Goal: Task Accomplishment & Management: Complete application form

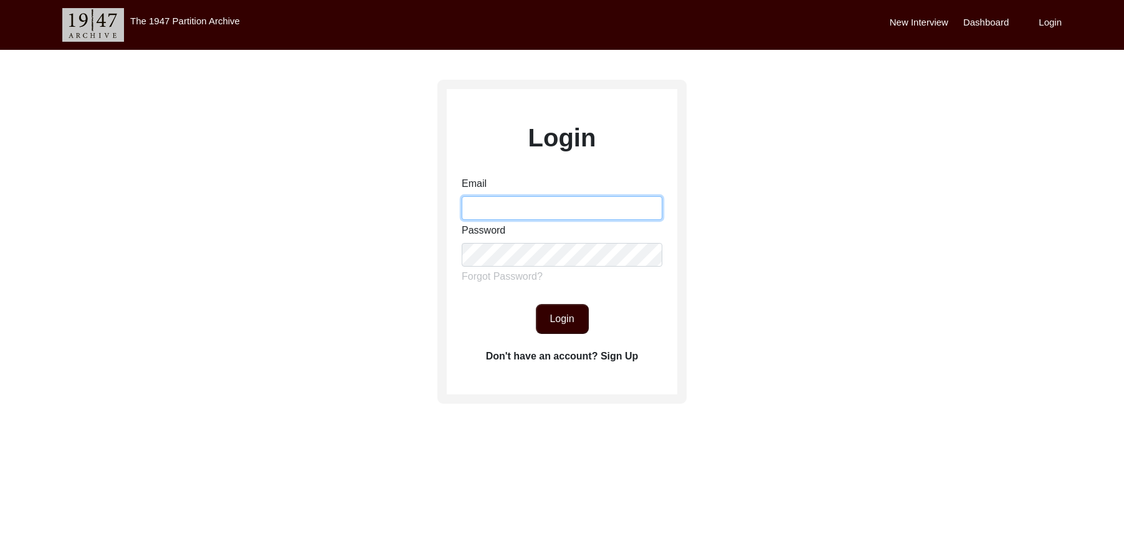
click at [487, 213] on input "Email" at bounding box center [562, 208] width 201 height 24
type input "[EMAIL_ADDRESS][DOMAIN_NAME]"
click at [560, 309] on button "Login" at bounding box center [562, 319] width 53 height 30
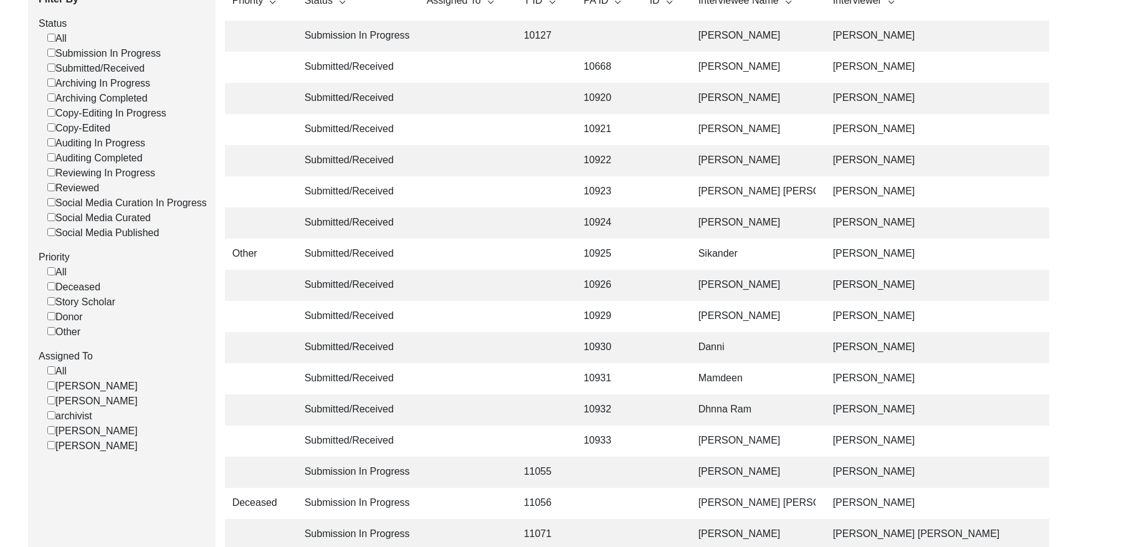
scroll to position [169, 0]
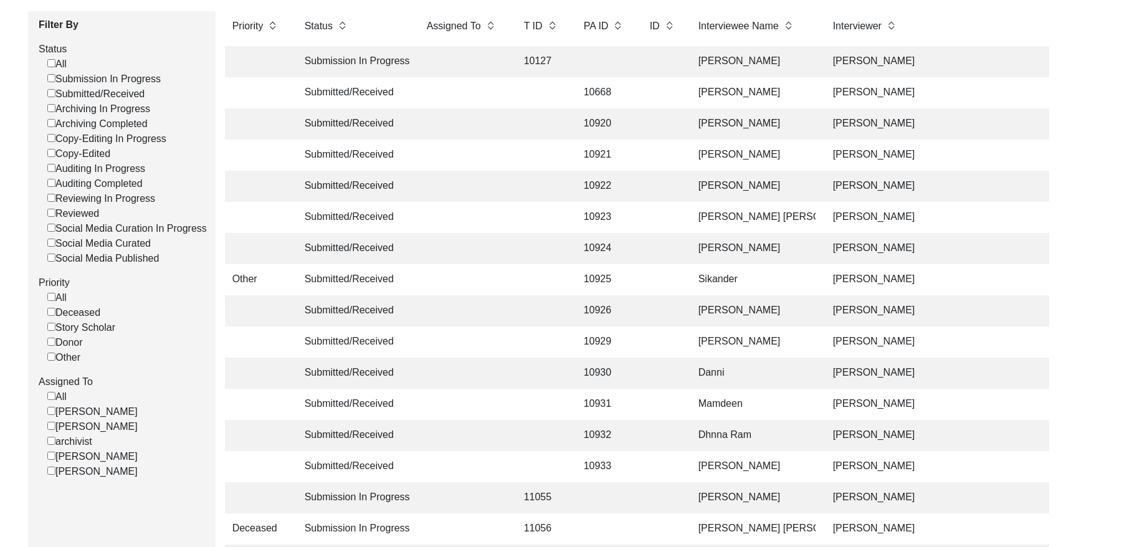
click at [53, 96] on input "Submitted/Received" at bounding box center [51, 93] width 8 height 8
checkbox input "false"
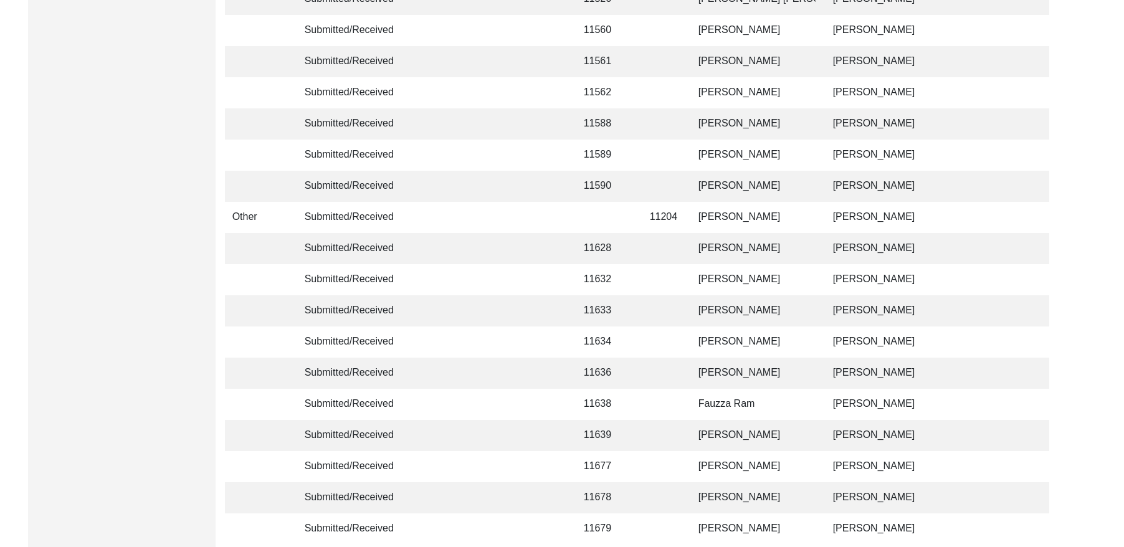
scroll to position [2940, 0]
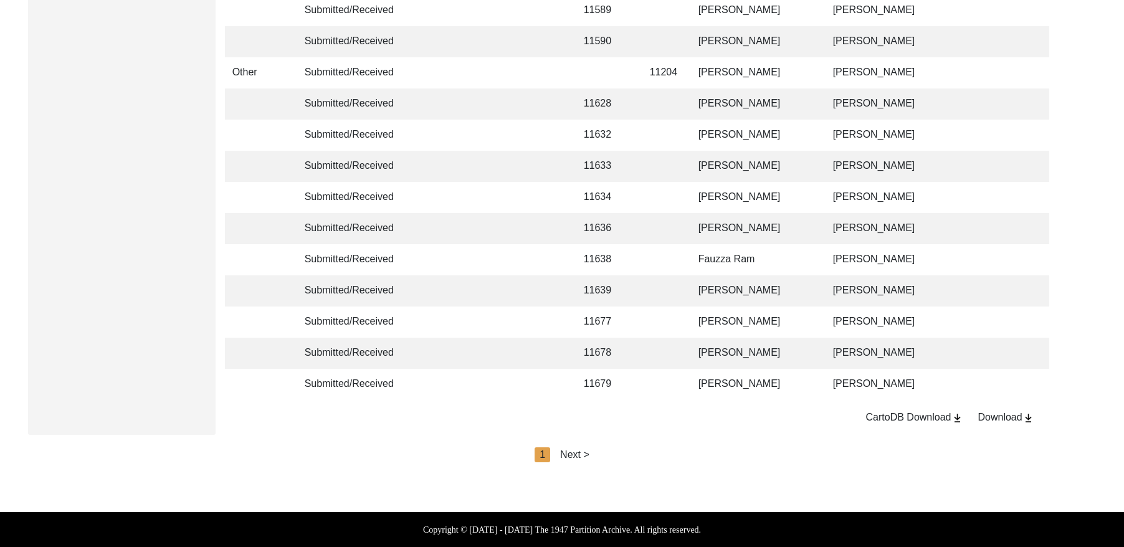
drag, startPoint x: 564, startPoint y: 458, endPoint x: 571, endPoint y: 457, distance: 6.4
click at [566, 458] on div "Next >" at bounding box center [574, 454] width 29 height 15
click at [602, 453] on div "Next >" at bounding box center [603, 454] width 29 height 15
click at [606, 452] on div "Next >" at bounding box center [603, 454] width 29 height 15
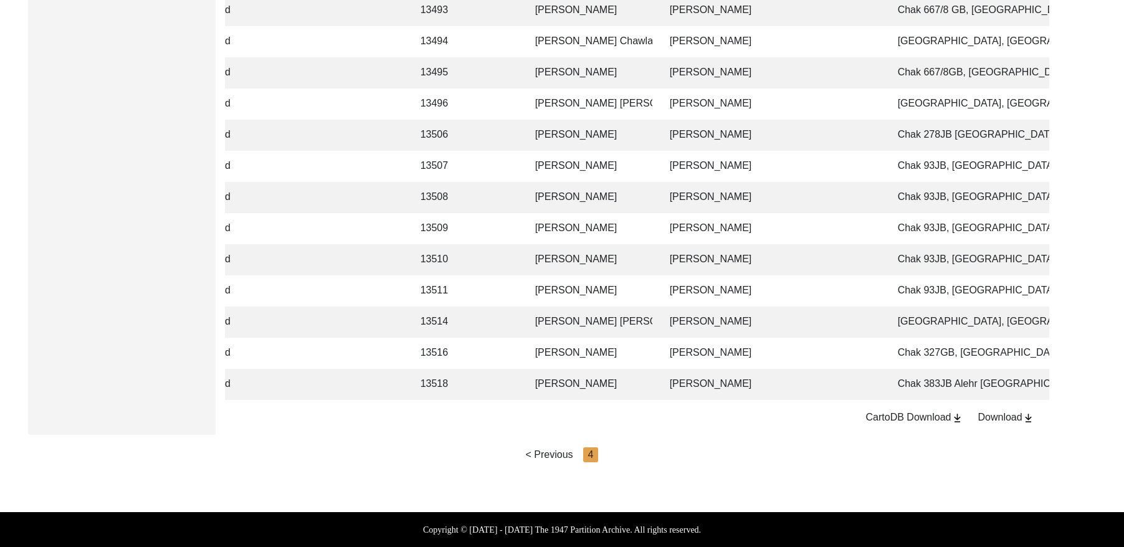
scroll to position [0, 166]
click at [836, 343] on td "[PERSON_NAME]" at bounding box center [768, 353] width 218 height 31
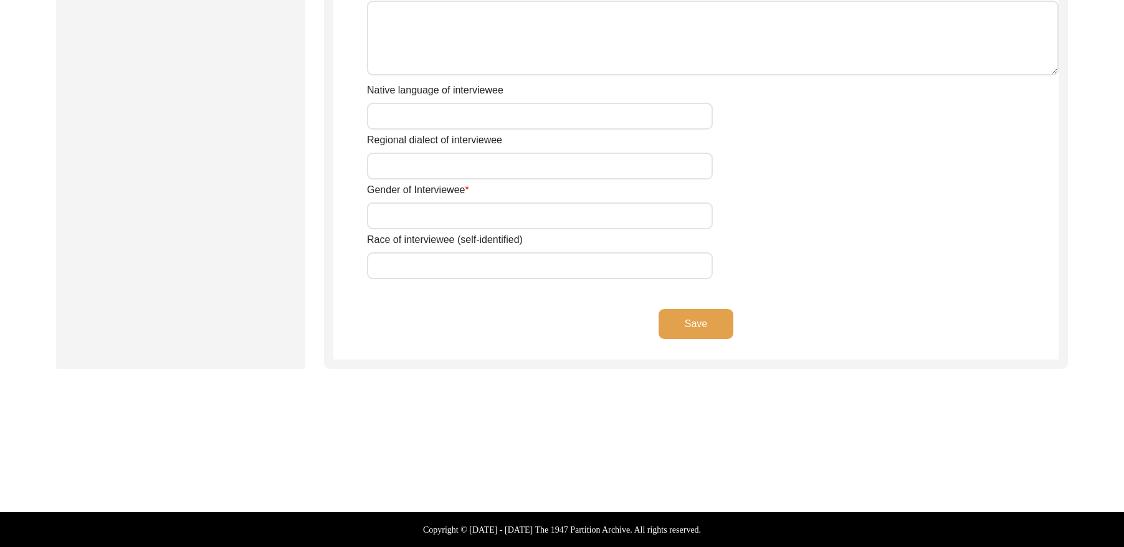
scroll to position [851, 0]
type input "Mr"
type input "[DEMOGRAPHIC_DATA]"
type input "Saleem"
type input "N/A"
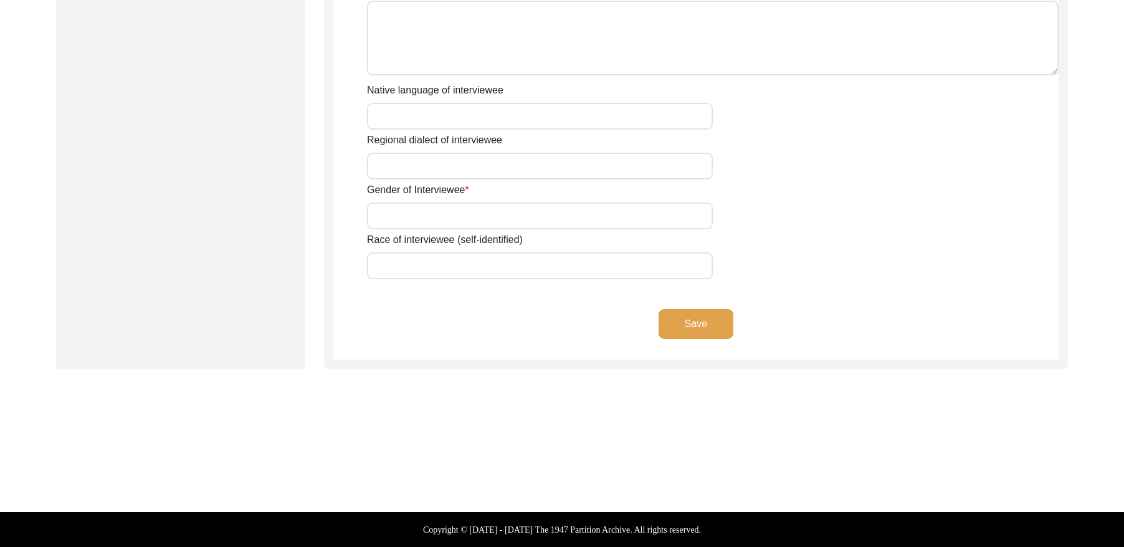
type input "[PERSON_NAME]"
type input "N/A"
type input "[PERSON_NAME]"
type input "1939"
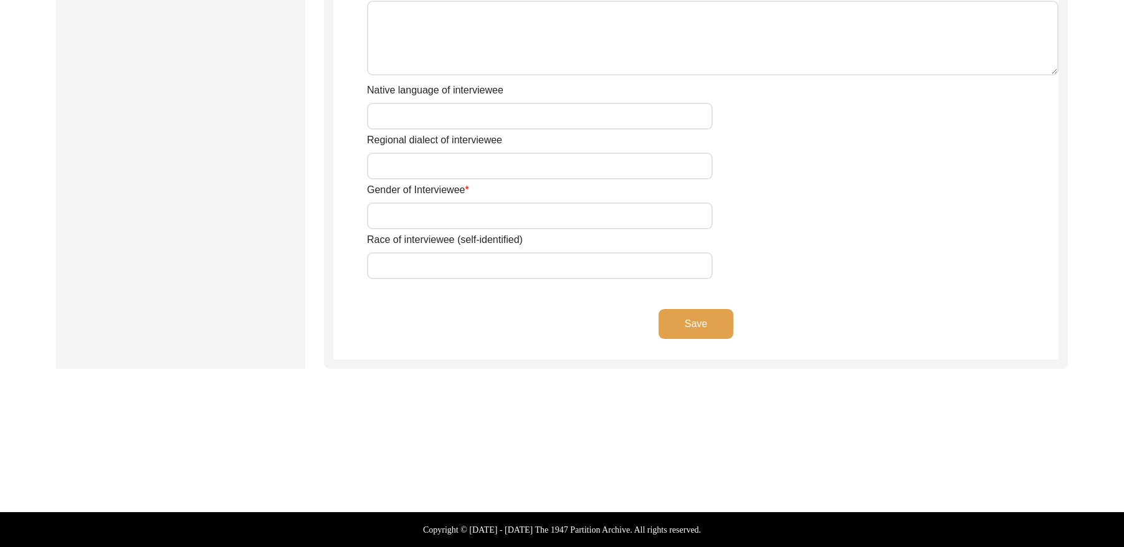
type input "1934"
type input "91 Years"
type input "[DEMOGRAPHIC_DATA]"
type input "N/A"
type textarea "N/A"
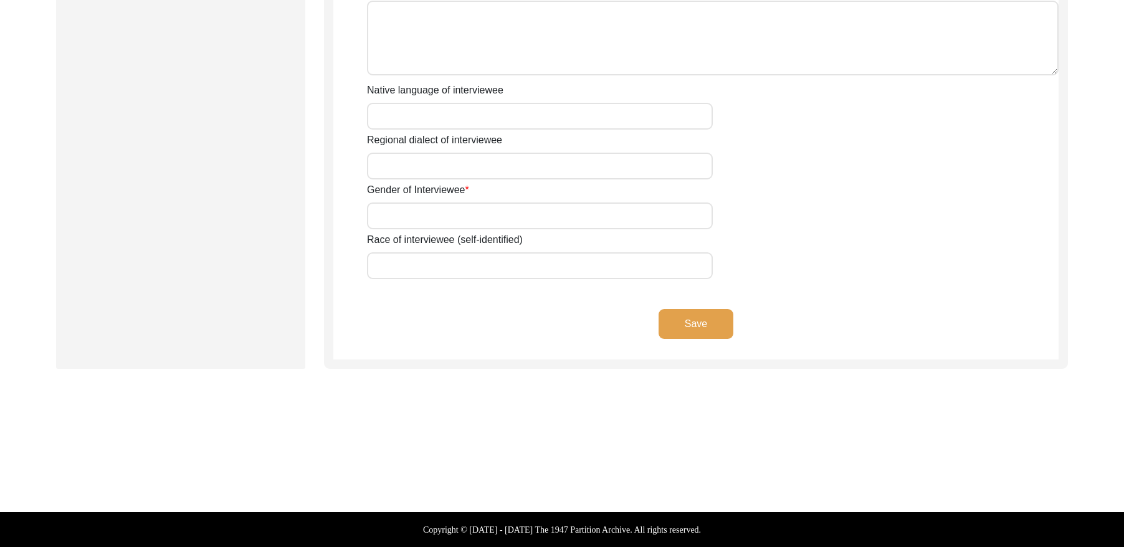
type input "Punjabi"
type input "Malwai"
type input "[DEMOGRAPHIC_DATA]"
type input "Araein"
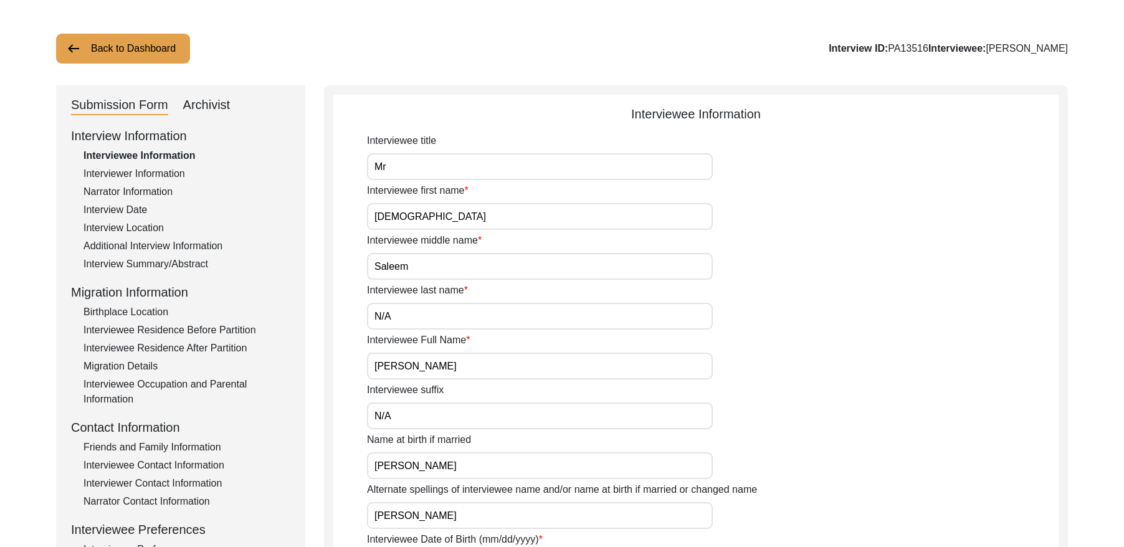
scroll to position [0, 0]
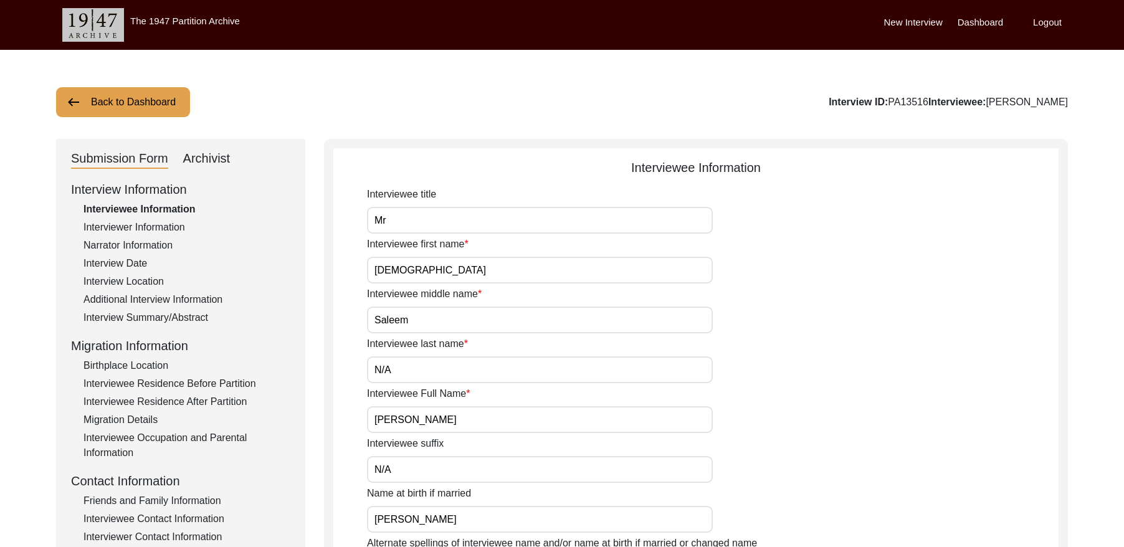
click at [130, 231] on div "Interviewer Information" at bounding box center [186, 227] width 207 height 15
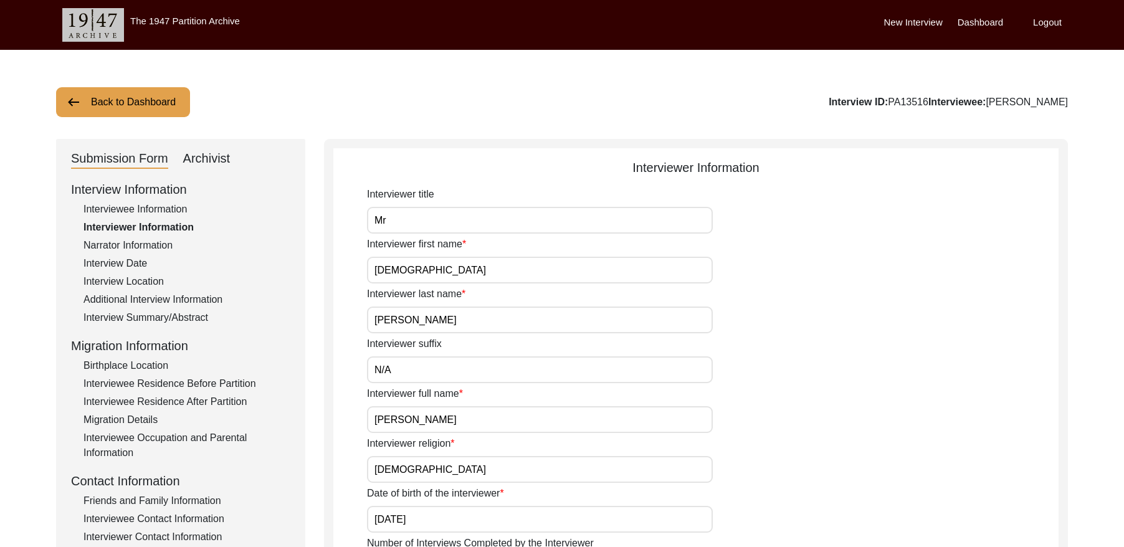
click at [135, 245] on div "Narrator Information" at bounding box center [186, 245] width 207 height 15
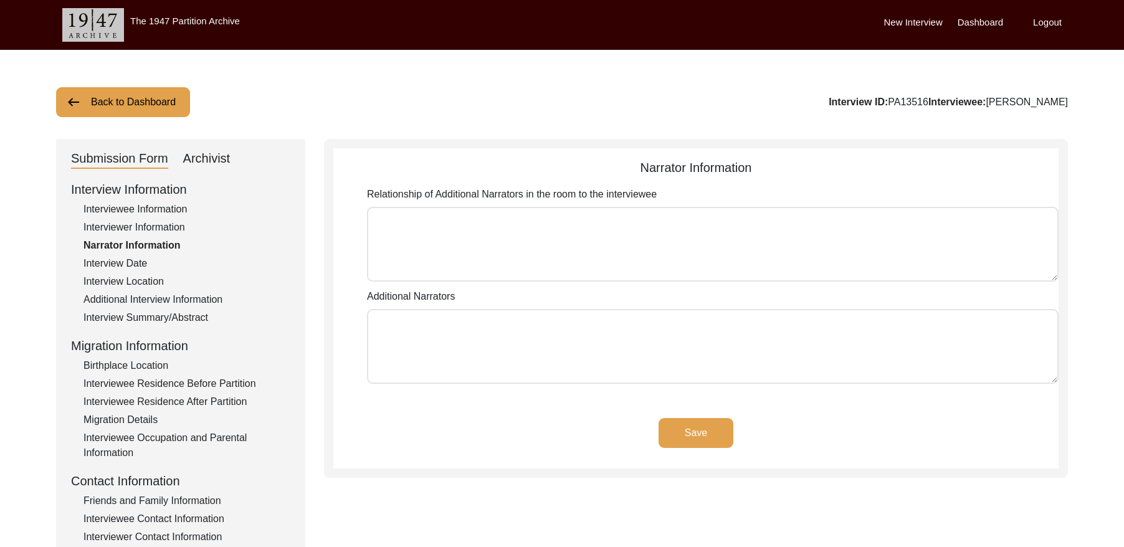
type textarea "N/A"
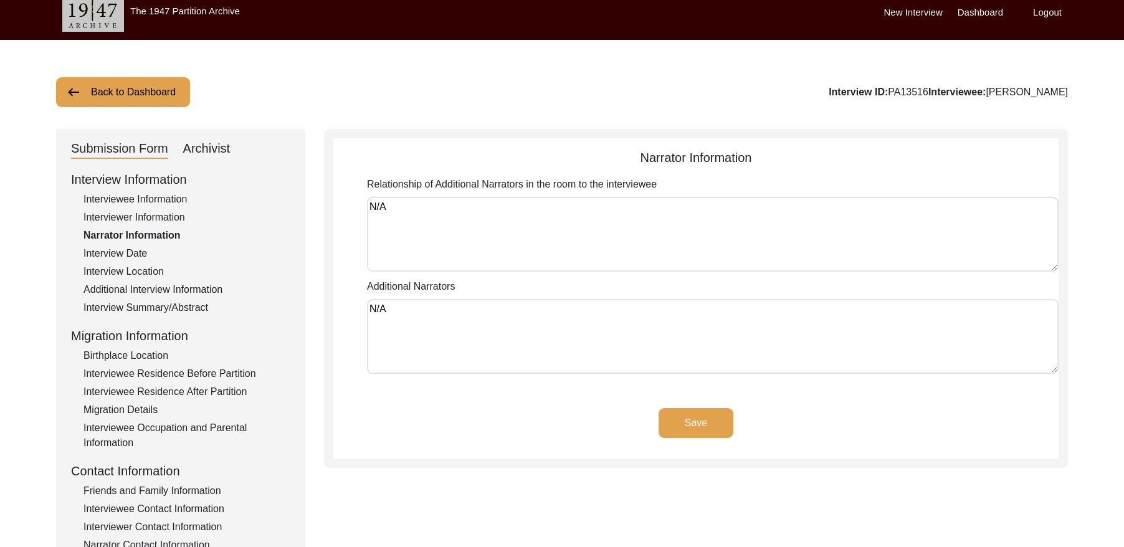
click at [138, 254] on div "Interview Date" at bounding box center [186, 253] width 207 height 15
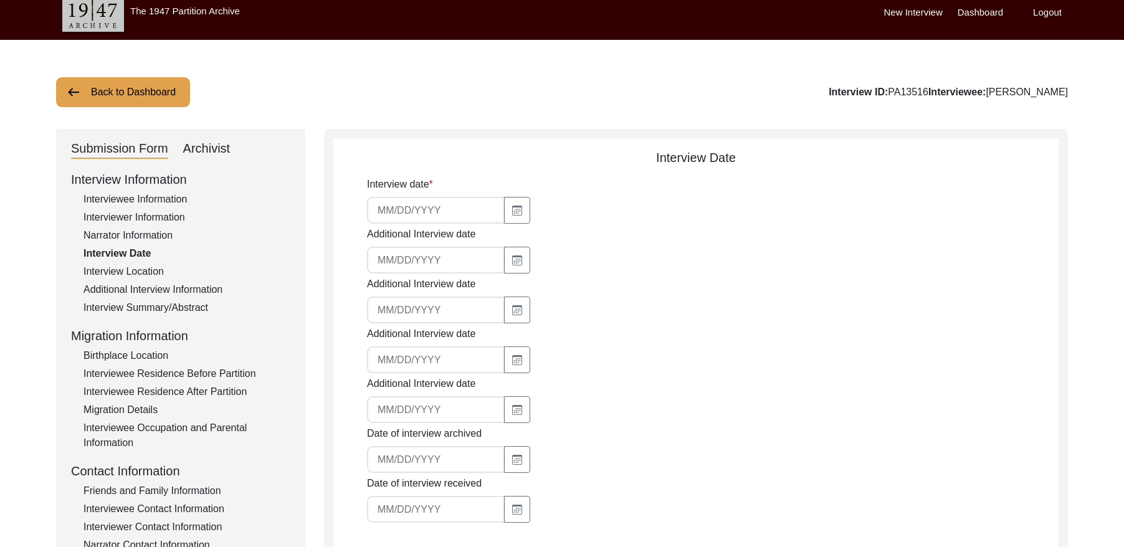
type input "[DATE]"
click at [148, 265] on div "Interview Location" at bounding box center [186, 271] width 207 height 15
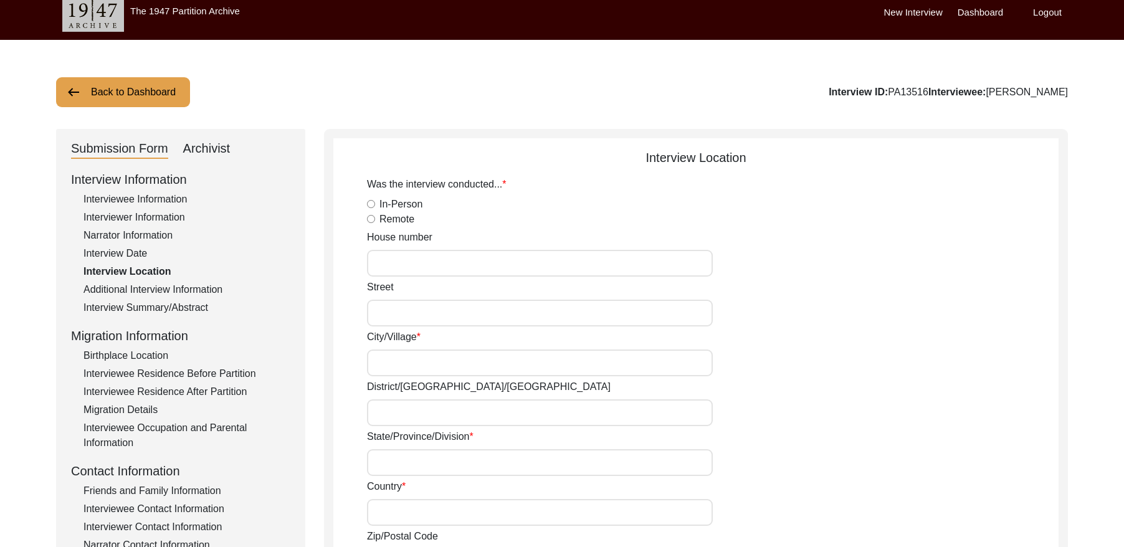
radio input "true"
type input "N/A"
type input "Chak 327GB"
type input "[PERSON_NAME]/ [PERSON_NAME]"
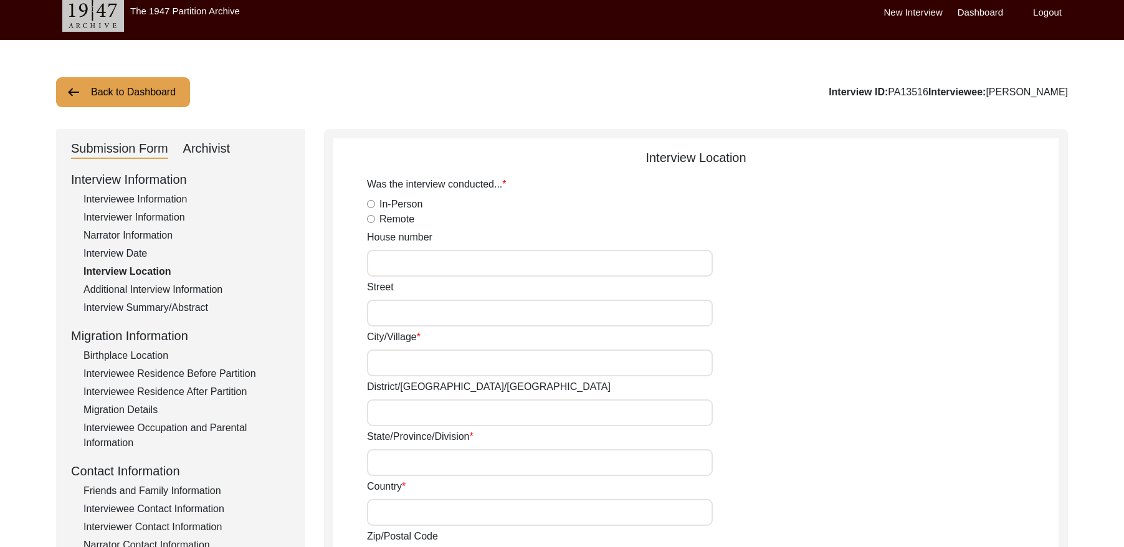
type input "[GEOGRAPHIC_DATA]"
type input "36300"
type input "Chak 327GB/ [GEOGRAPHIC_DATA]"
type input "Chak 327GB, [GEOGRAPHIC_DATA], [GEOGRAPHIC_DATA]"
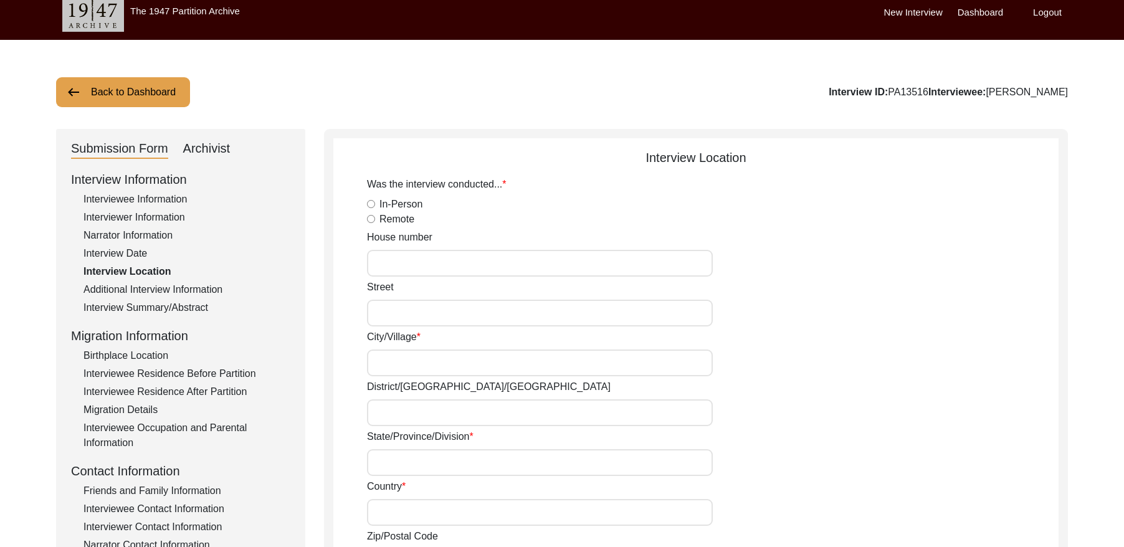
type input "N/A"
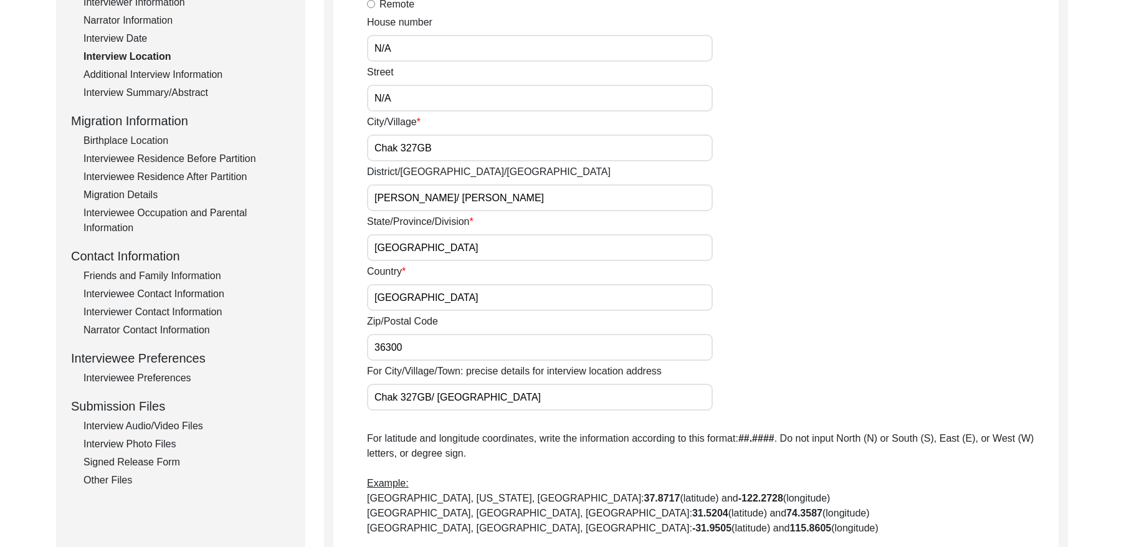
scroll to position [108, 0]
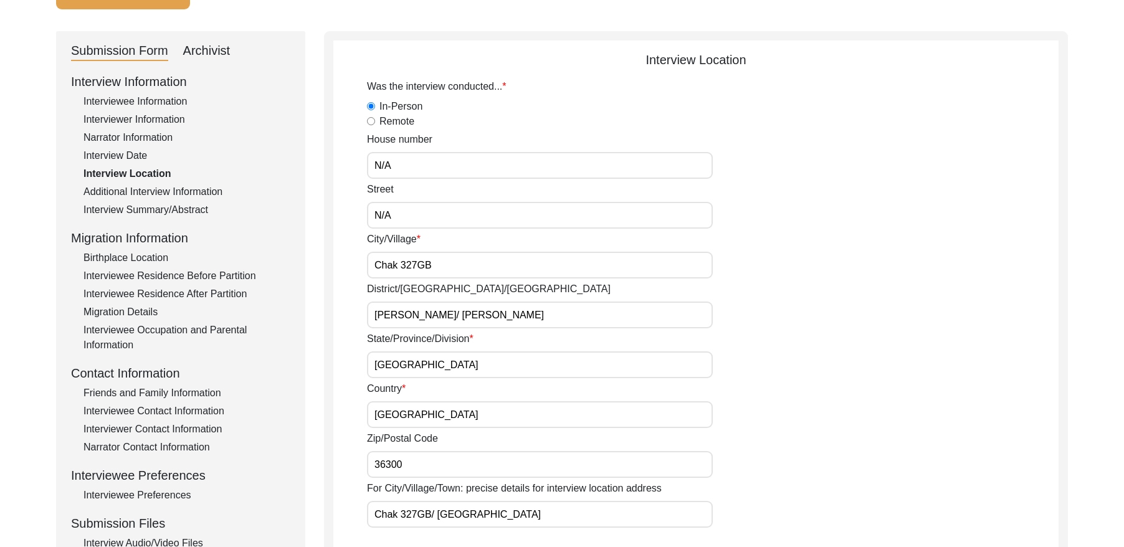
click at [195, 191] on div "Additional Interview Information" at bounding box center [186, 191] width 207 height 15
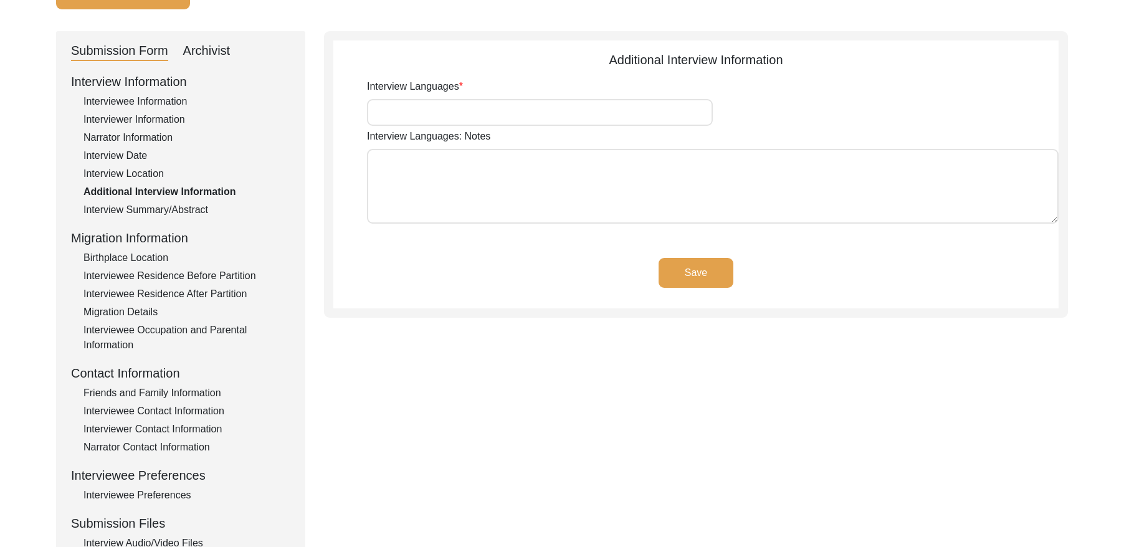
type input "Punjabi"
type textarea "N/A"
click at [177, 210] on div "Interview Summary/Abstract" at bounding box center [186, 209] width 207 height 15
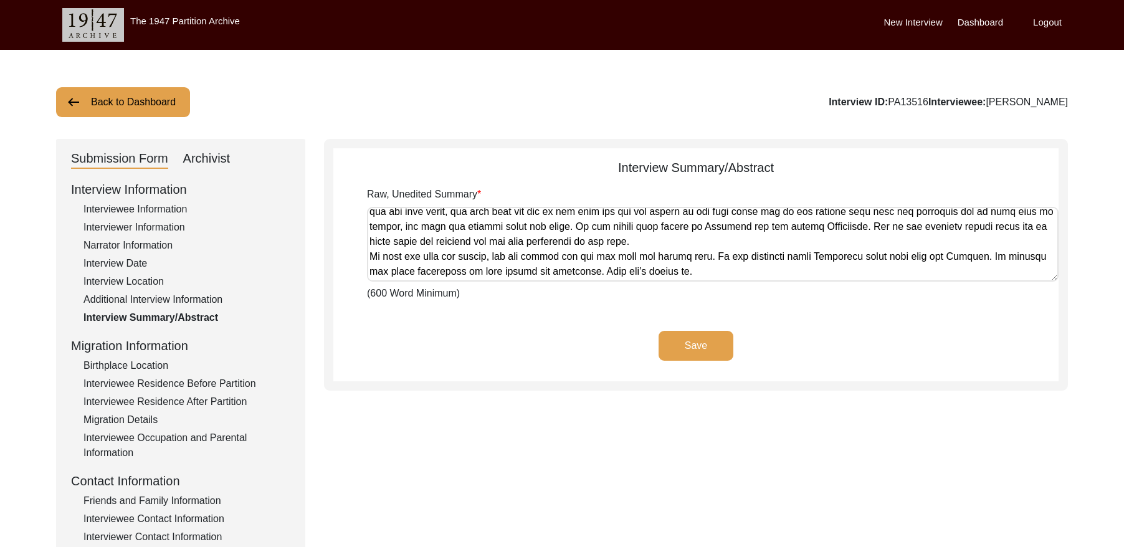
scroll to position [663, 0]
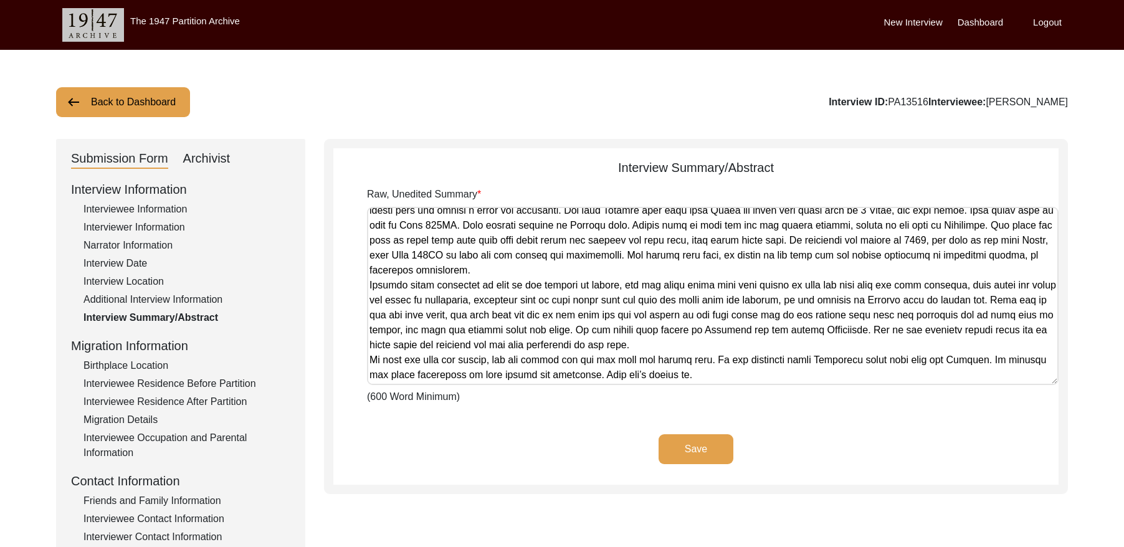
drag, startPoint x: 1052, startPoint y: 277, endPoint x: 1068, endPoint y: 388, distance: 112.7
click at [1068, 388] on div "Back to Dashboard Interview ID: PA13516 Interviewee: [PERSON_NAME] Submission F…" at bounding box center [562, 433] width 1124 height 766
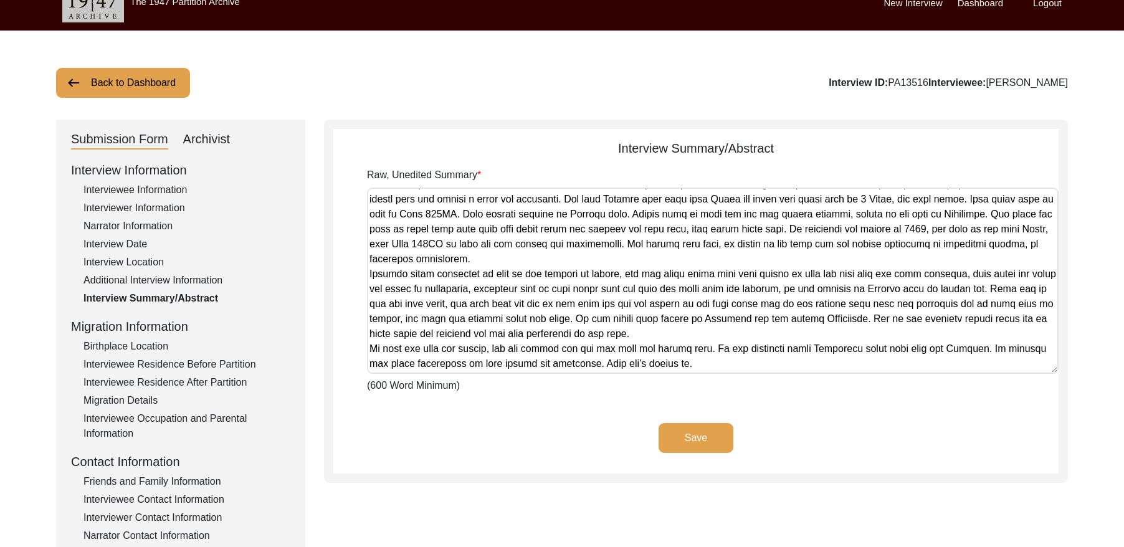
scroll to position [22, 0]
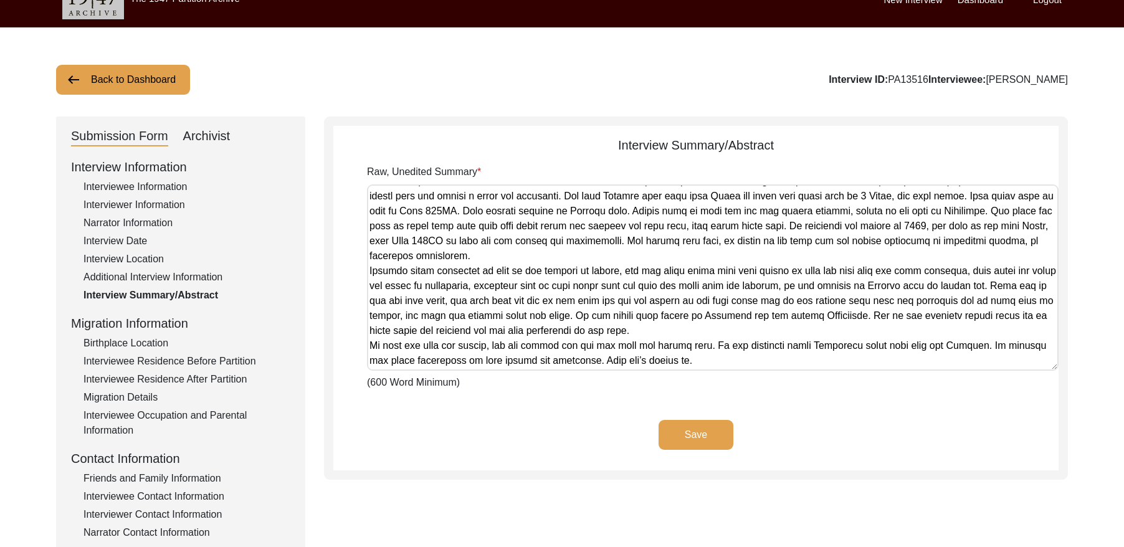
drag, startPoint x: 131, startPoint y: 338, endPoint x: 140, endPoint y: 341, distance: 8.7
click at [131, 338] on div "Birthplace Location" at bounding box center [186, 343] width 207 height 15
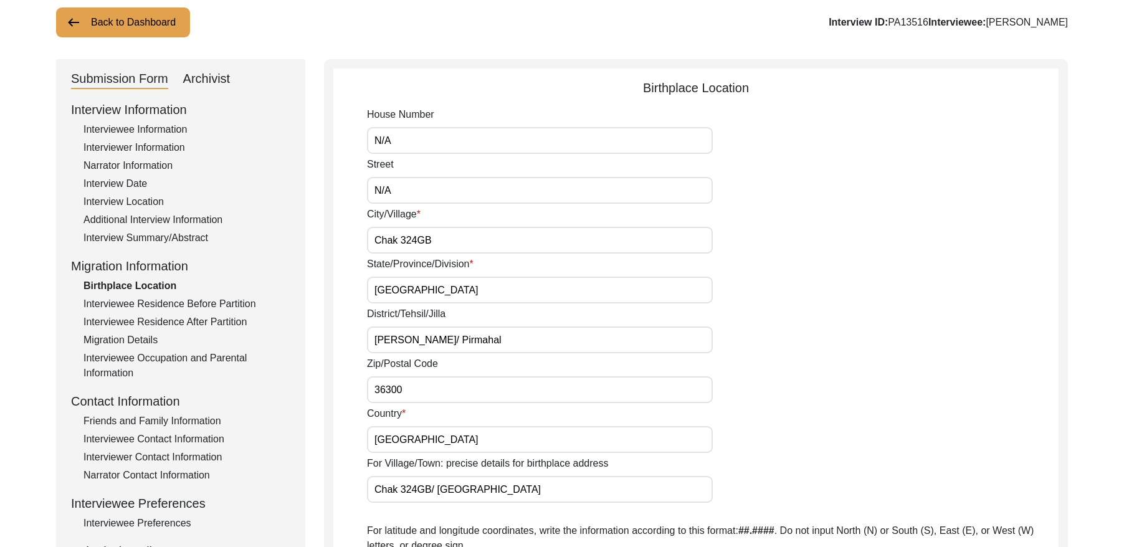
scroll to position [81, 0]
click at [183, 299] on div "Interviewee Residence Before Partition" at bounding box center [186, 302] width 207 height 15
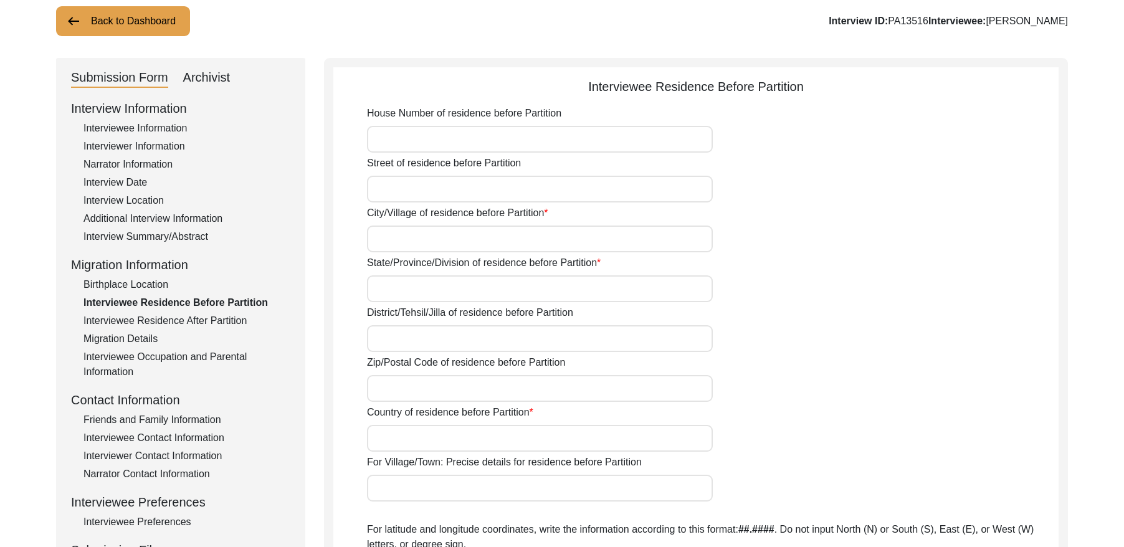
type input "N/A"
type input "Chak 324GB"
type input "[GEOGRAPHIC_DATA]"
type input "[PERSON_NAME]/ Pirmahal"
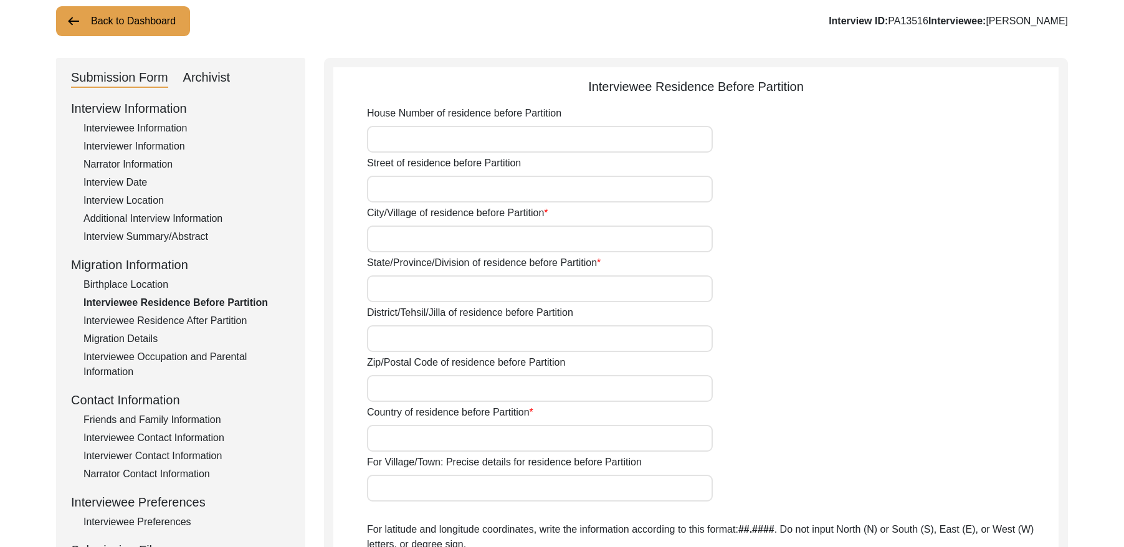
type input "36300"
type input "[GEOGRAPHIC_DATA]"
type input "Chak 324GB/ [GEOGRAPHIC_DATA]"
type input "Did Not mmigrate"
type input "N/A"
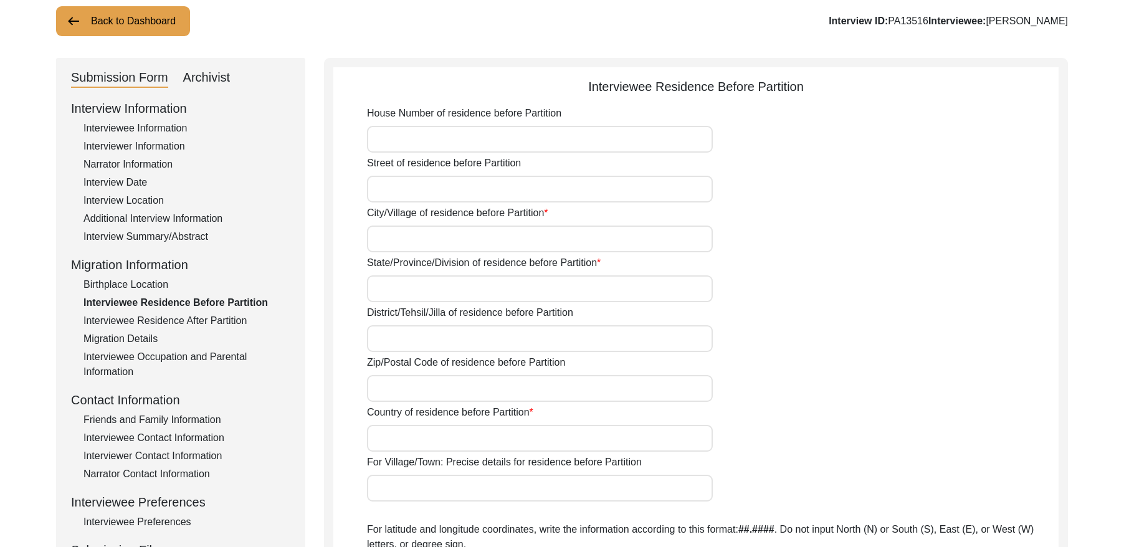
type input "N/A"
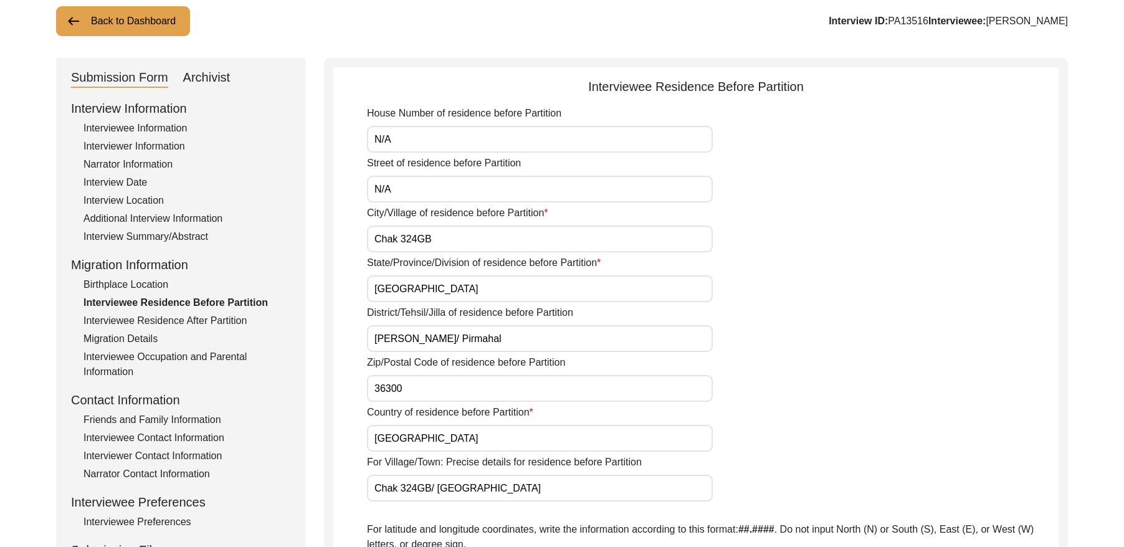
click at [199, 322] on div "Interviewee Residence After Partition" at bounding box center [186, 320] width 207 height 15
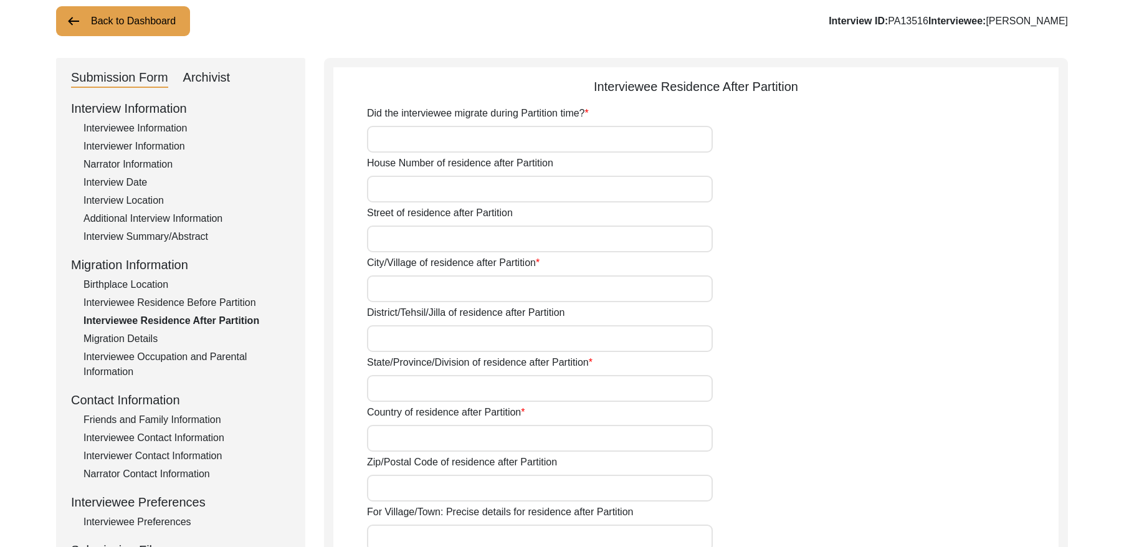
type input "No"
type input "N/A"
type input "Chak 324GB"
type input "[PERSON_NAME]/ Pirmahal"
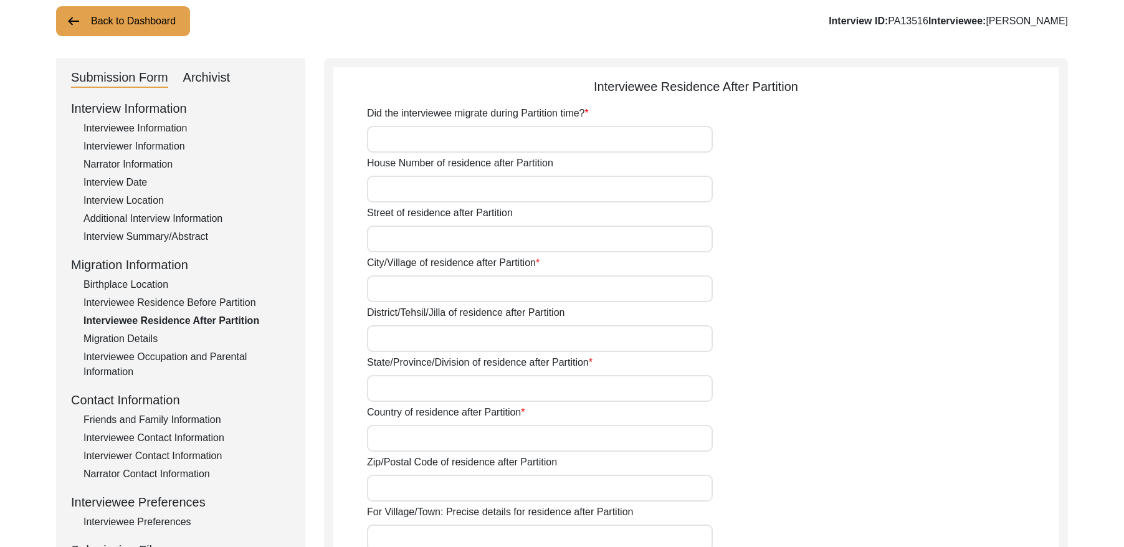
type input "[GEOGRAPHIC_DATA]"
type input "36300"
type input "Chak 324GB/ [GEOGRAPHIC_DATA]"
type input "Did Not Migrate"
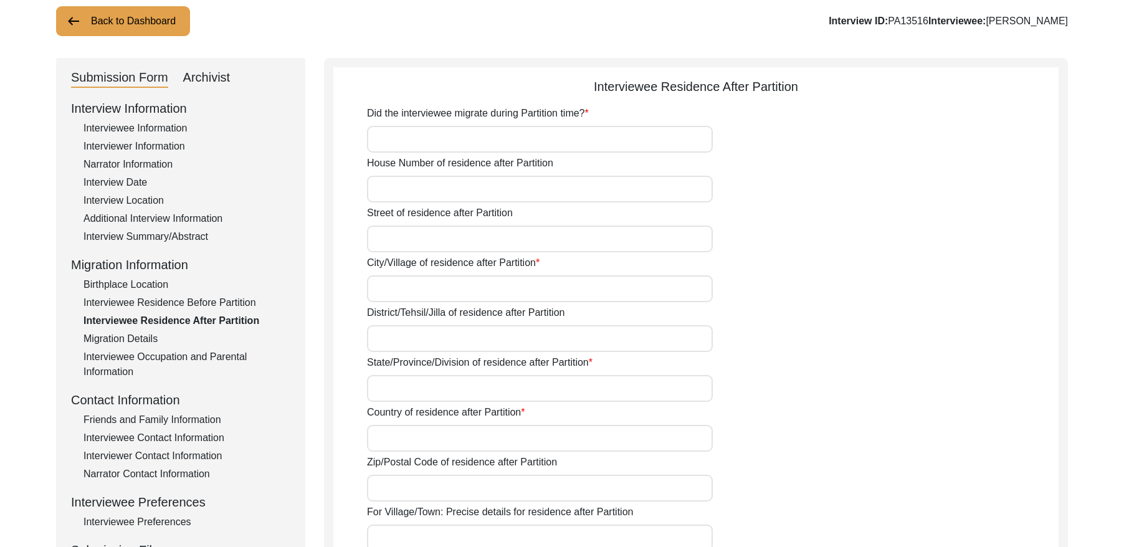
type input "N/A"
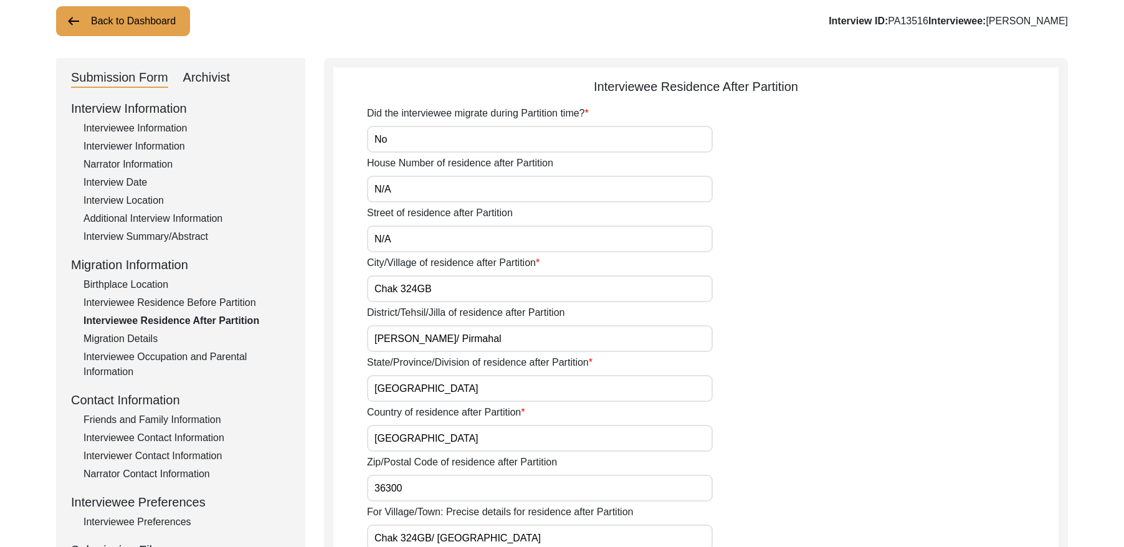
click at [142, 336] on div "Migration Details" at bounding box center [186, 338] width 207 height 15
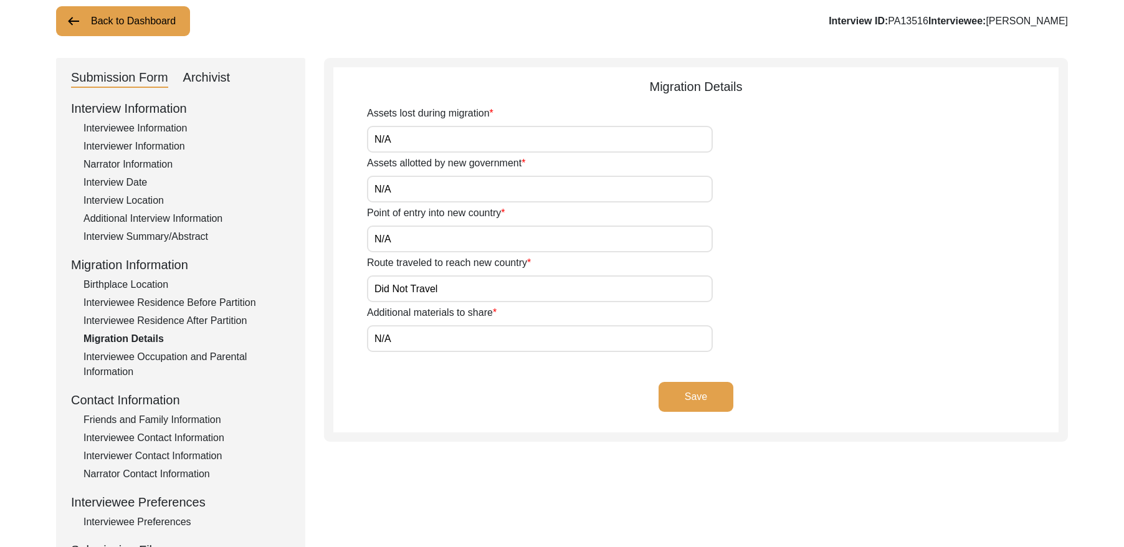
click at [169, 356] on div "Interviewee Occupation and Parental Information" at bounding box center [186, 365] width 207 height 30
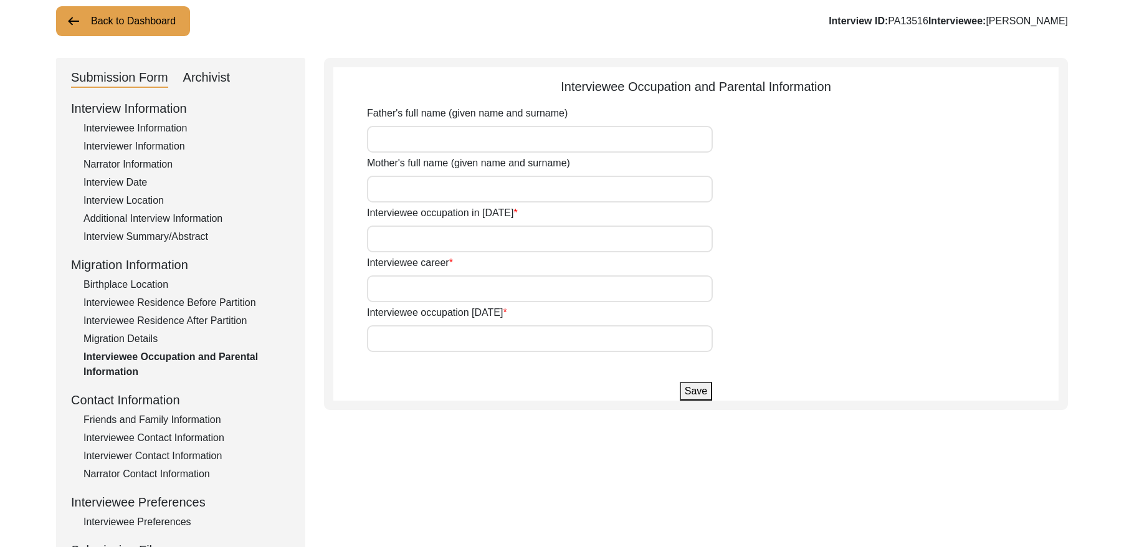
type input "Nizam Ud Din"
type input "[DEMOGRAPHIC_DATA]"
type input "House Boy"
type input "Laborer"
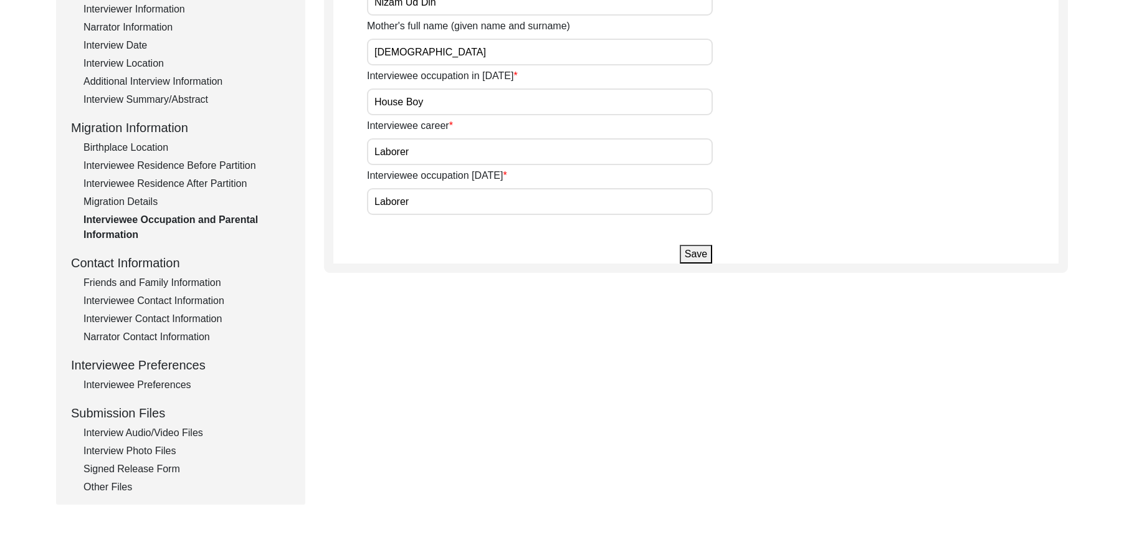
scroll to position [213, 0]
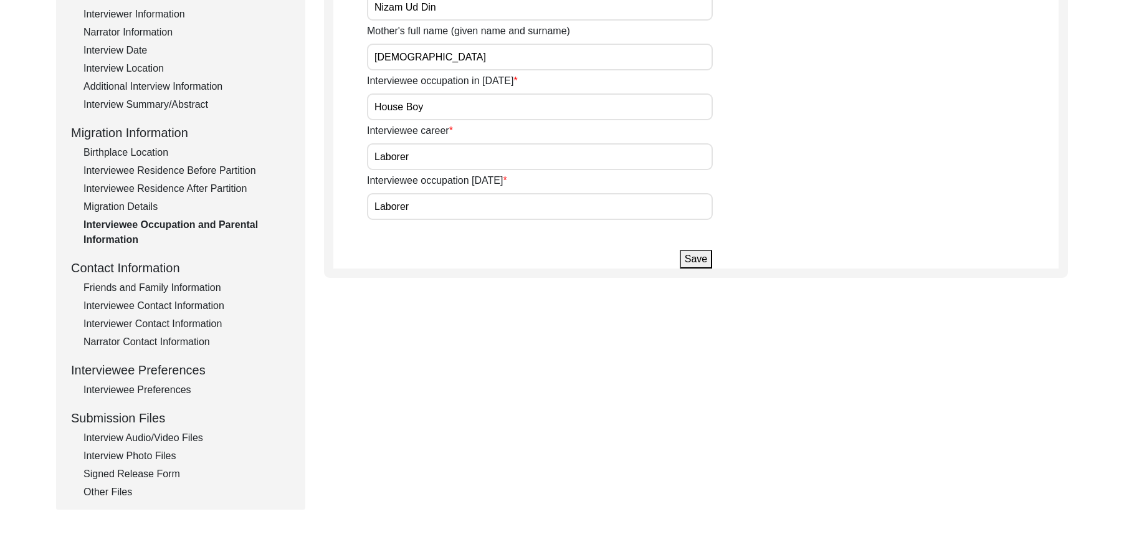
click at [163, 286] on div "Friends and Family Information" at bounding box center [186, 287] width 207 height 15
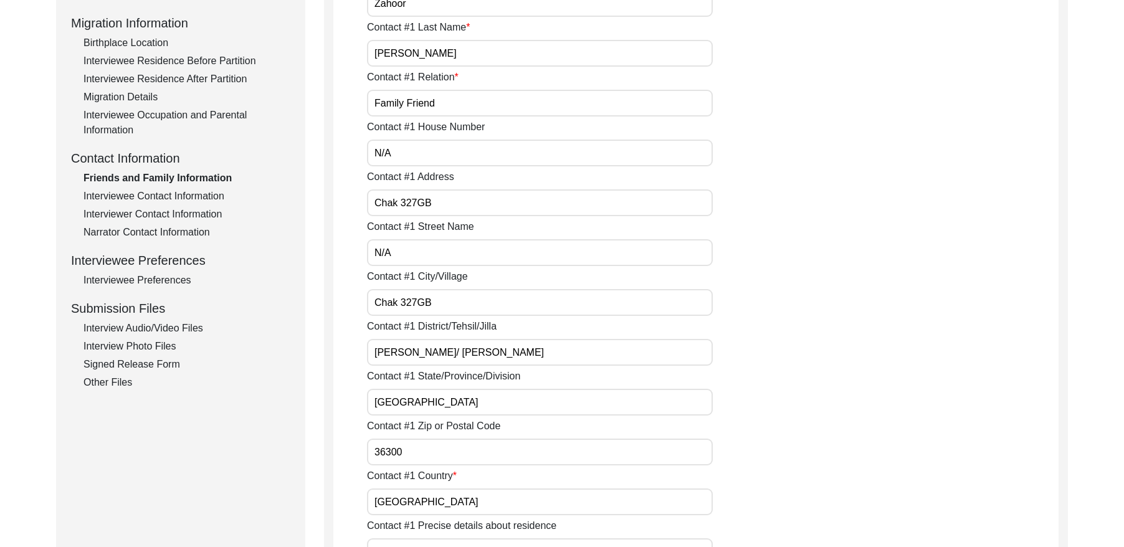
scroll to position [247, 0]
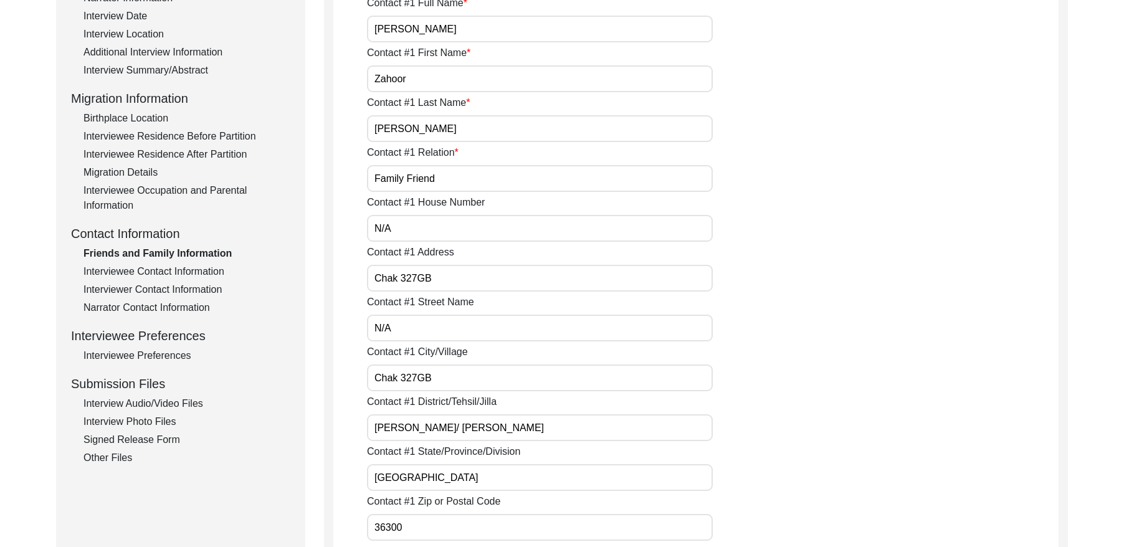
click at [187, 270] on div "Interviewee Contact Information" at bounding box center [186, 271] width 207 height 15
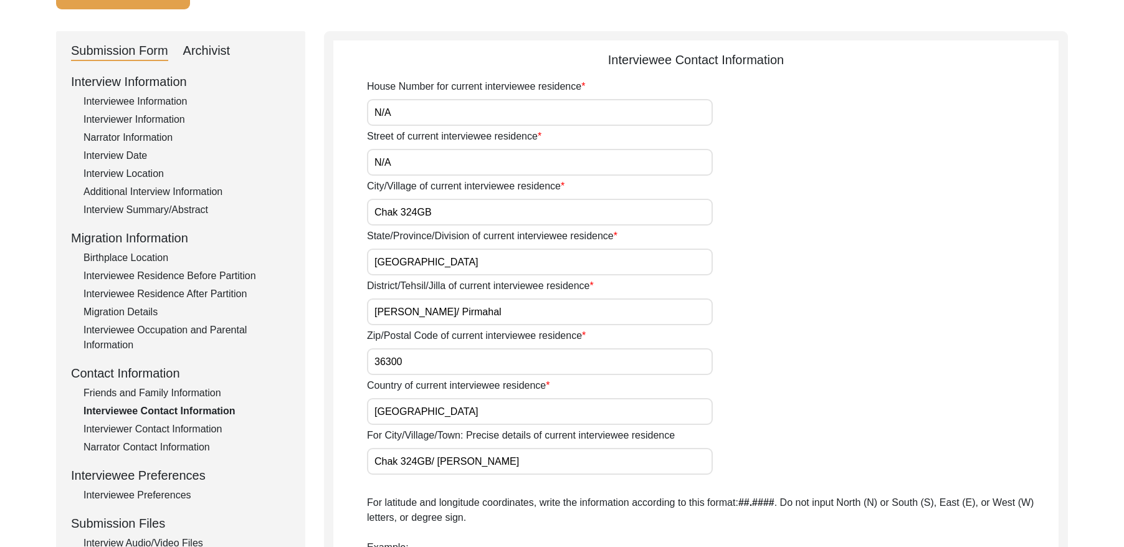
scroll to position [104, 0]
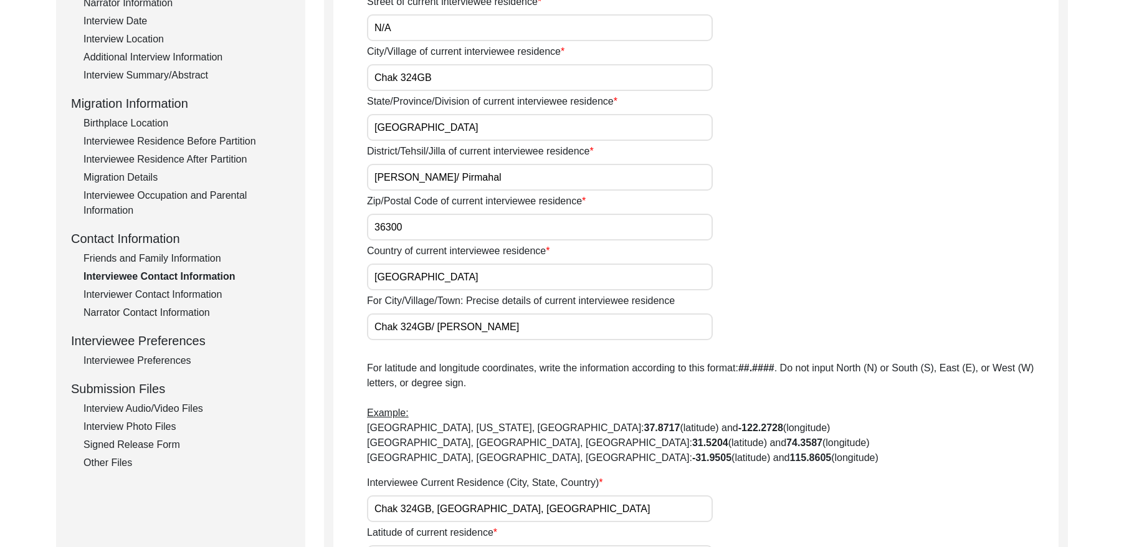
click at [176, 289] on div "Interviewer Contact Information" at bounding box center [186, 294] width 207 height 15
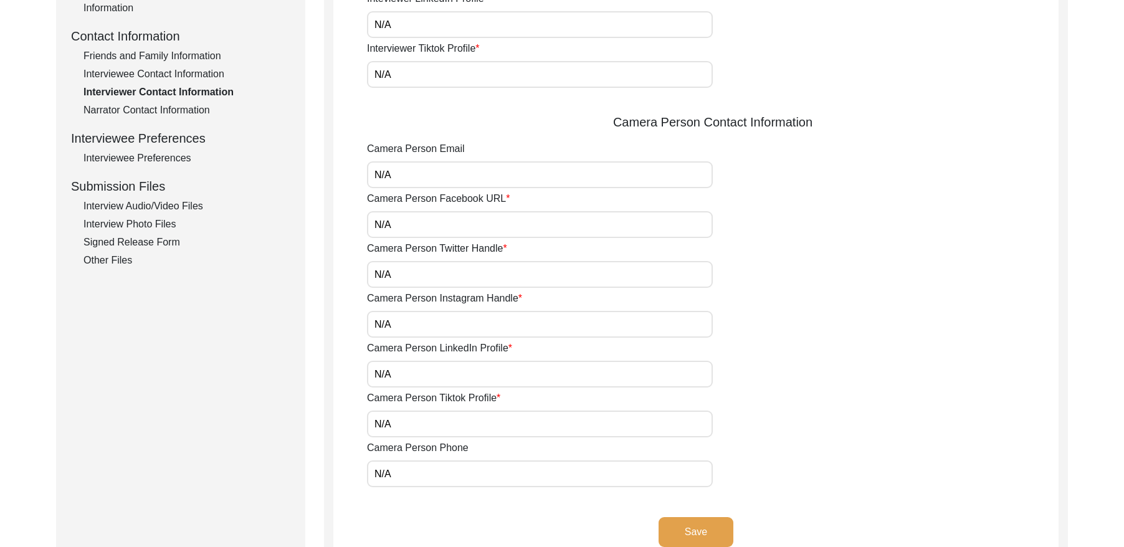
scroll to position [459, 0]
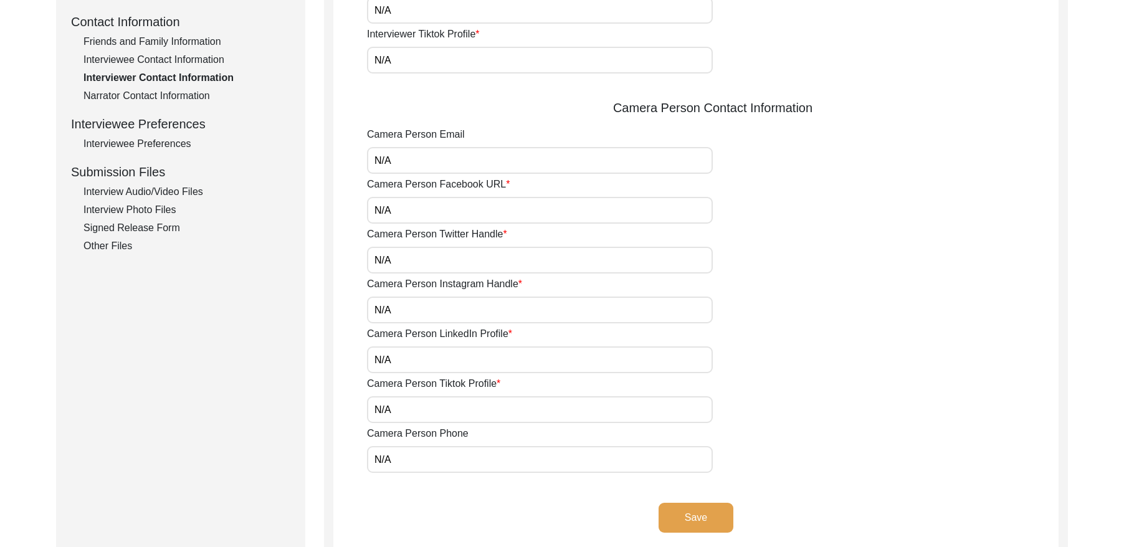
click at [190, 96] on div "Narrator Contact Information" at bounding box center [186, 95] width 207 height 15
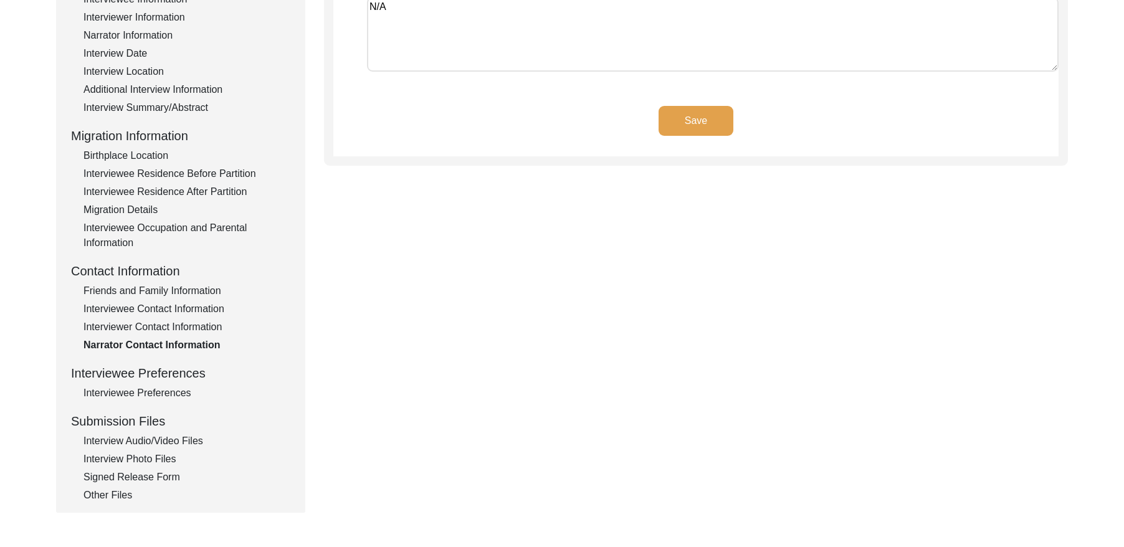
scroll to position [212, 0]
click at [173, 388] on div "Interviewee Preferences" at bounding box center [186, 390] width 207 height 15
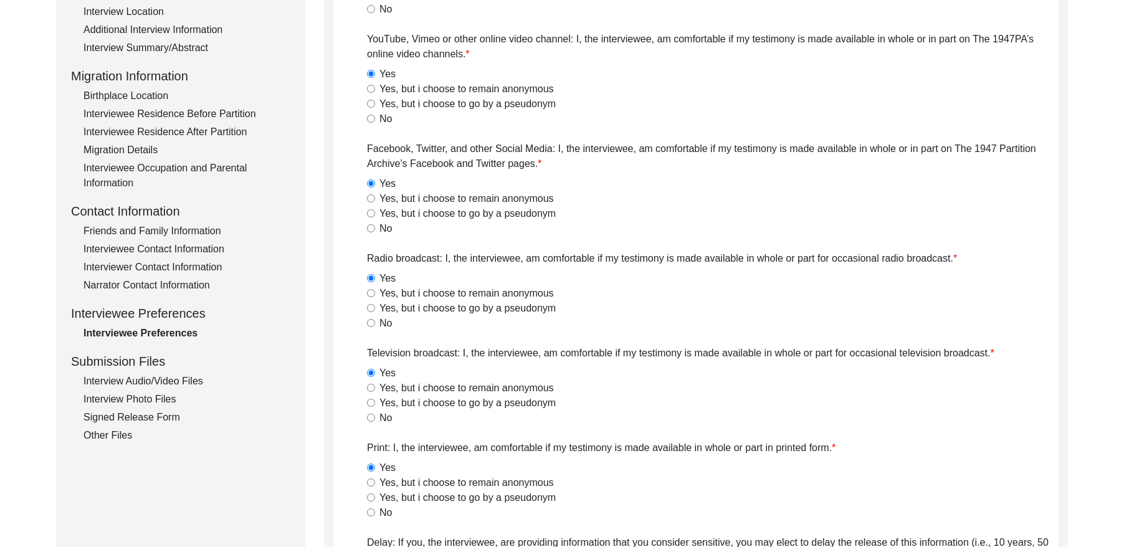
scroll to position [297, 0]
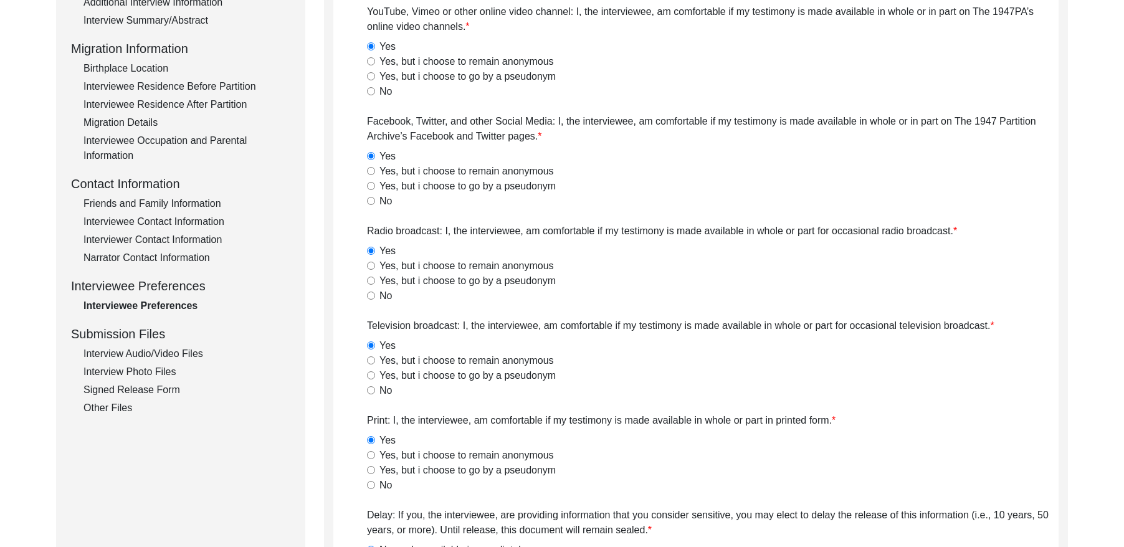
drag, startPoint x: 184, startPoint y: 353, endPoint x: 206, endPoint y: 340, distance: 25.1
click at [184, 353] on div "Interview Audio/Video Files" at bounding box center [186, 353] width 207 height 15
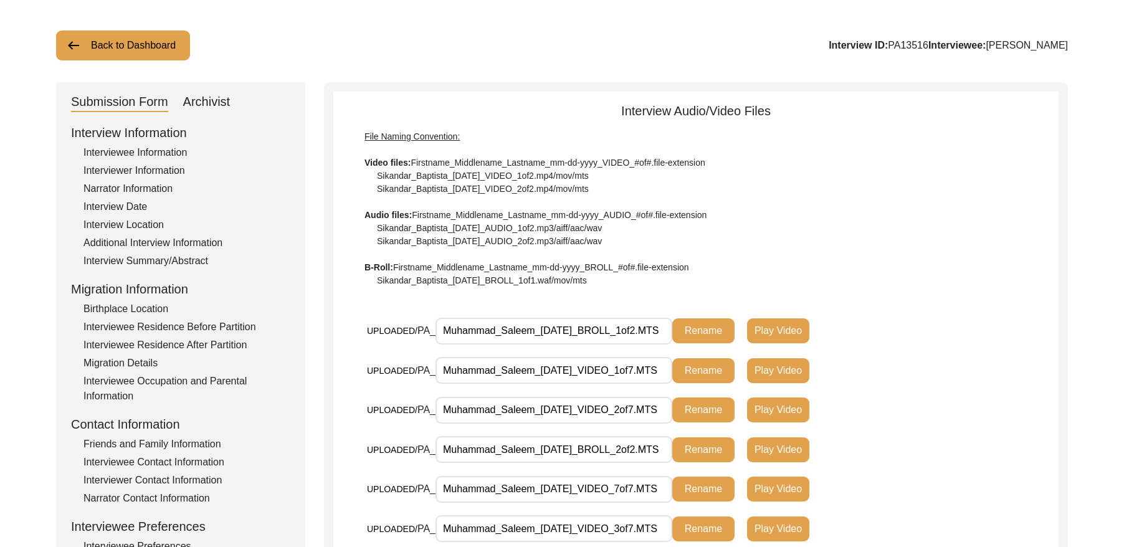
scroll to position [62, 0]
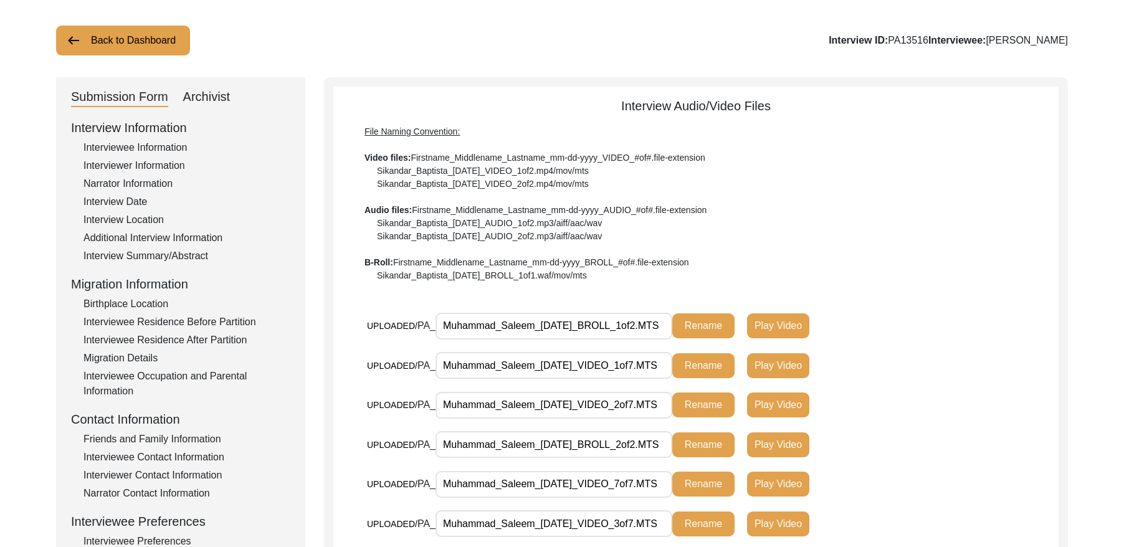
drag, startPoint x: 915, startPoint y: 40, endPoint x: 877, endPoint y: 37, distance: 38.8
click at [877, 37] on div "Interview ID: PA13516 Interviewee: [PERSON_NAME]" at bounding box center [948, 40] width 239 height 15
copy div "PA13516"
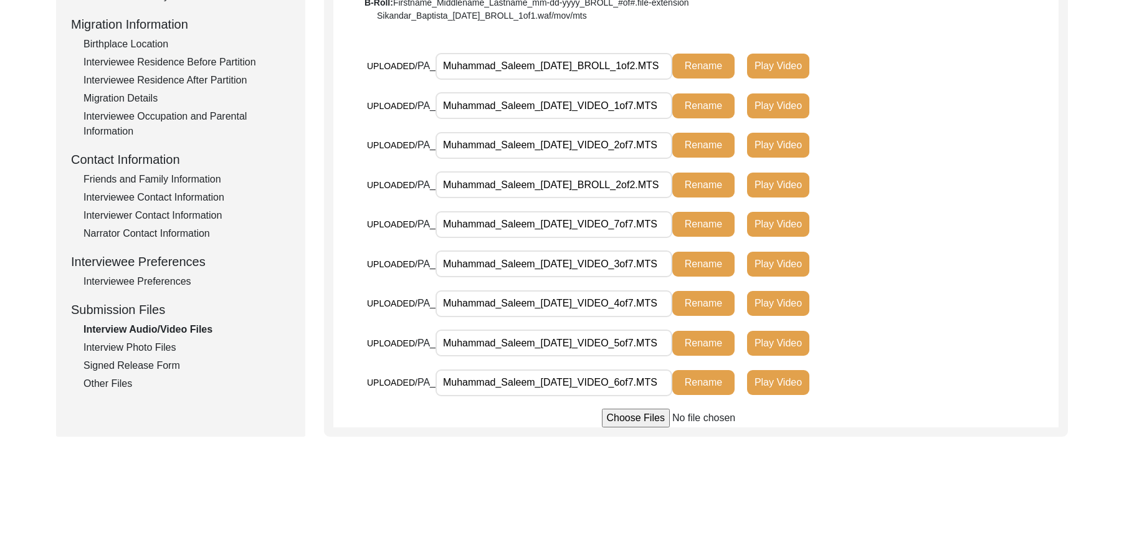
scroll to position [323, 0]
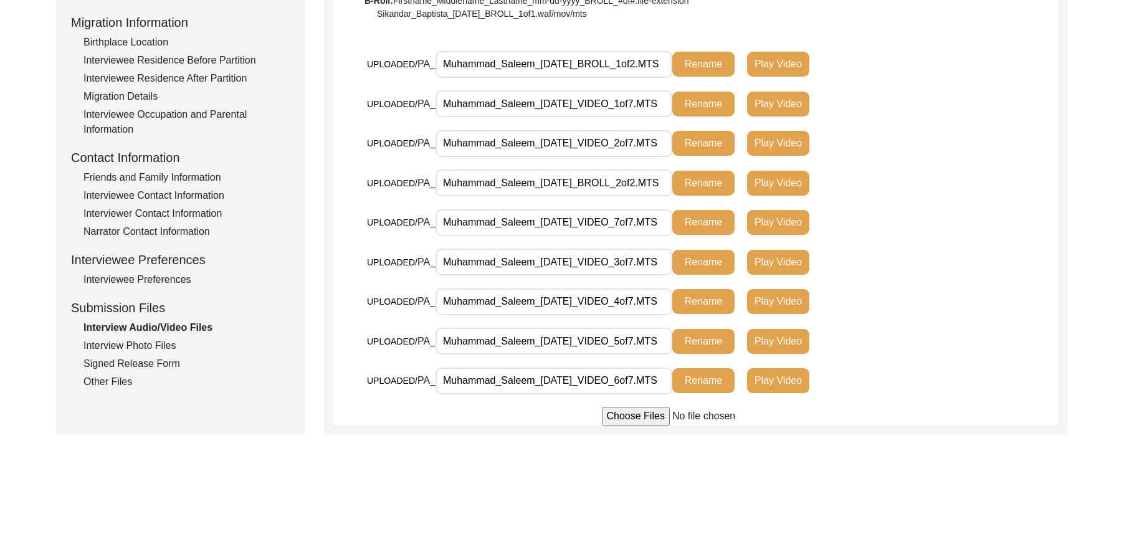
click at [169, 343] on div "Interview Photo Files" at bounding box center [186, 345] width 207 height 15
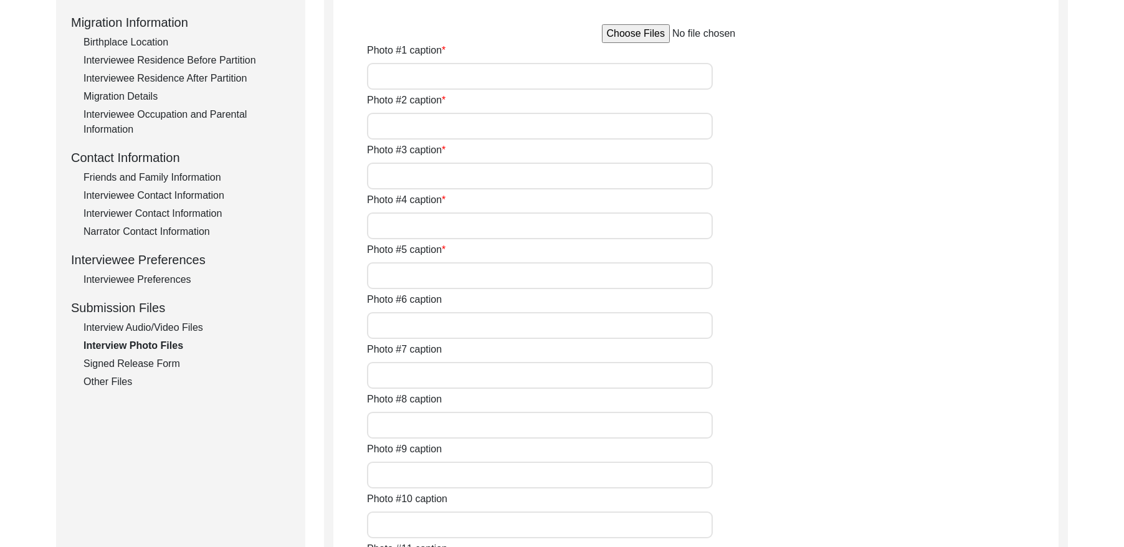
type input "[PERSON_NAME]"
type input "[PERSON_NAME] with [PERSON_NAME]"
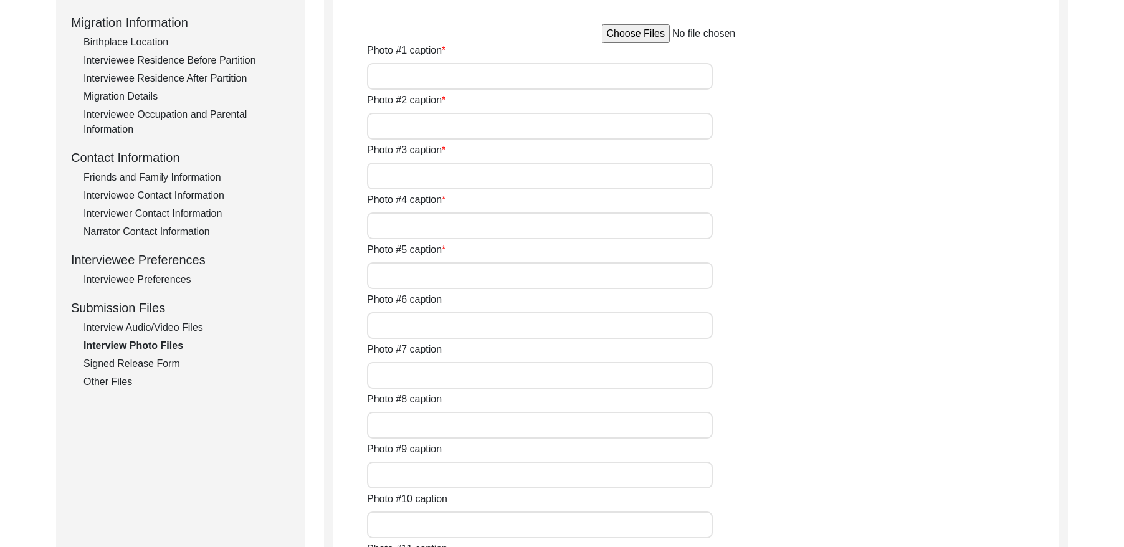
type input "N/A"
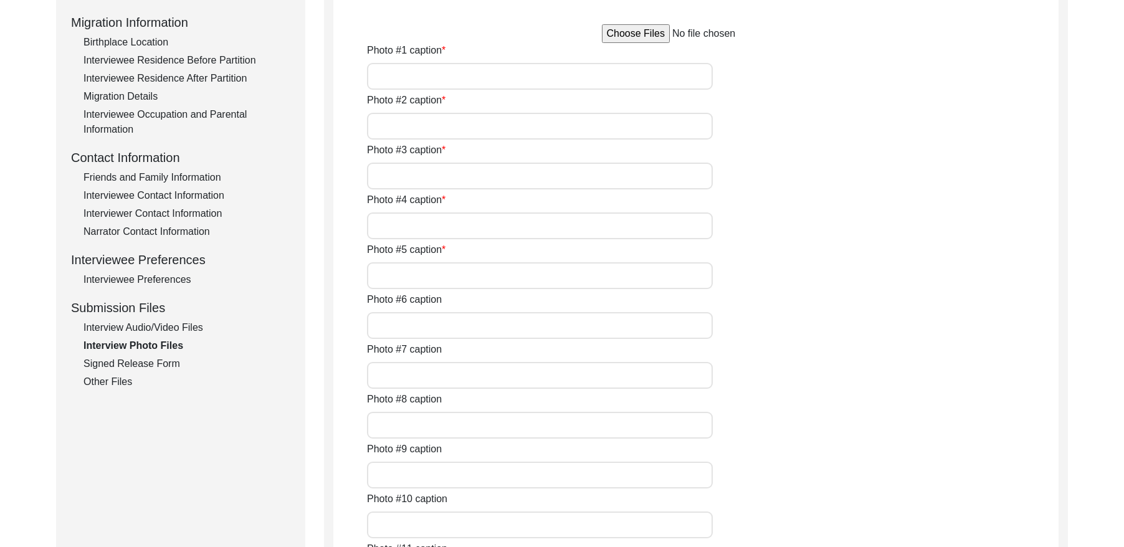
type input "N/A"
type textarea "N/A"
type input "N/A"
type input "JPG"
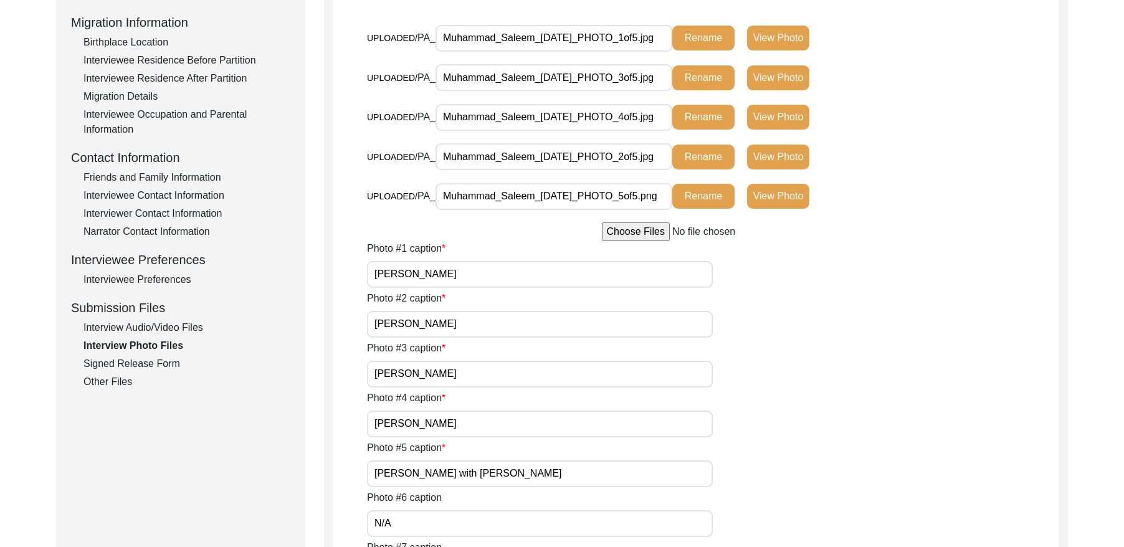
drag, startPoint x: 126, startPoint y: 361, endPoint x: 364, endPoint y: 355, distance: 238.1
click at [127, 361] on div "Signed Release Form" at bounding box center [186, 363] width 207 height 15
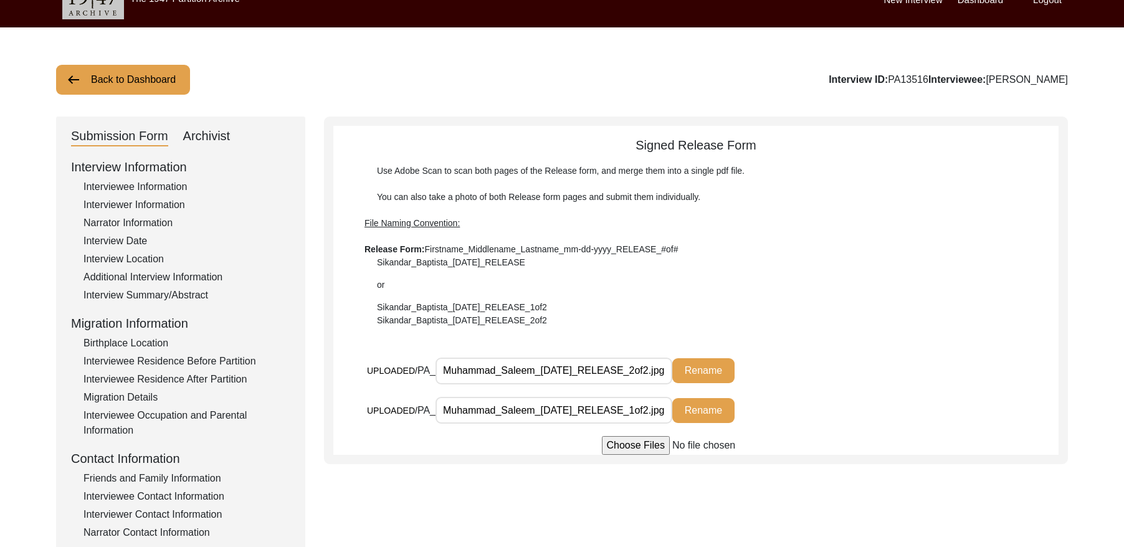
scroll to position [11, 0]
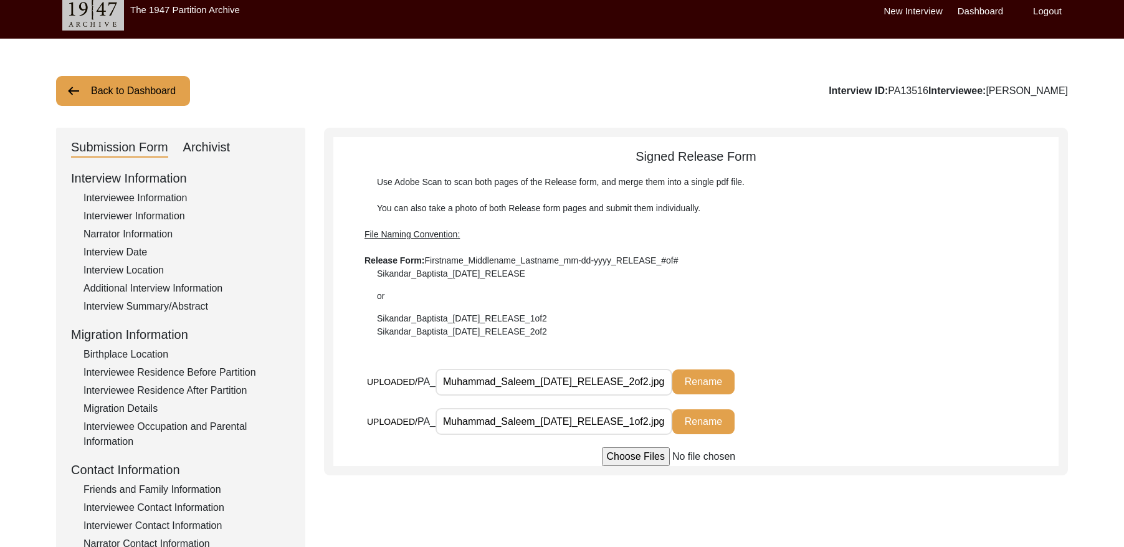
click at [131, 89] on button "Back to Dashboard" at bounding box center [123, 91] width 134 height 30
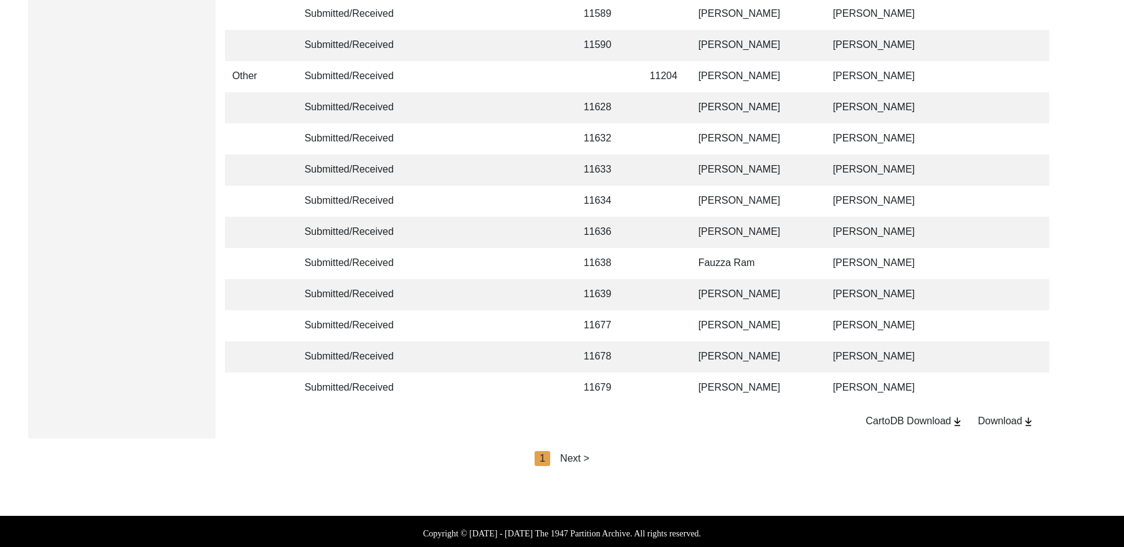
scroll to position [2940, 0]
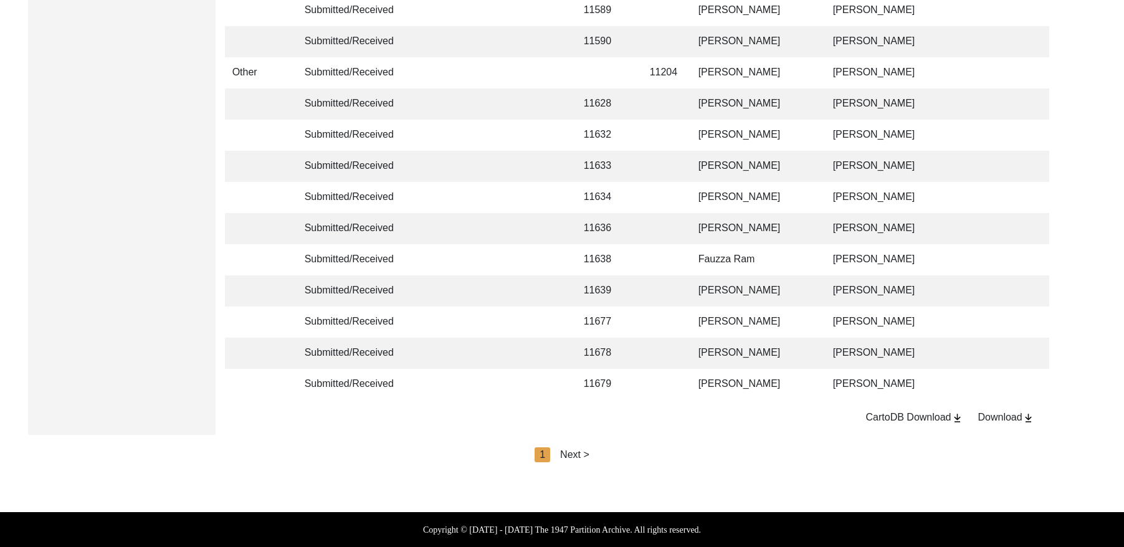
click at [576, 453] on div "Next >" at bounding box center [574, 454] width 29 height 15
click at [605, 451] on div "Next >" at bounding box center [603, 454] width 29 height 15
click at [612, 452] on div "Next >" at bounding box center [603, 454] width 29 height 15
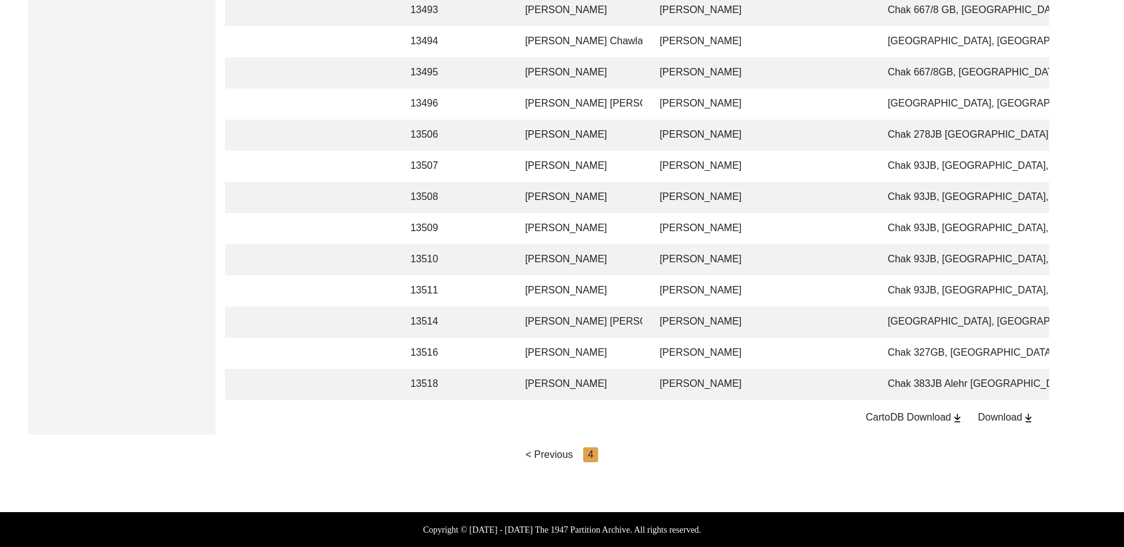
scroll to position [0, 194]
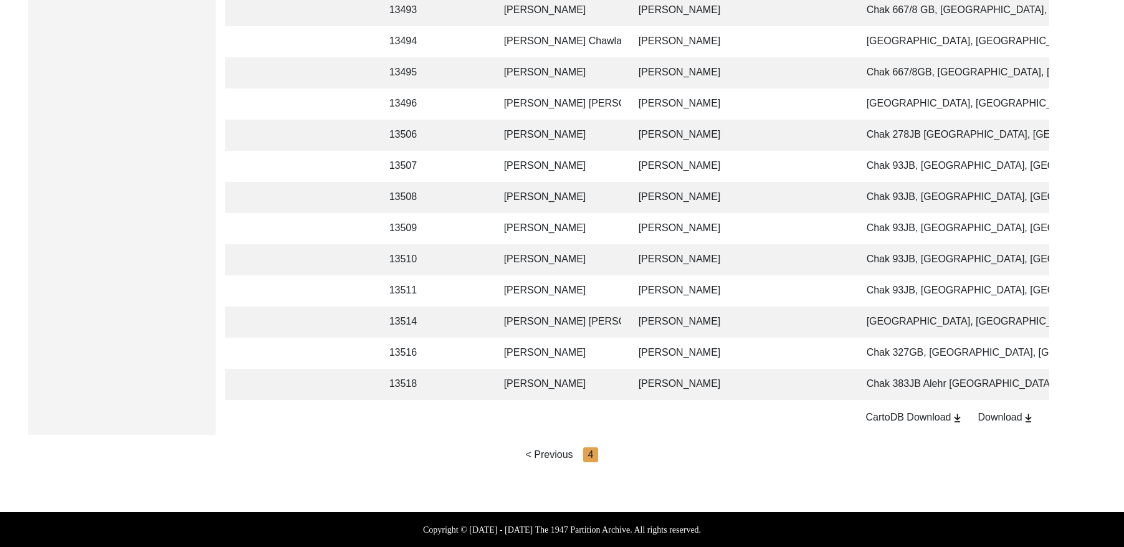
click at [650, 374] on td "[PERSON_NAME]" at bounding box center [740, 384] width 218 height 31
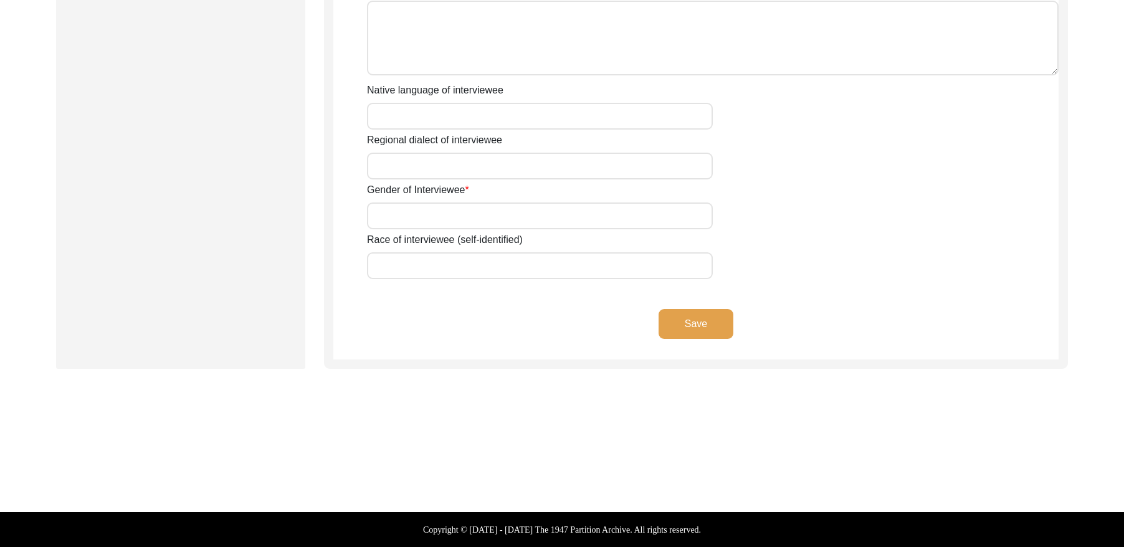
type input "Mr"
type input "[DEMOGRAPHIC_DATA]"
type input "Ashraf"
type input "N/A"
type input "[PERSON_NAME]"
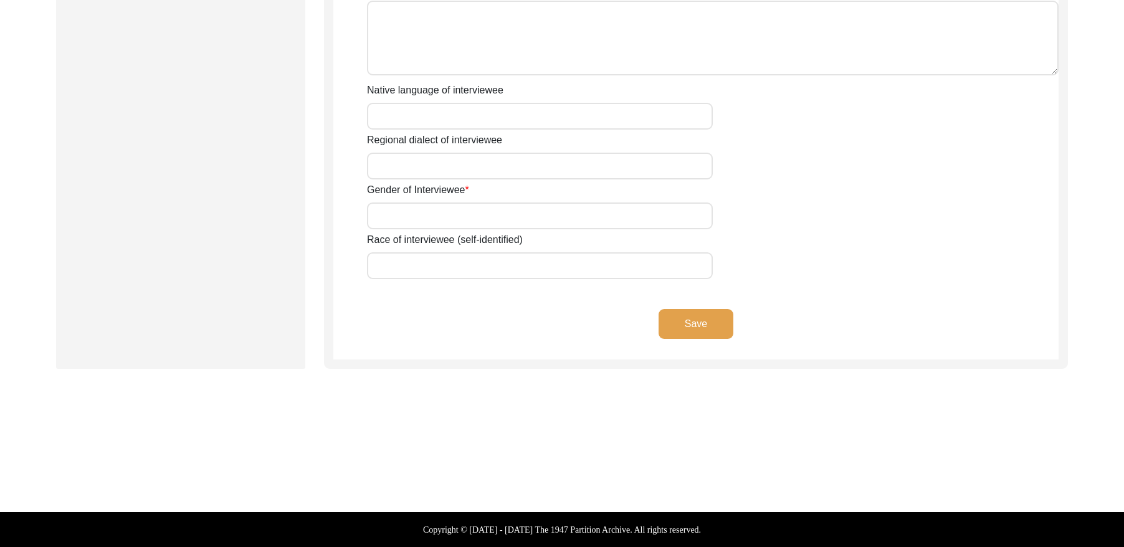
type input "N/A"
type input "[PERSON_NAME]"
type input "1935"
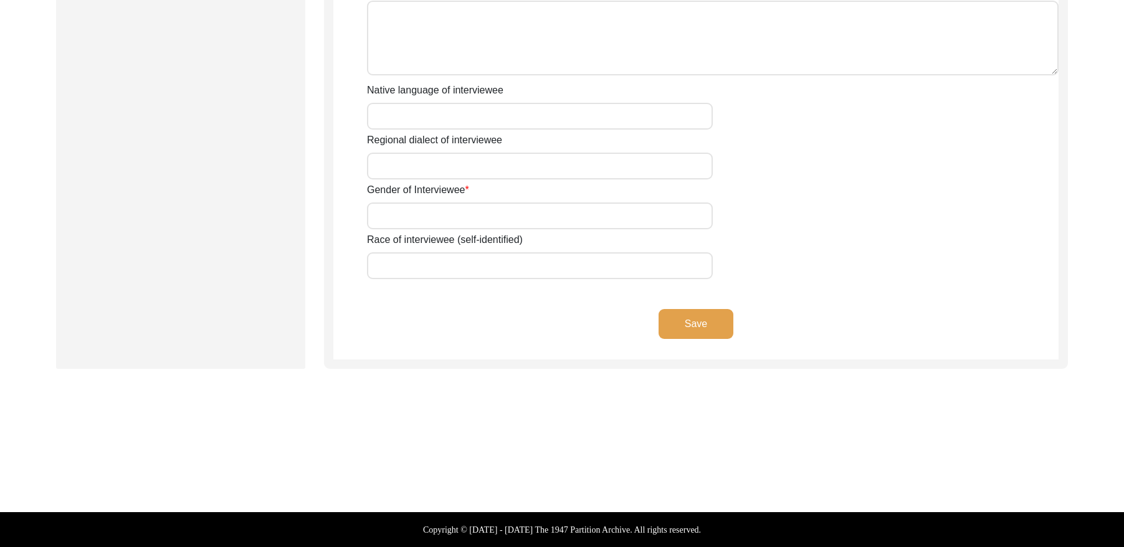
type input "90 Years"
type input "[DEMOGRAPHIC_DATA]"
type input "N/A"
type textarea "N/A"
type input "Punjabi"
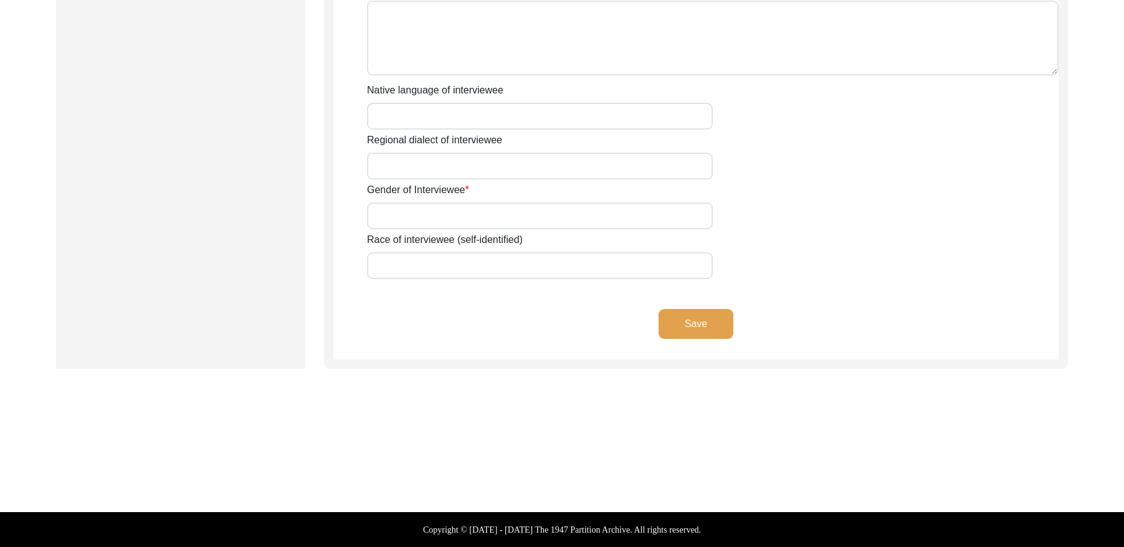
type input "Malwai"
type input "[DEMOGRAPHIC_DATA]"
type input "Arien"
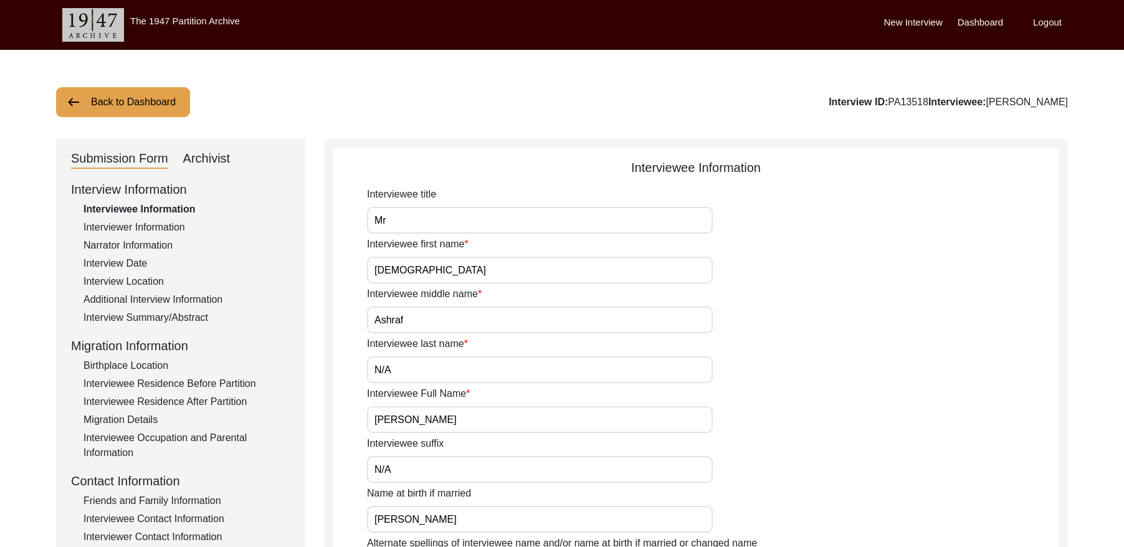
drag, startPoint x: 920, startPoint y: 101, endPoint x: 882, endPoint y: 102, distance: 37.4
click at [882, 102] on div "Interview ID: PA13518 Interviewee: [PERSON_NAME]" at bounding box center [948, 102] width 239 height 15
copy div "PA13518"
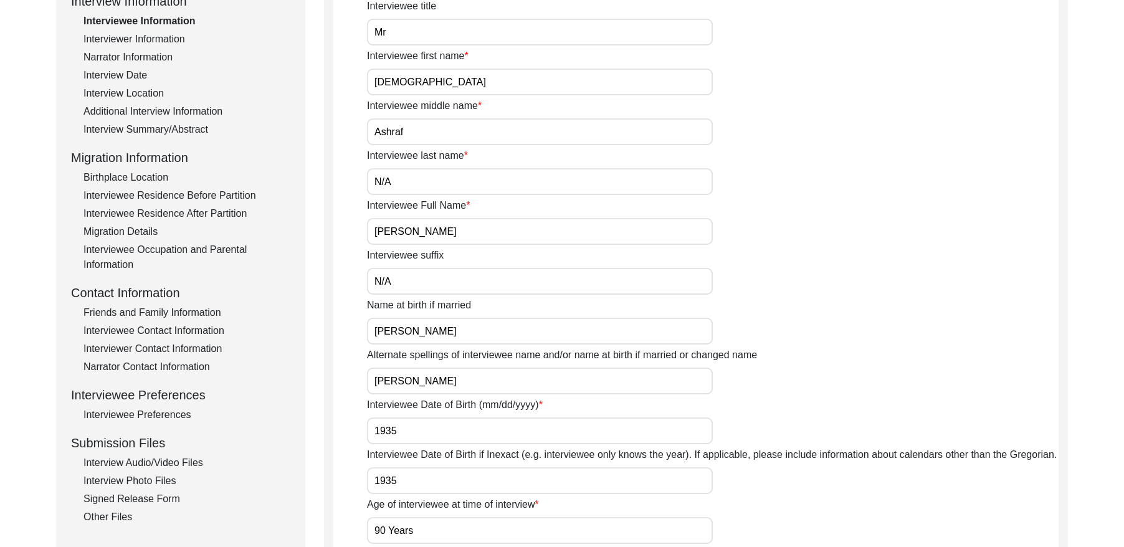
scroll to position [110, 0]
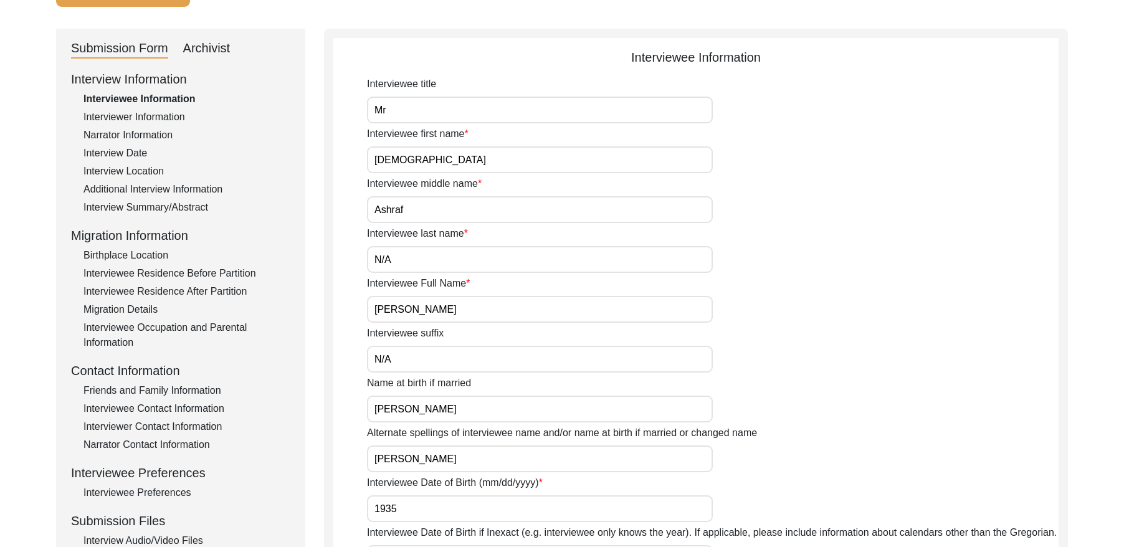
click at [148, 117] on div "Interviewer Information" at bounding box center [186, 117] width 207 height 15
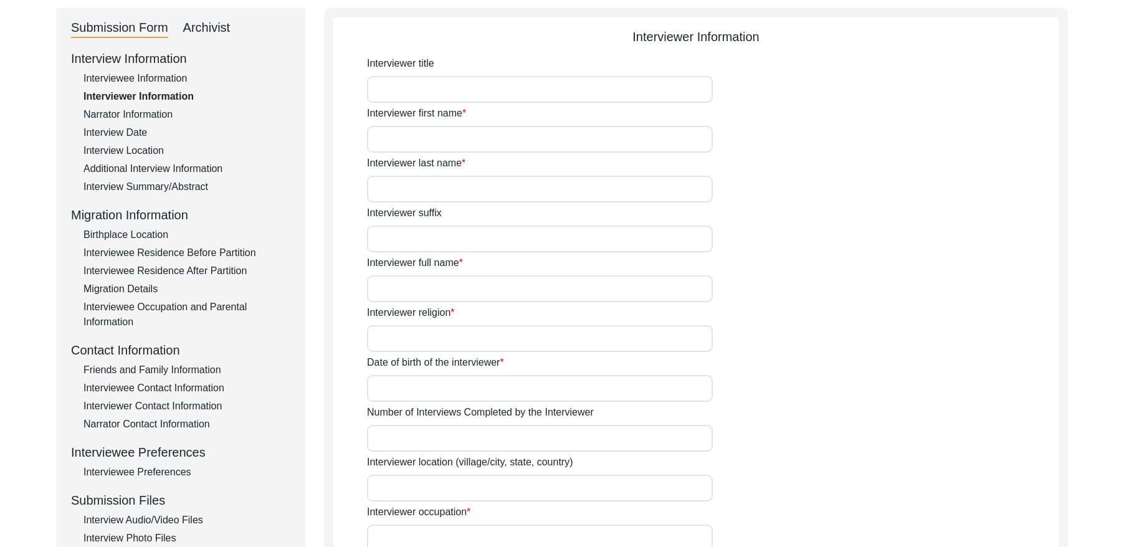
type input "Mr"
type input "[DEMOGRAPHIC_DATA]"
type input "[PERSON_NAME]"
type input "N/A"
type input "[PERSON_NAME]"
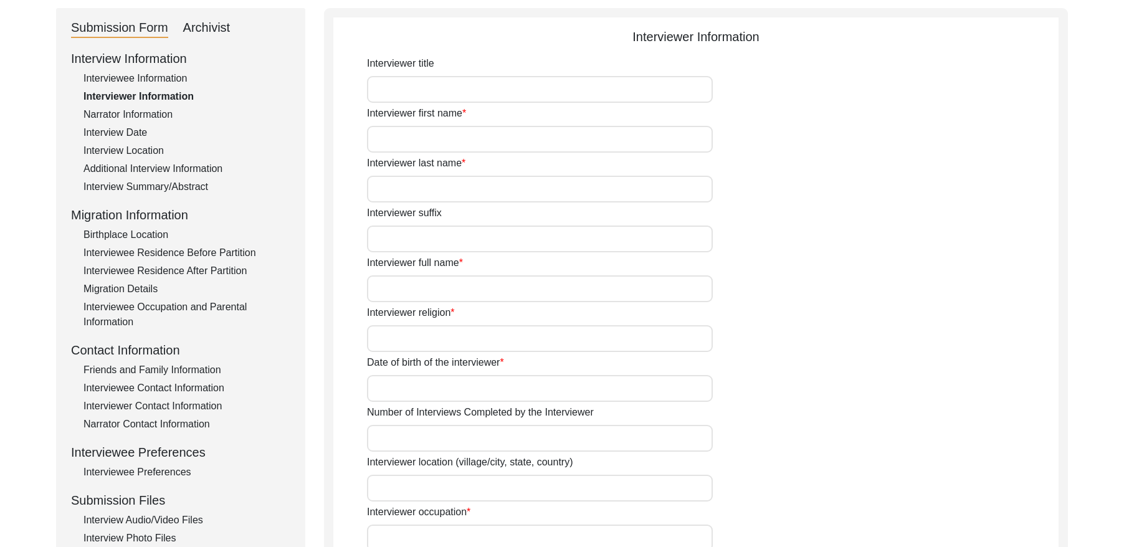
type input "[DEMOGRAPHIC_DATA]"
type input "[DATE]"
type input "[GEOGRAPHIC_DATA], [GEOGRAPHIC_DATA], [GEOGRAPHIC_DATA]"
type input "Retired Govt Servant"
type input "Mr"
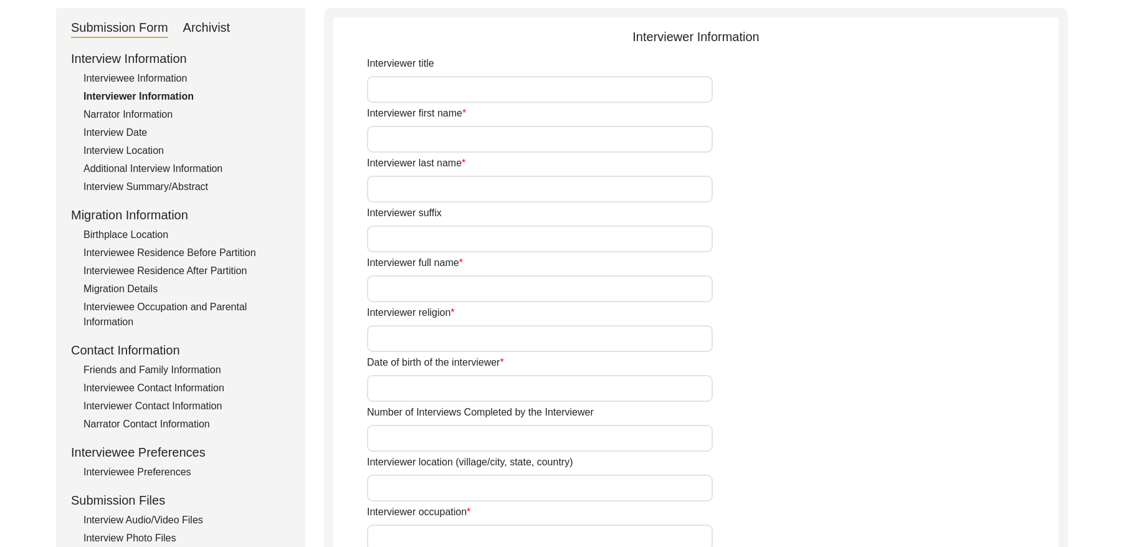
type input "[DEMOGRAPHIC_DATA]"
type input "[PERSON_NAME]"
type input "N/A"
type input "[PERSON_NAME]"
type textarea "A graduate in the subjects of education and [DEMOGRAPHIC_DATA] history."
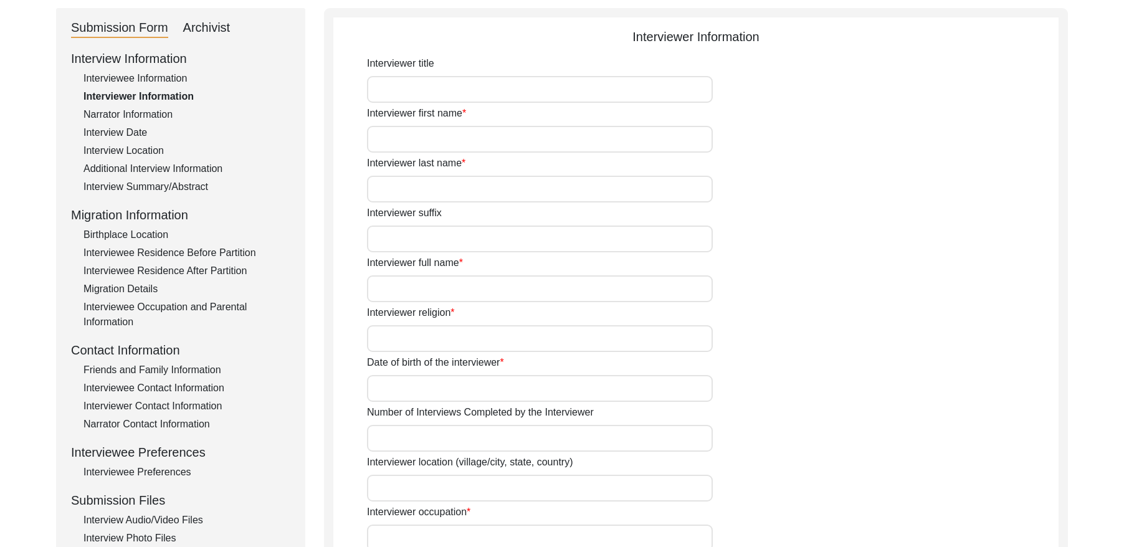
type input "Punjabi"
type input "Malwai"
type textarea "N/A"
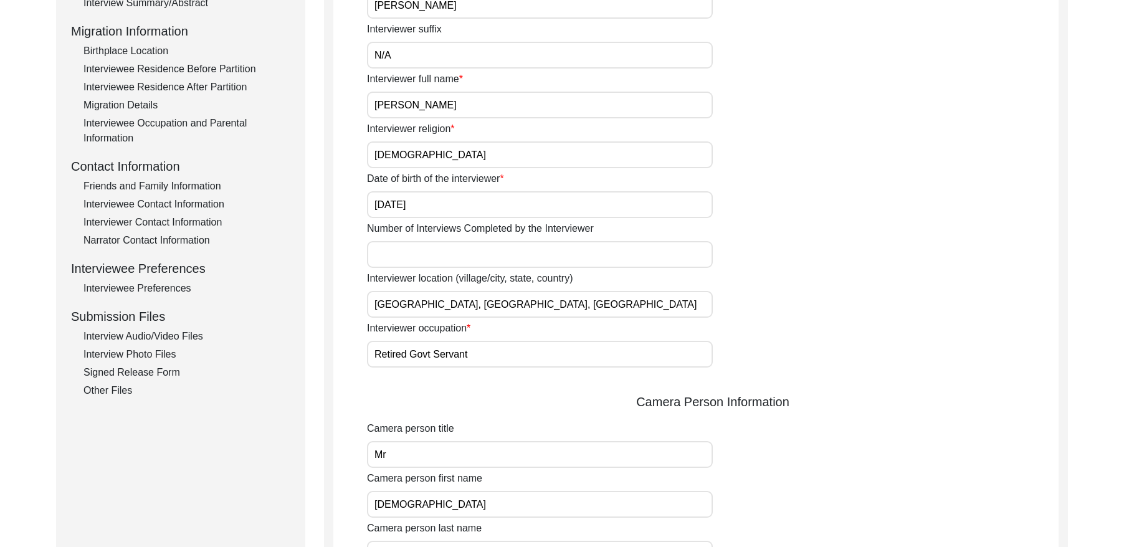
scroll to position [143, 0]
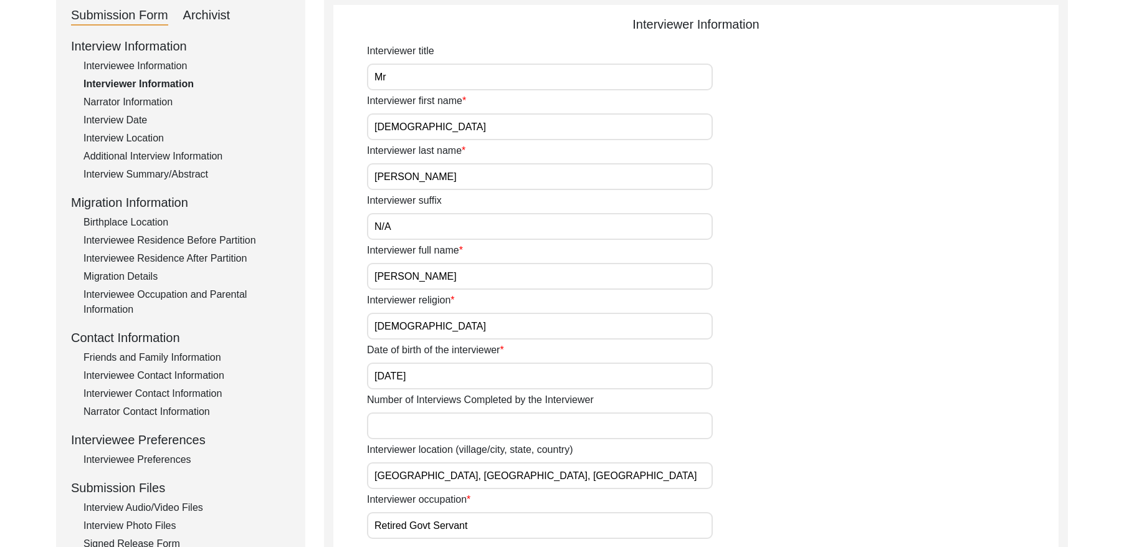
click at [127, 102] on div "Narrator Information" at bounding box center [186, 102] width 207 height 15
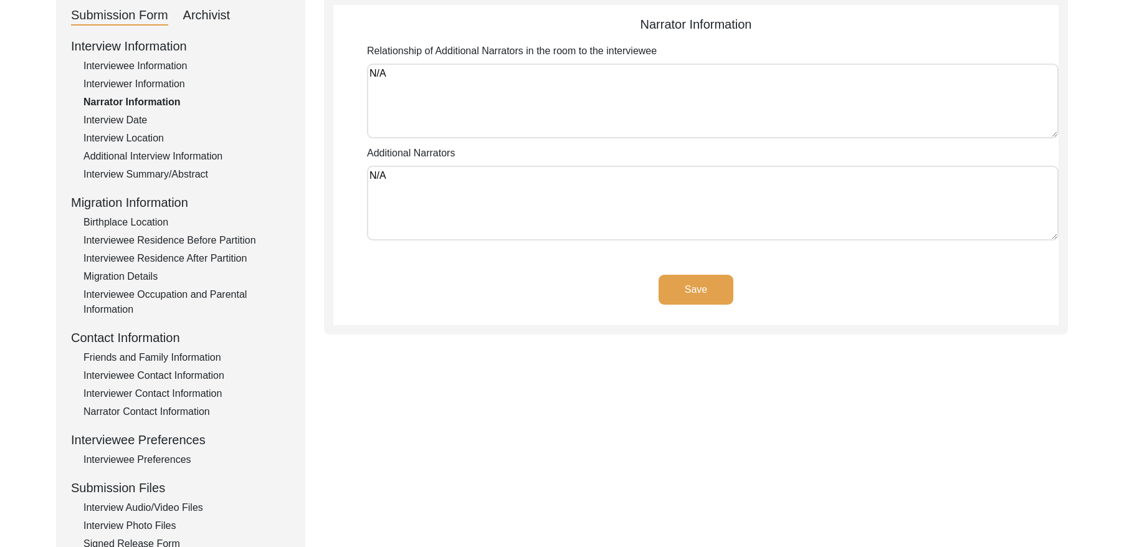
click at [126, 116] on div "Interview Date" at bounding box center [186, 120] width 207 height 15
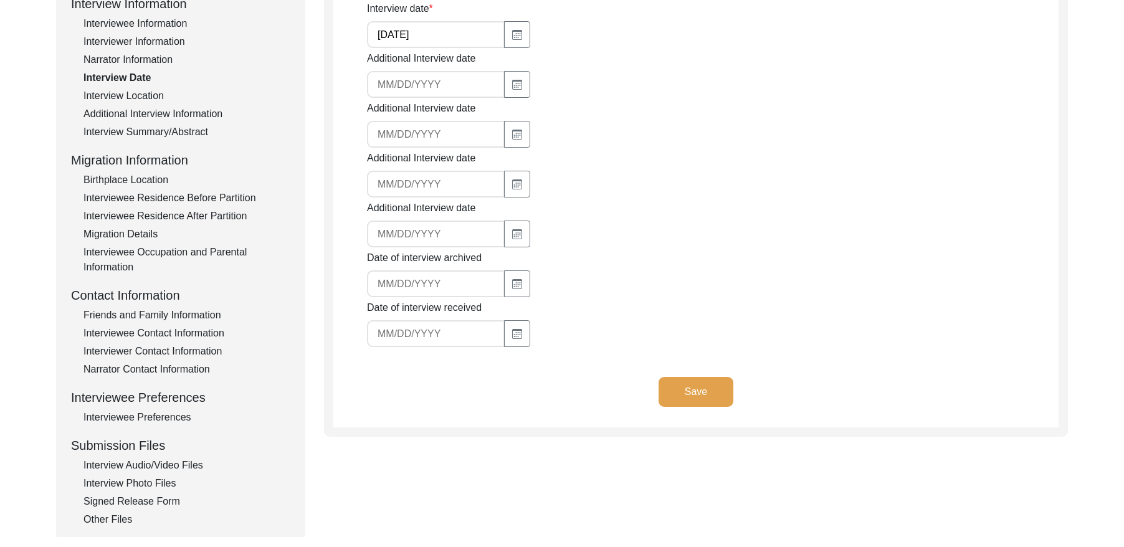
scroll to position [189, 0]
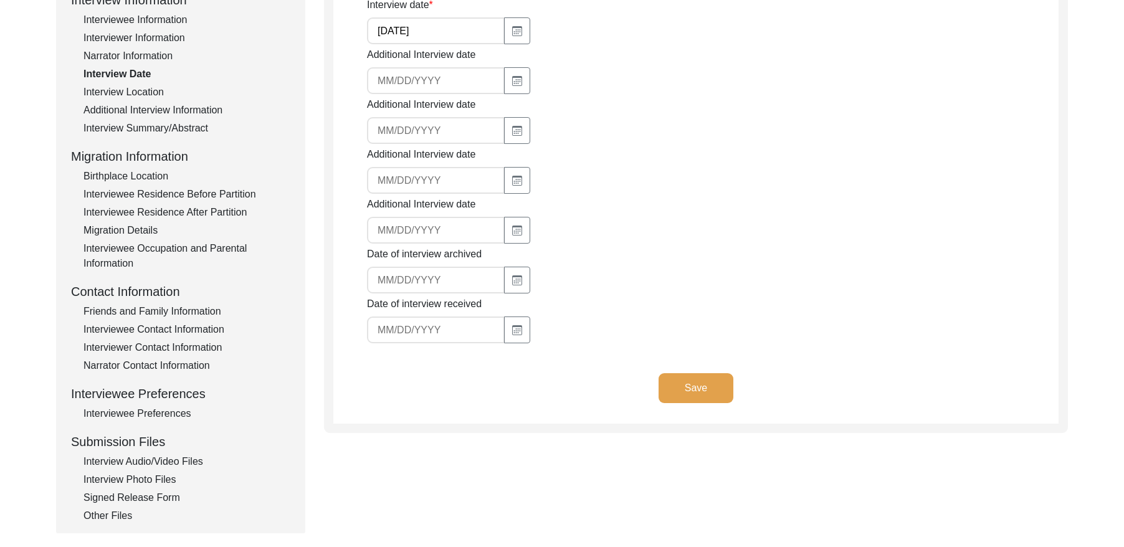
click at [139, 92] on div "Interview Location" at bounding box center [186, 92] width 207 height 15
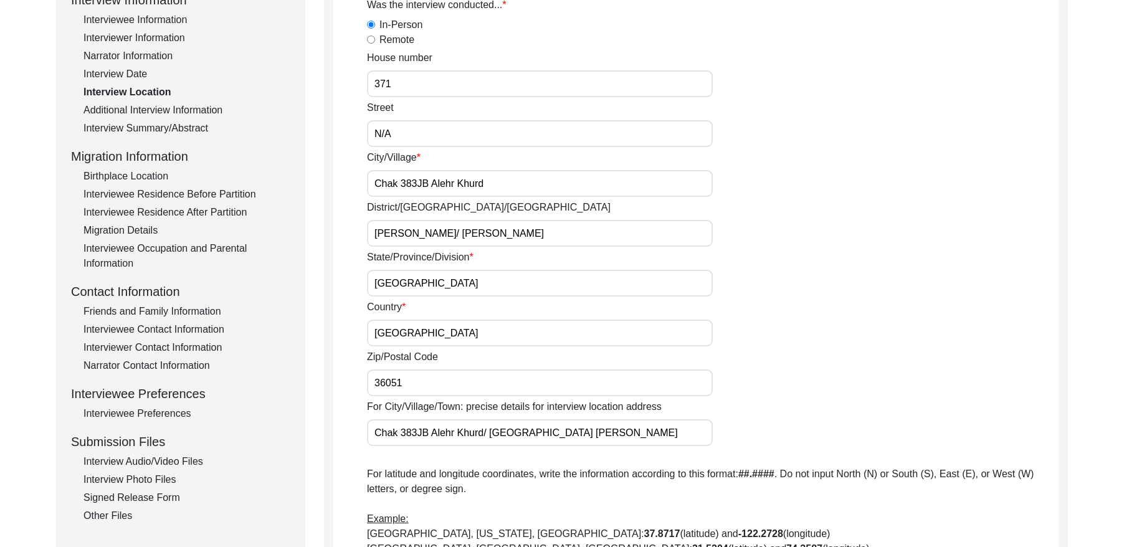
click at [194, 112] on div "Additional Interview Information" at bounding box center [186, 110] width 207 height 15
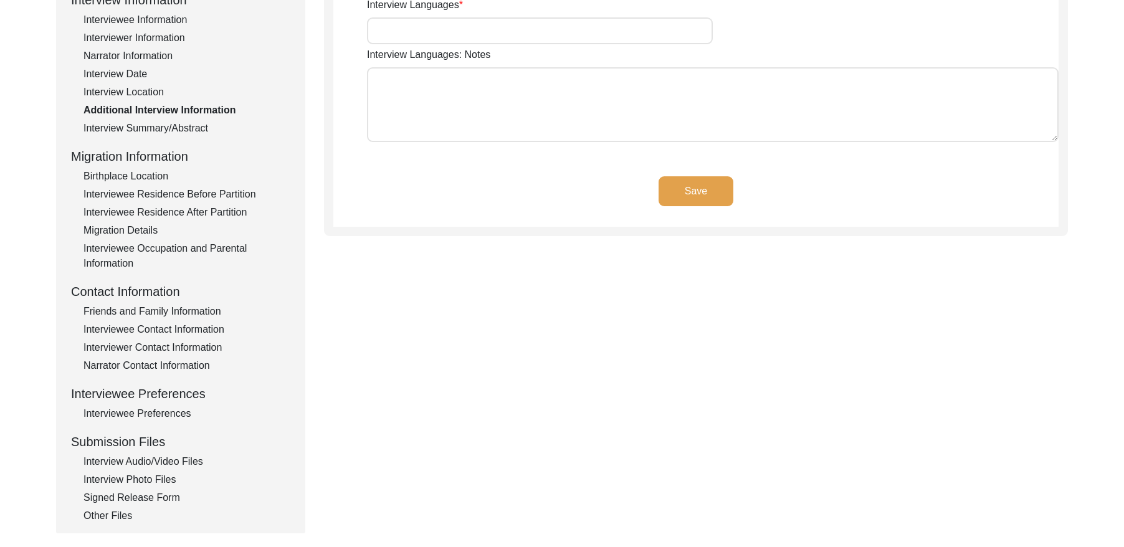
type input "Punjabi"
type textarea "N/A"
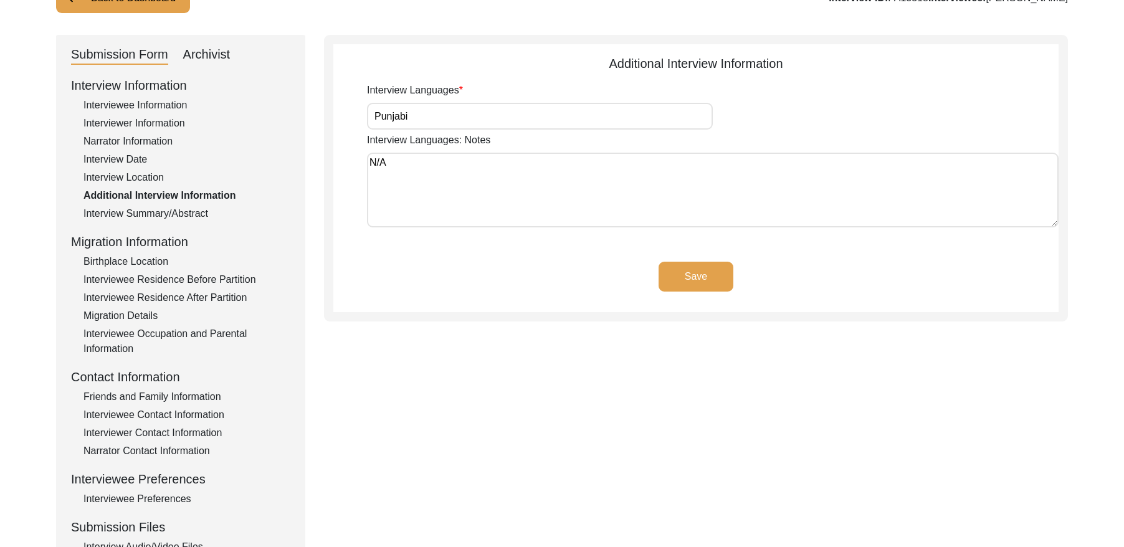
scroll to position [148, 0]
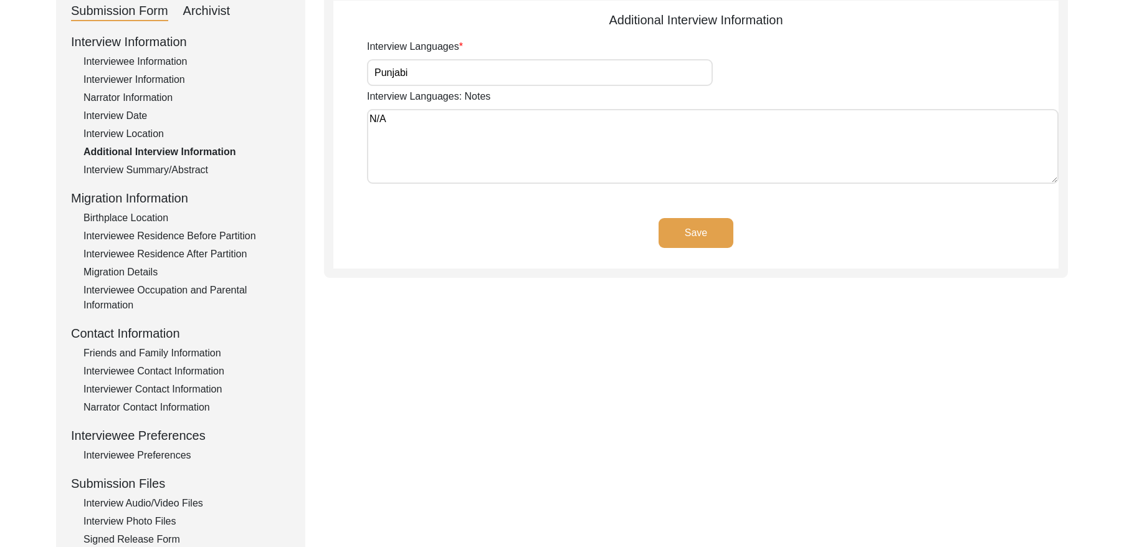
drag, startPoint x: 155, startPoint y: 168, endPoint x: 174, endPoint y: 175, distance: 19.9
click at [156, 168] on div "Interview Summary/Abstract" at bounding box center [186, 170] width 207 height 15
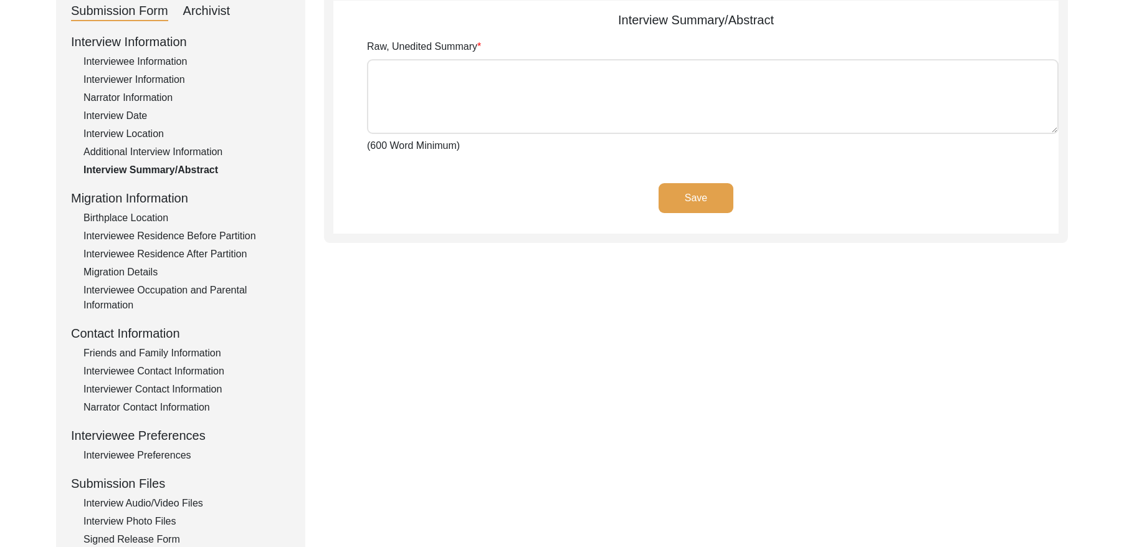
type textarea "[PERSON_NAME] [PERSON_NAME] Muhkim Deen Araien, the great grandfather of [PERSO…"
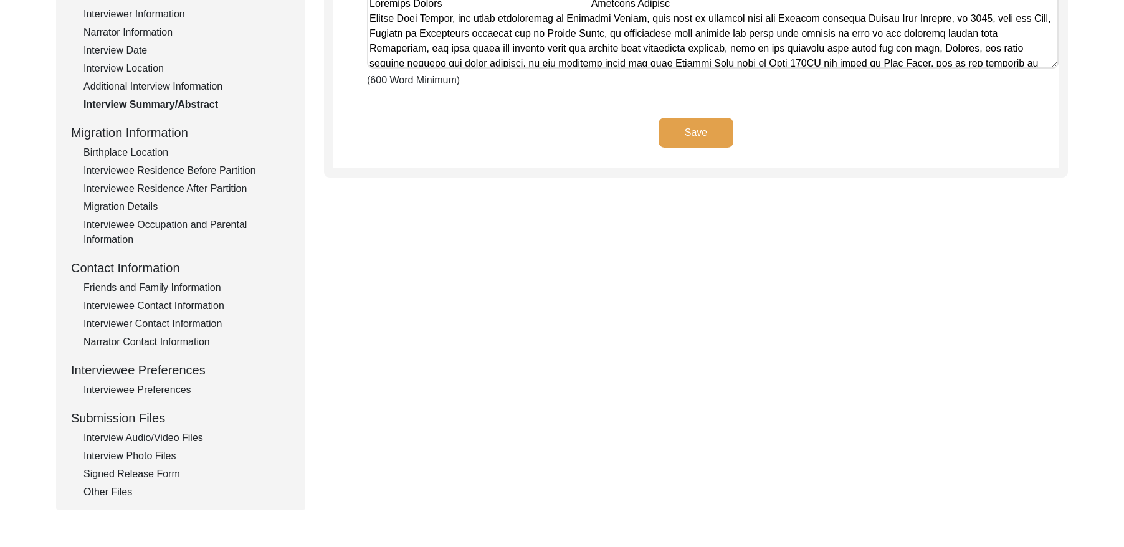
scroll to position [214, 0]
click at [125, 155] on div "Birthplace Location" at bounding box center [186, 152] width 207 height 15
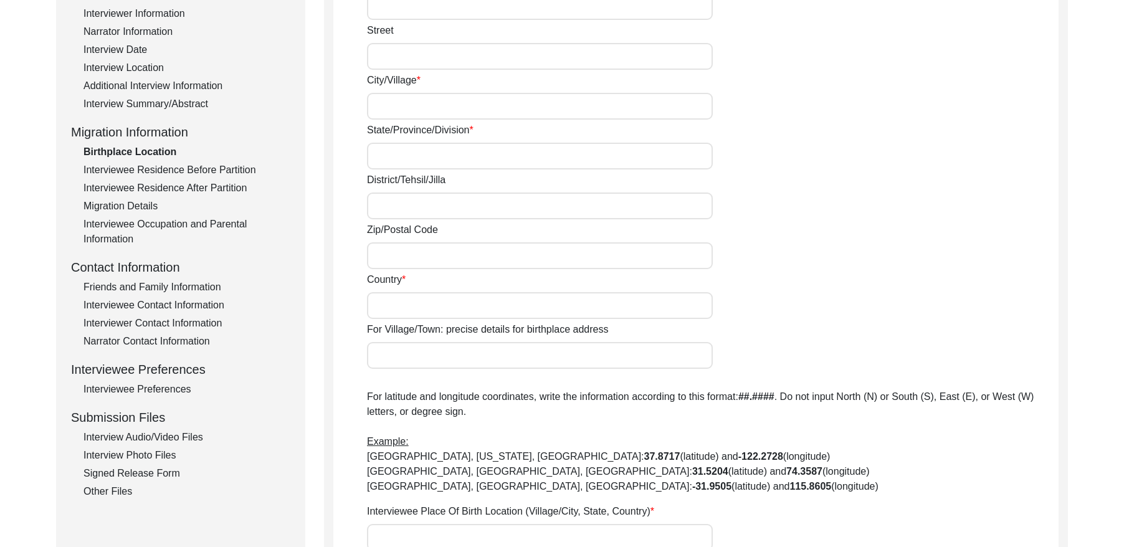
type input "371"
type input "N/A"
type input "Chak 383JB Alehr Khurd"
type input "[GEOGRAPHIC_DATA]"
type input "[PERSON_NAME]/ [PERSON_NAME]"
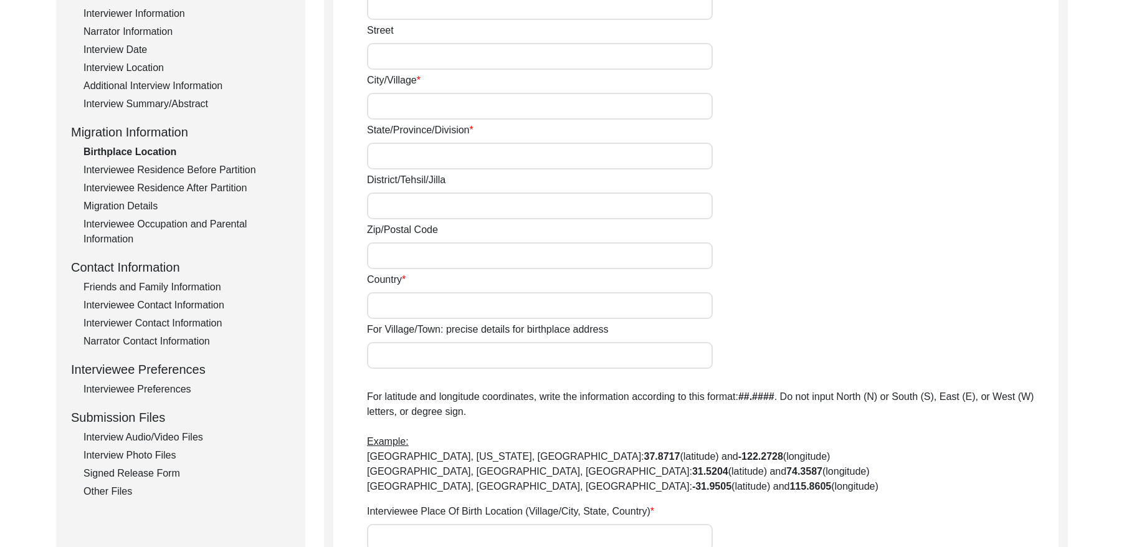
type input "36051"
type input "[GEOGRAPHIC_DATA]"
type input "Chak 383JB Alehr Khurd/ [GEOGRAPHIC_DATA] [PERSON_NAME]"
type input "Chak 383JB Alehr [GEOGRAPHIC_DATA], [GEOGRAPHIC_DATA], [GEOGRAPHIC_DATA]"
type input "N/A"
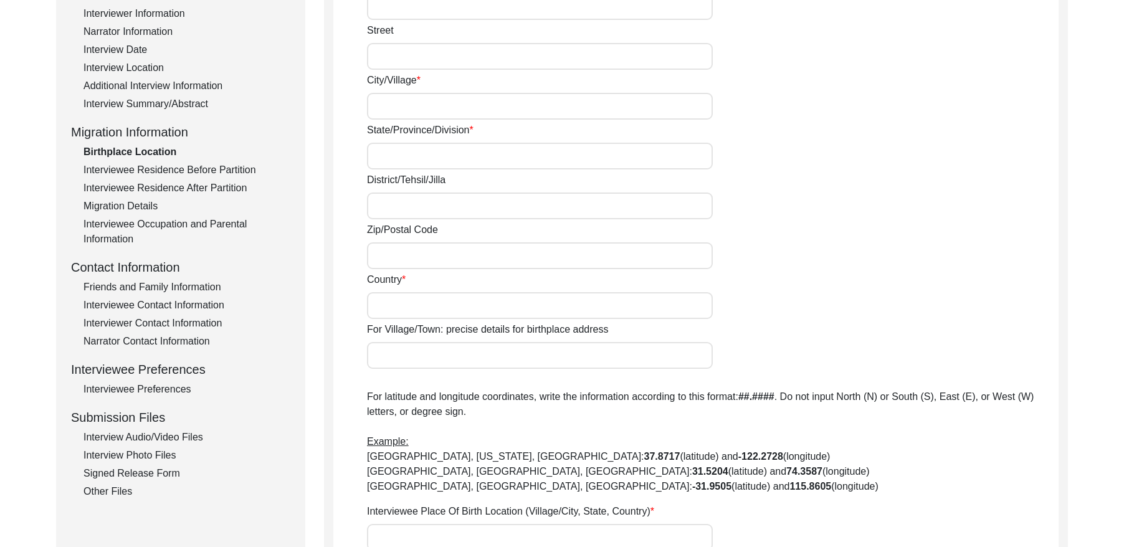
type input "N/A"
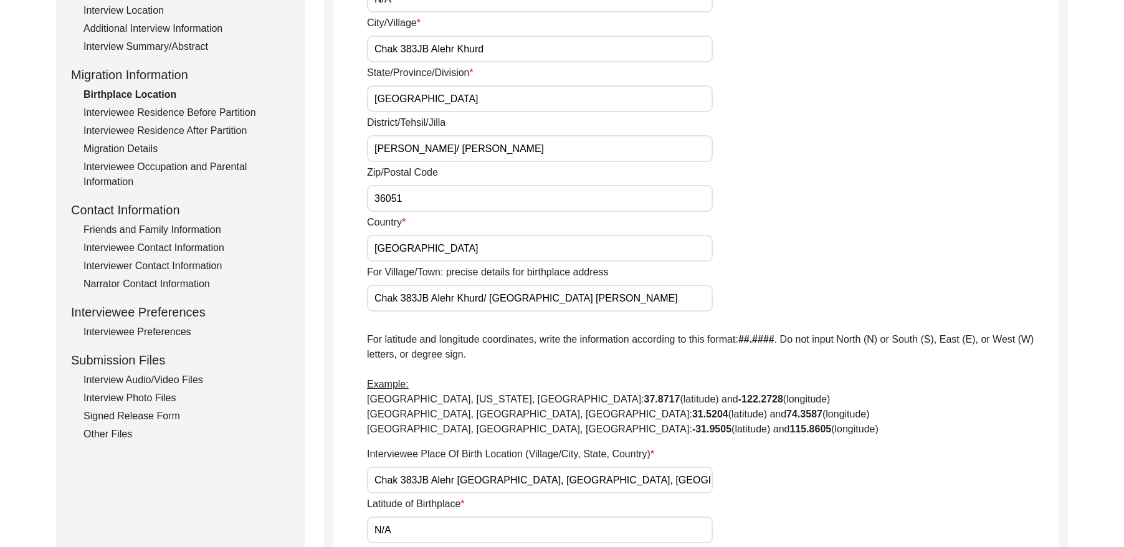
scroll to position [265, 0]
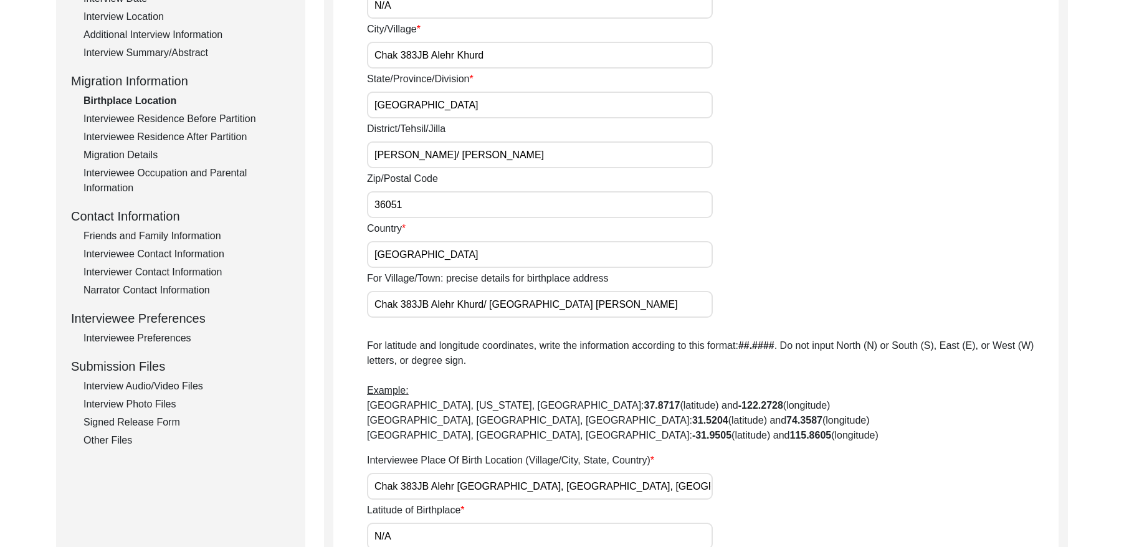
click at [203, 118] on div "Interviewee Residence Before Partition" at bounding box center [186, 119] width 207 height 15
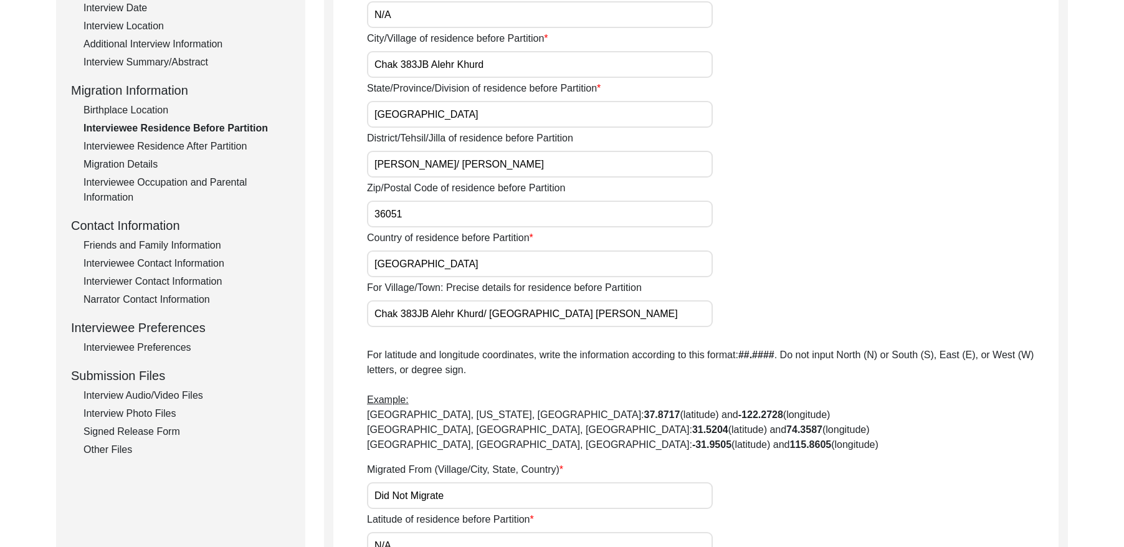
scroll to position [259, 0]
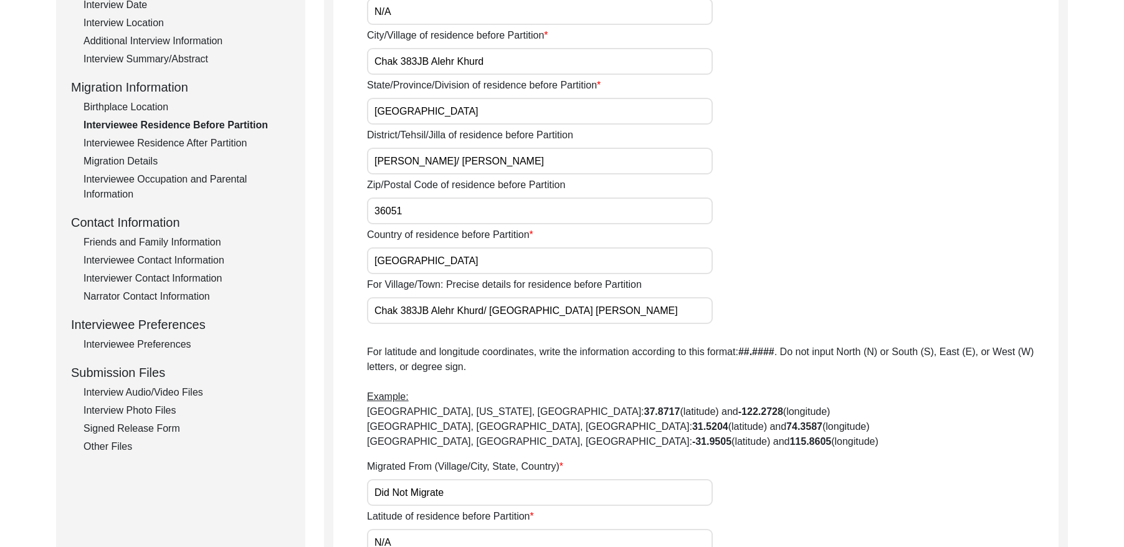
drag, startPoint x: 204, startPoint y: 142, endPoint x: 258, endPoint y: 148, distance: 53.9
click at [206, 142] on div "Interviewee Residence After Partition" at bounding box center [186, 143] width 207 height 15
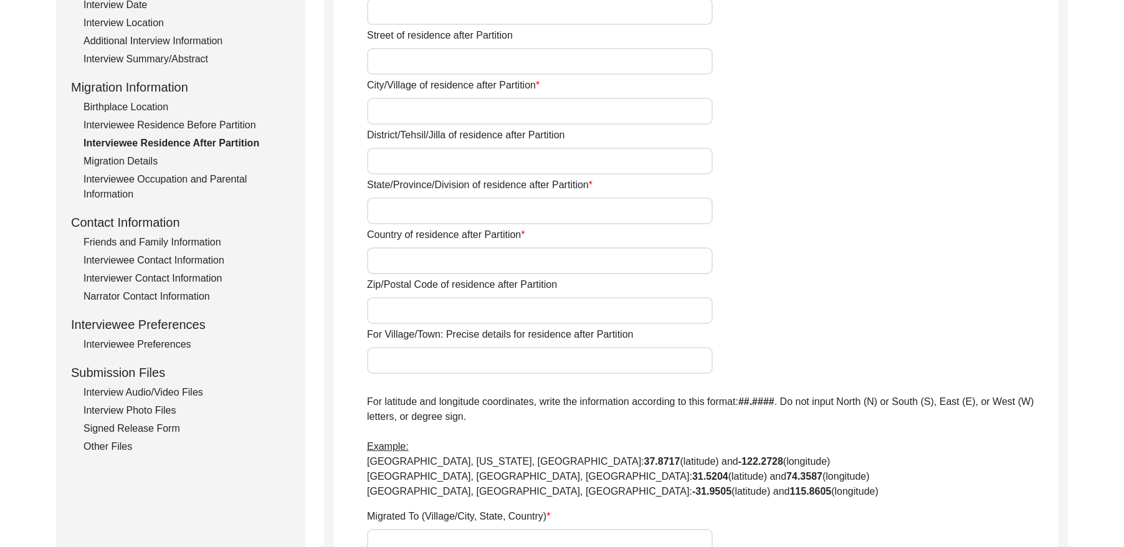
type input "No"
type input "N/A"
type input "Chak 383JB Alehr Khurd"
type input "[PERSON_NAME]/ [PERSON_NAME]"
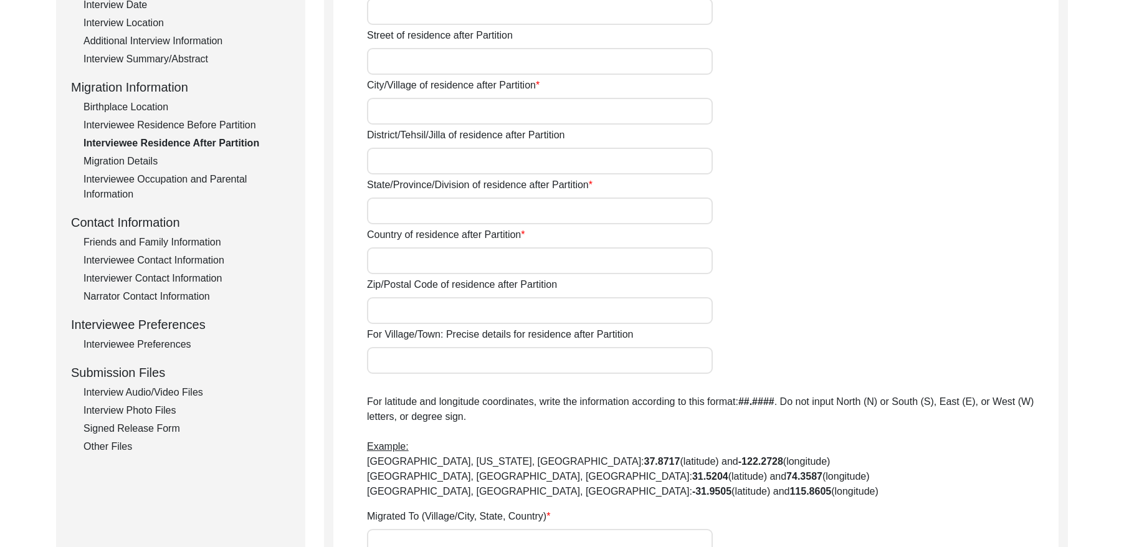
type input "[GEOGRAPHIC_DATA]"
type input "36051"
type input "Chak 383JB Alehr Khurd/ [GEOGRAPHIC_DATA] [PERSON_NAME]"
type input "Did Not Migrate"
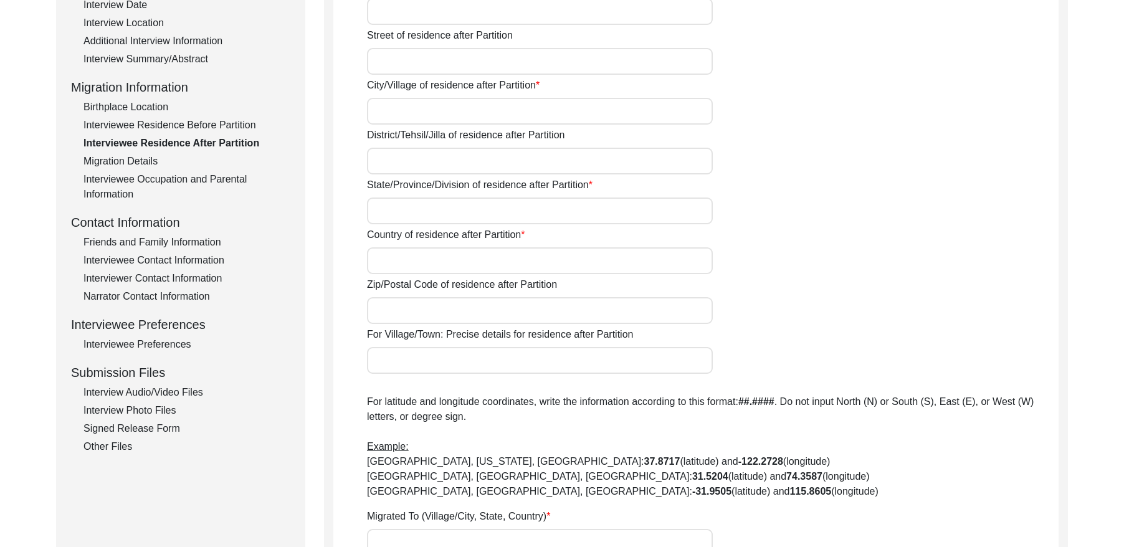
type input "N/A"
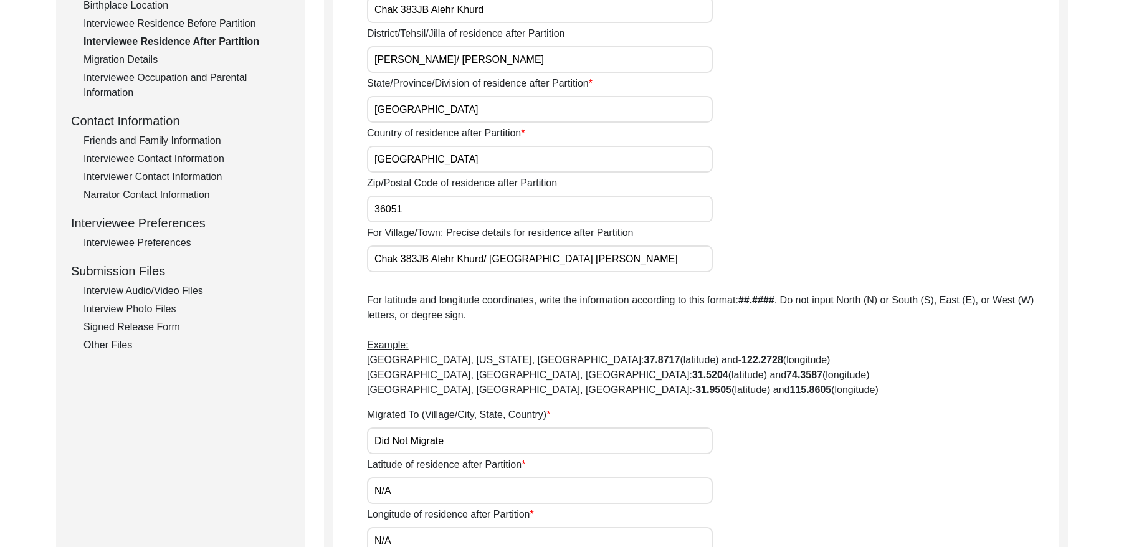
scroll to position [313, 0]
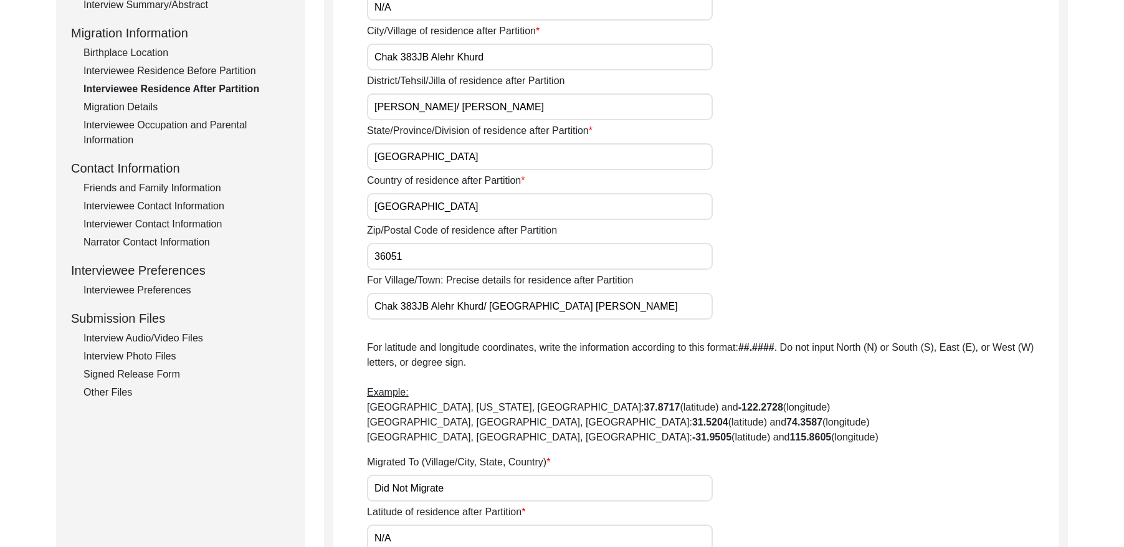
click at [137, 107] on div "Migration Details" at bounding box center [186, 107] width 207 height 15
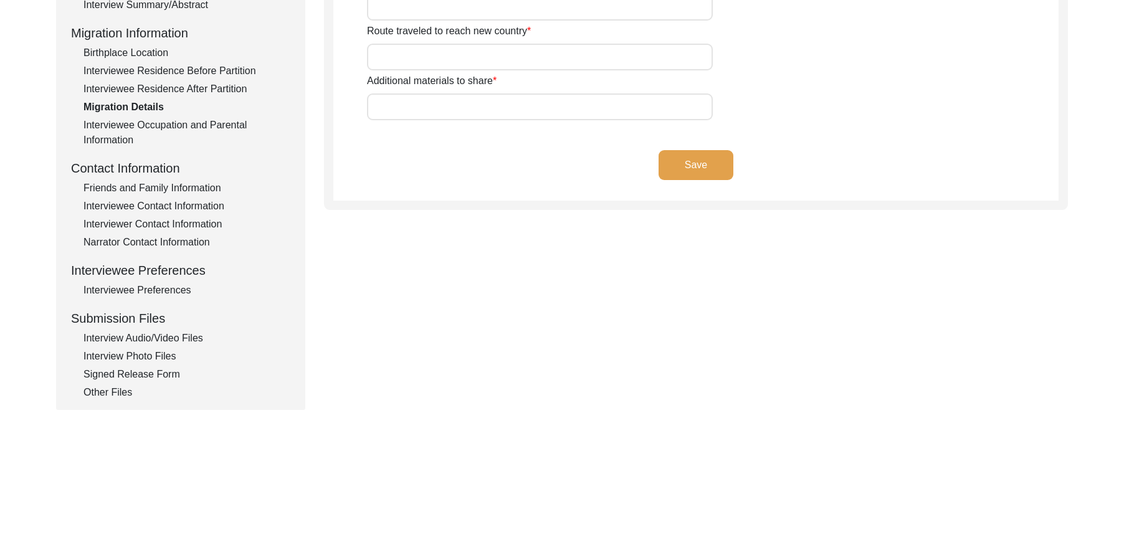
type input "N/A"
type input "Did Not Travel"
type input "N/A"
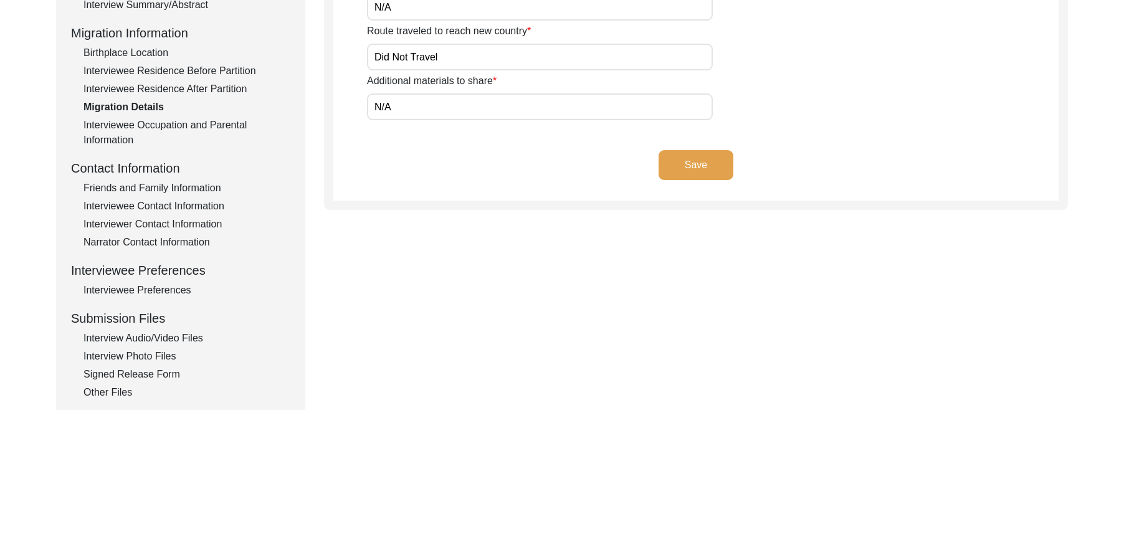
click at [189, 126] on div "Interviewee Occupation and Parental Information" at bounding box center [186, 133] width 207 height 30
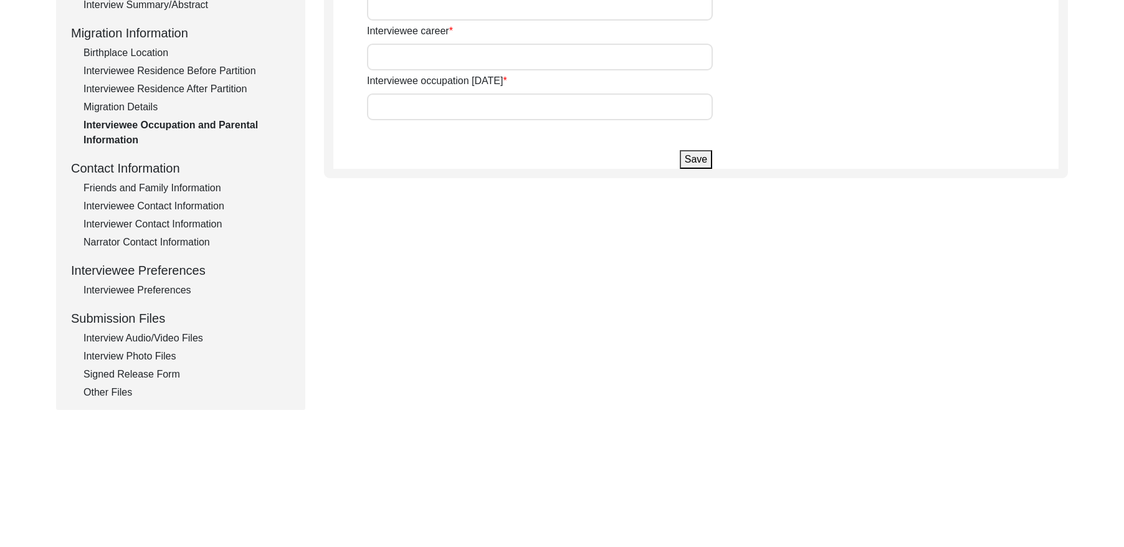
type input "[PERSON_NAME]"
type input "Barkatay Bibi"
type input "Student"
type input "Farmer"
type input "Don't work any more"
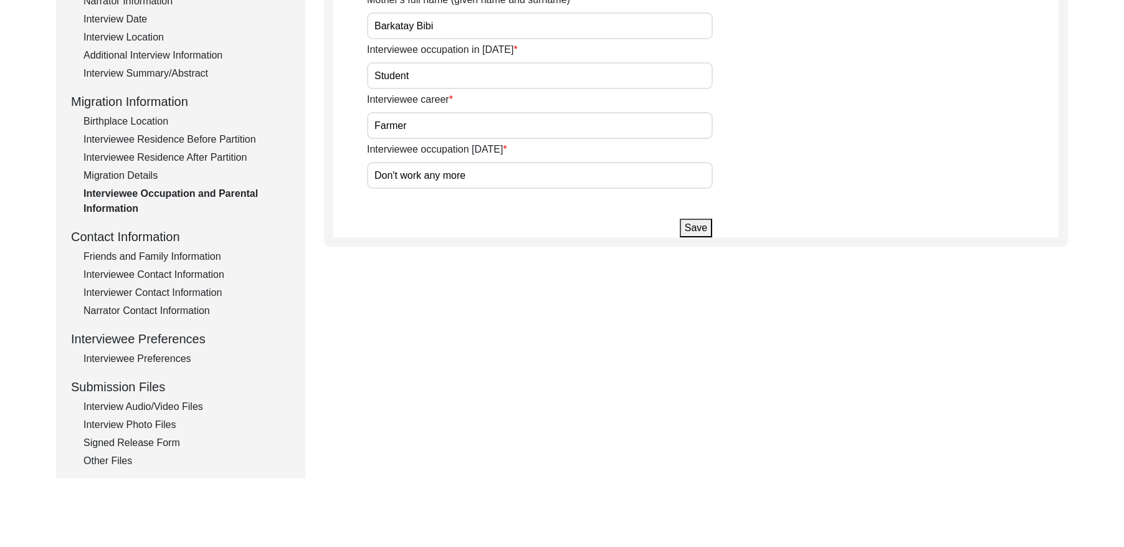
scroll to position [227, 0]
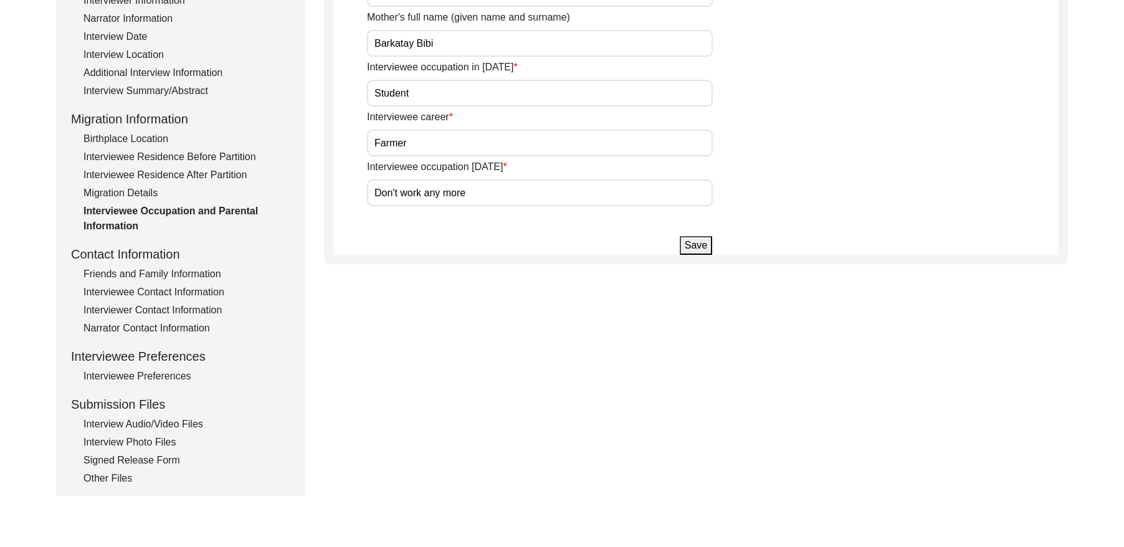
click at [178, 275] on div "Friends and Family Information" at bounding box center [186, 274] width 207 height 15
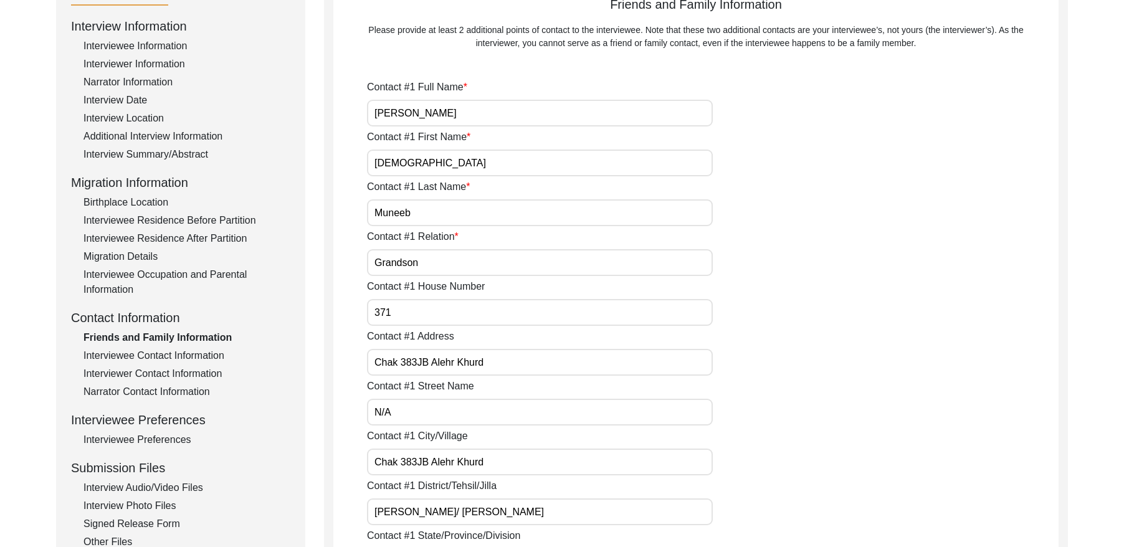
scroll to position [176, 0]
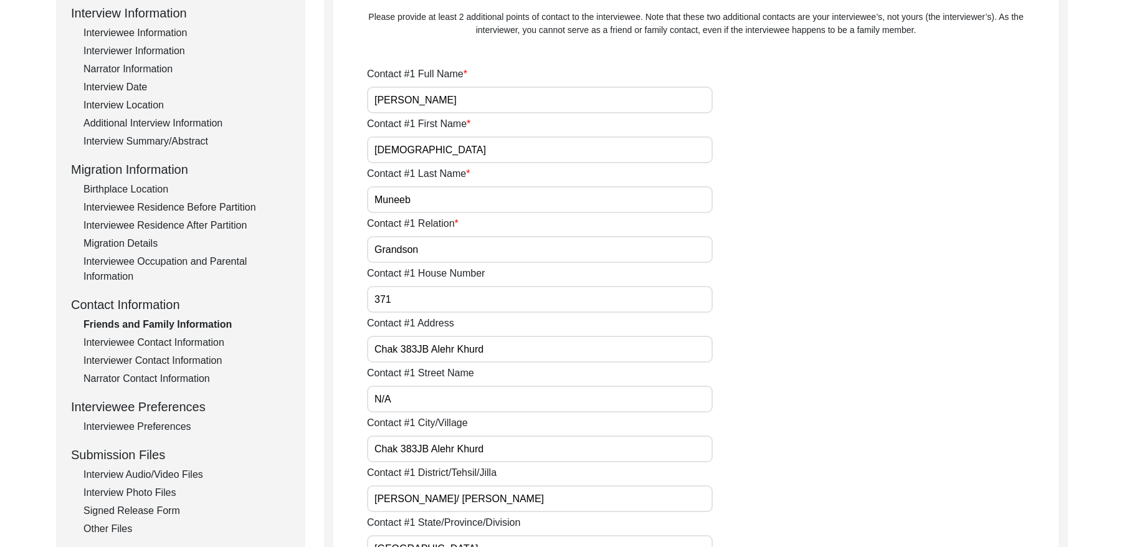
click at [179, 343] on div "Interviewee Contact Information" at bounding box center [186, 342] width 207 height 15
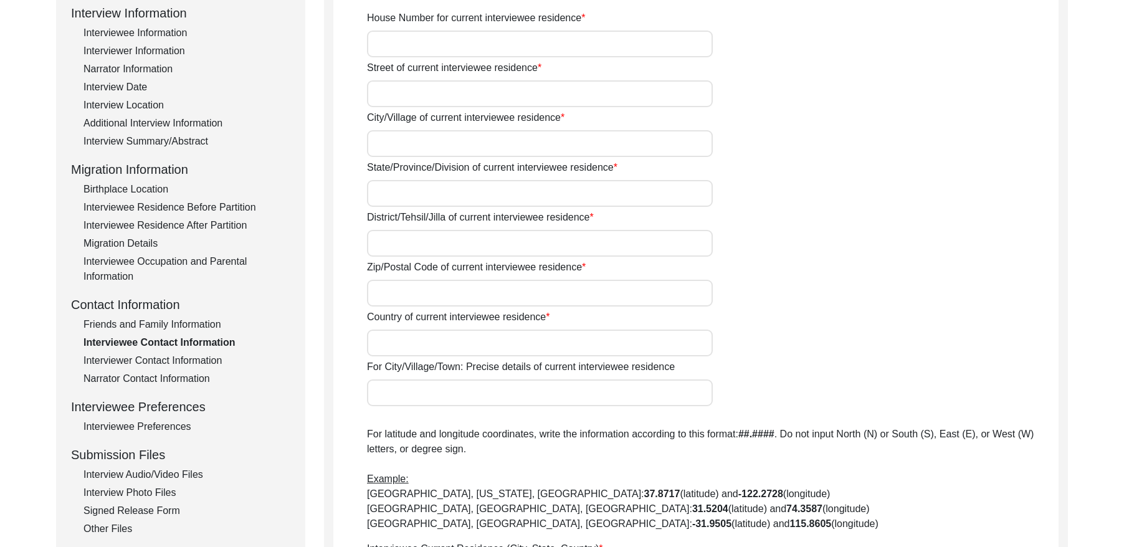
type input "371"
type input "N/A"
type input "Chak 383JB"
type input "[GEOGRAPHIC_DATA]"
type input "[PERSON_NAME]/ [PERSON_NAME]"
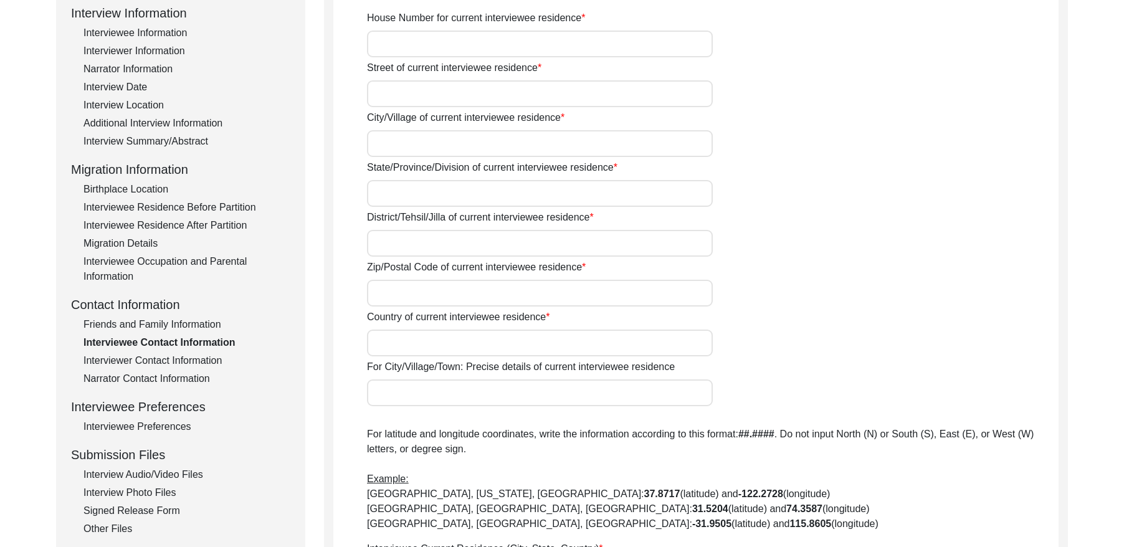
type input "36051"
type input "[GEOGRAPHIC_DATA]"
type input "Chak 383JB Alehr Khurd/ [GEOGRAPHIC_DATA] [PERSON_NAME]"
type input "Chak 383JB Alehr [GEOGRAPHIC_DATA], [GEOGRAPHIC_DATA], [GEOGRAPHIC_DATA]"
type input "N/A"
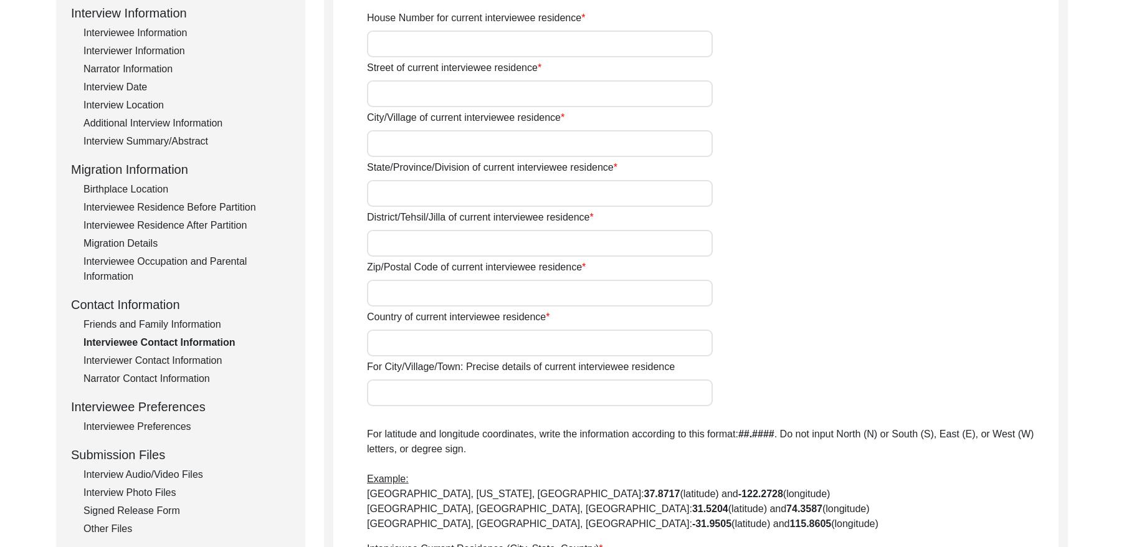
type input "N/A"
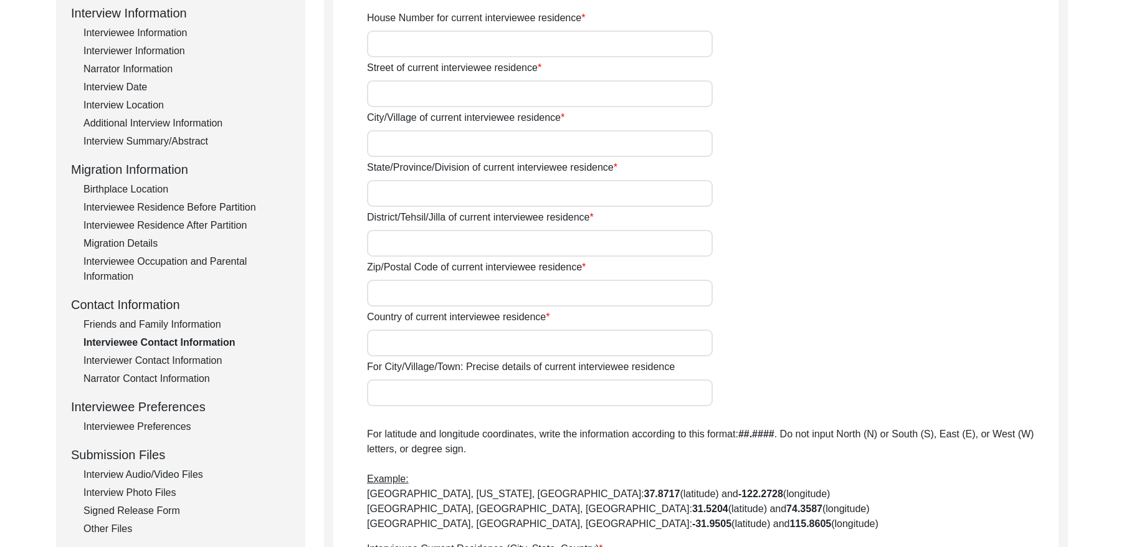
type input "N/A"
type textarea "N/A"
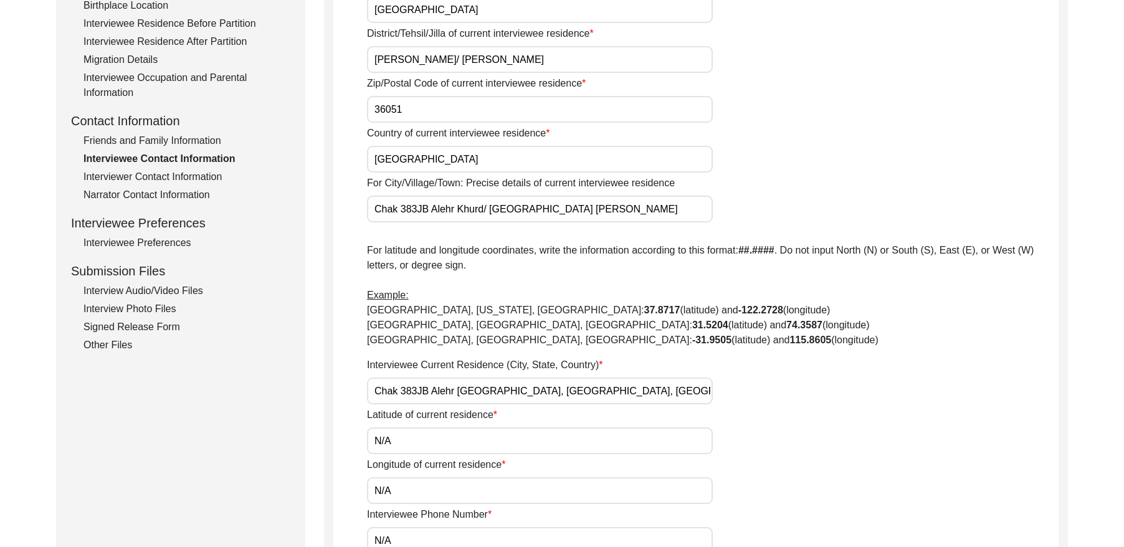
scroll to position [359, 0]
click at [195, 178] on div "Interviewer Contact Information" at bounding box center [186, 177] width 207 height 15
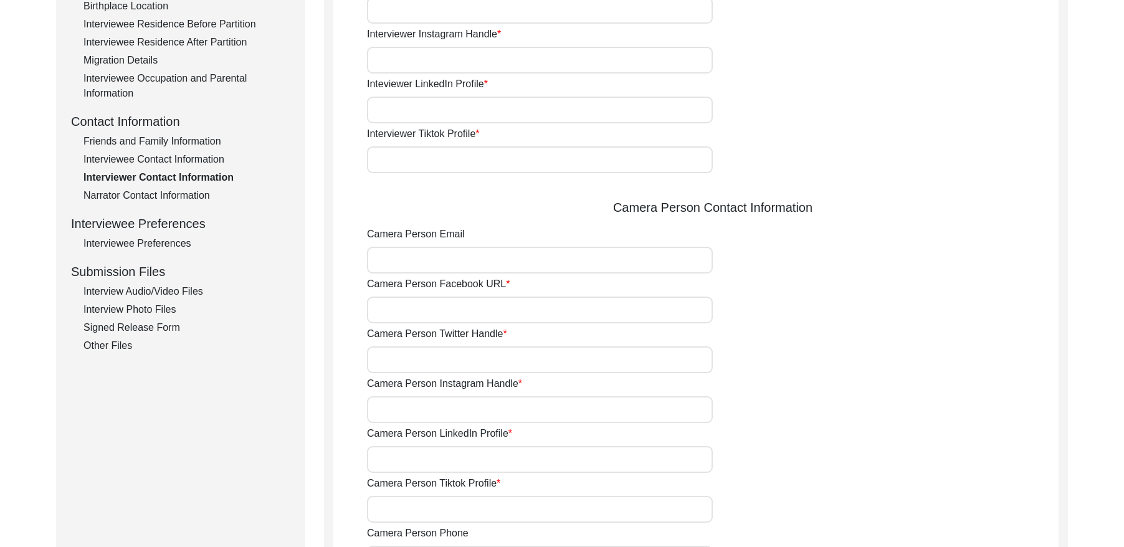
type input "03337682214"
type input "[EMAIL_ADDRESS][DOMAIN_NAME]"
type input "N/A"
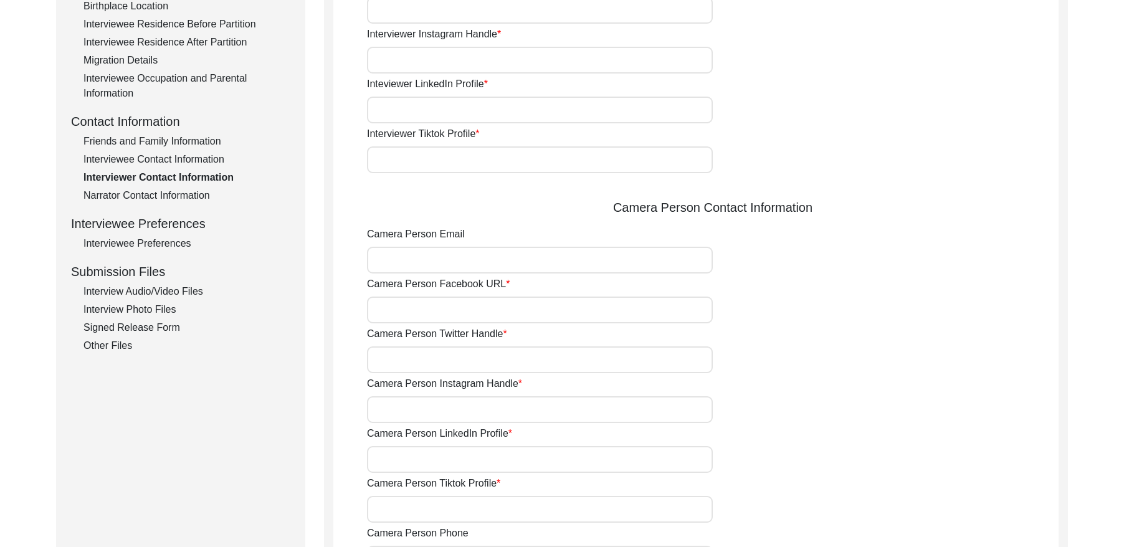
type input "N/A"
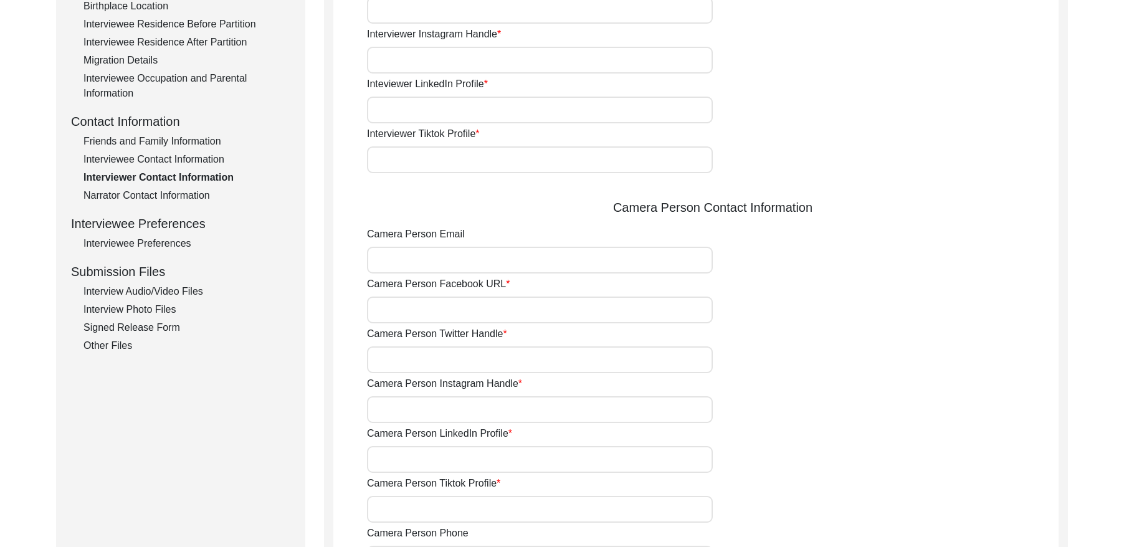
type input "N/A"
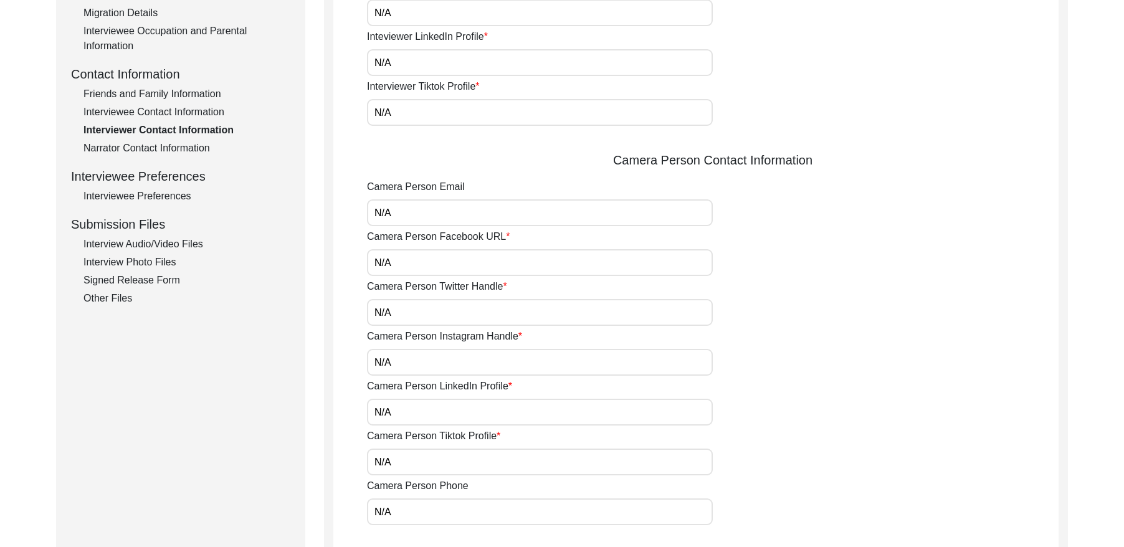
scroll to position [416, 0]
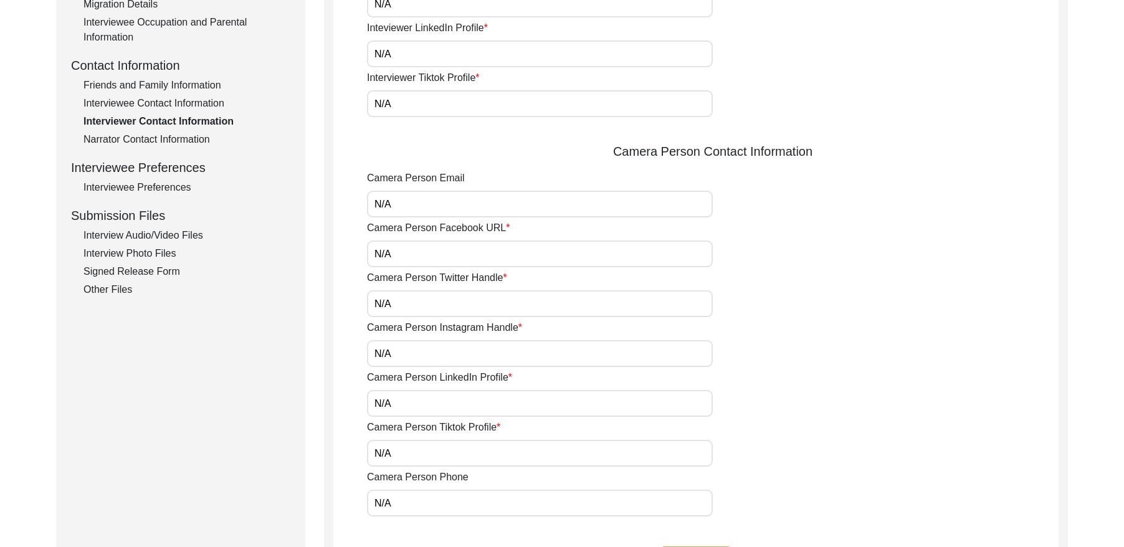
click at [157, 143] on div "Narrator Contact Information" at bounding box center [186, 139] width 207 height 15
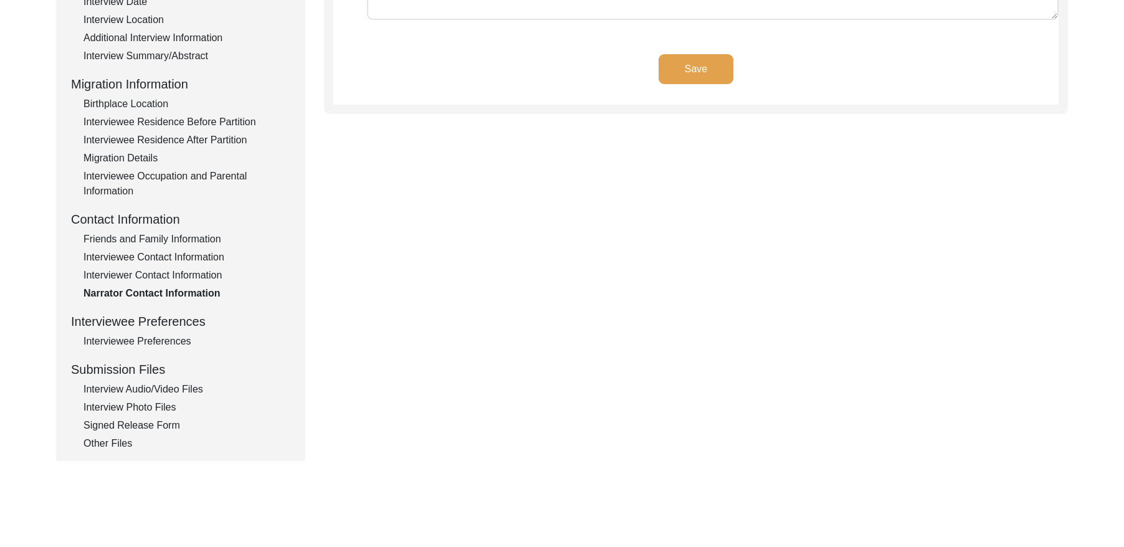
type textarea "N/A"
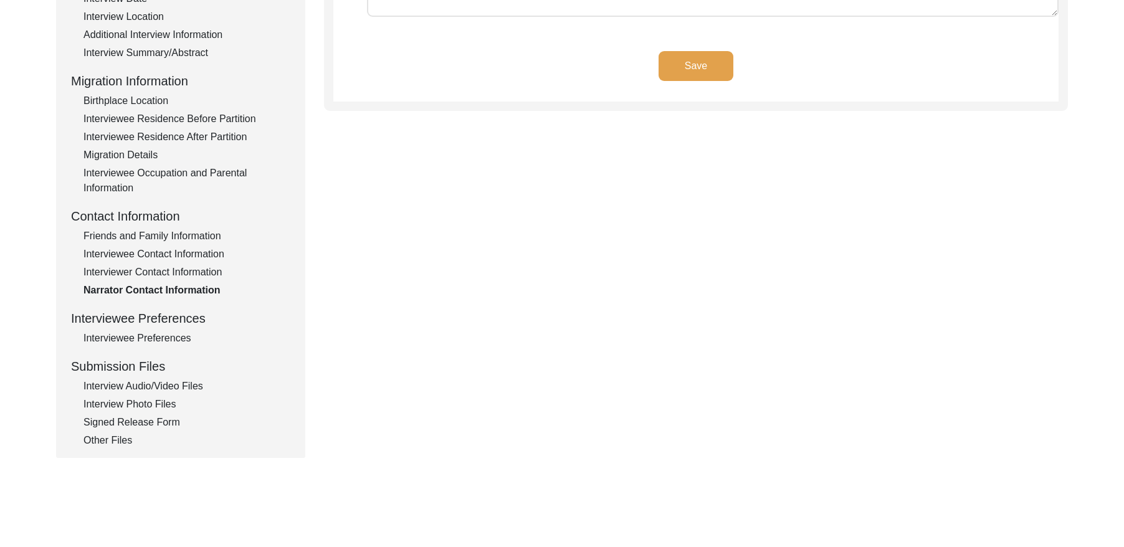
scroll to position [267, 0]
click at [174, 338] on div "Interviewee Preferences" at bounding box center [186, 336] width 207 height 15
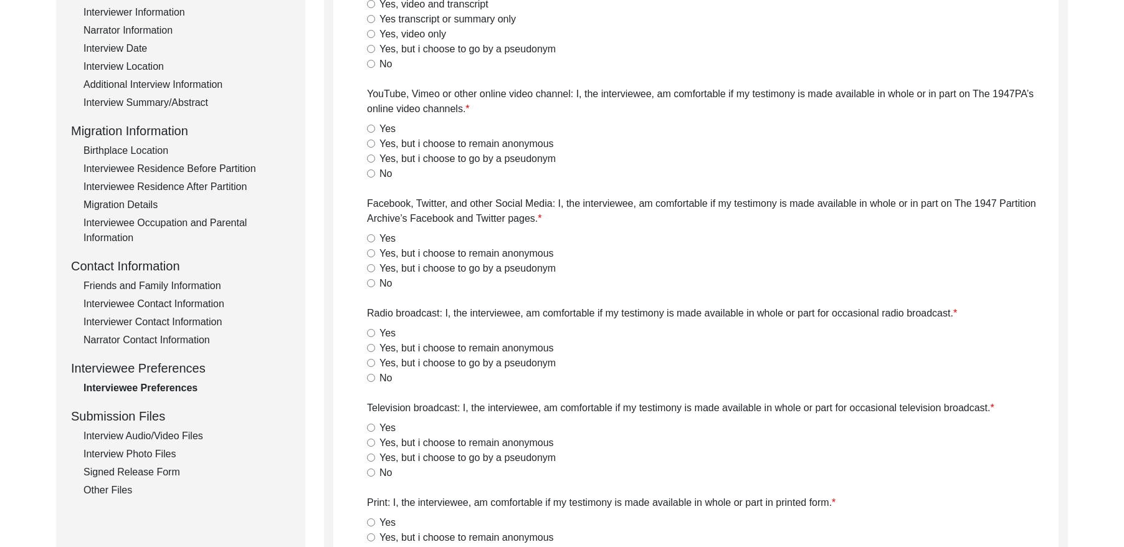
radio input "true"
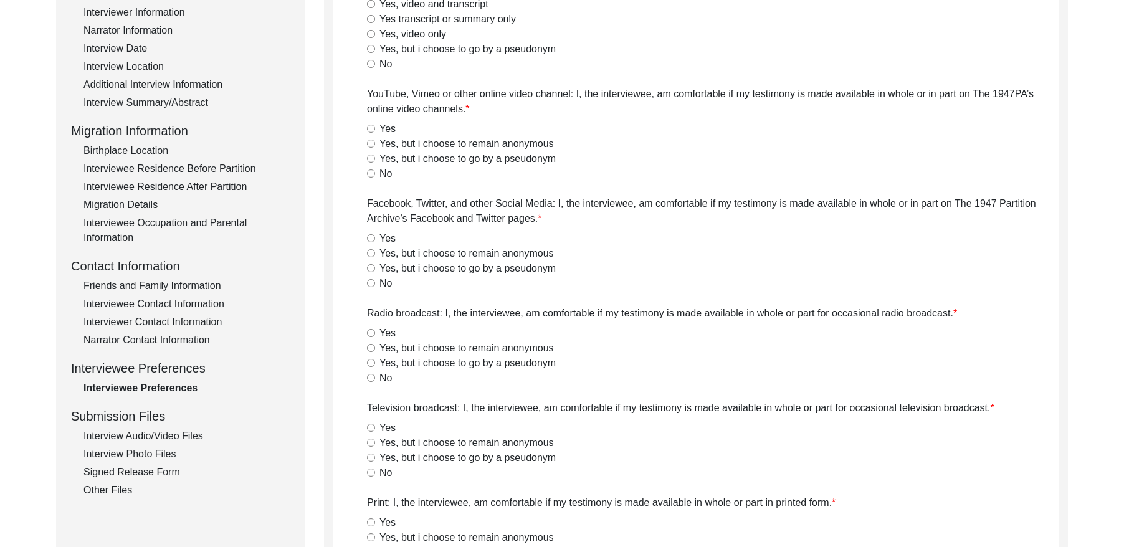
radio input "true"
type textarea "N/A"
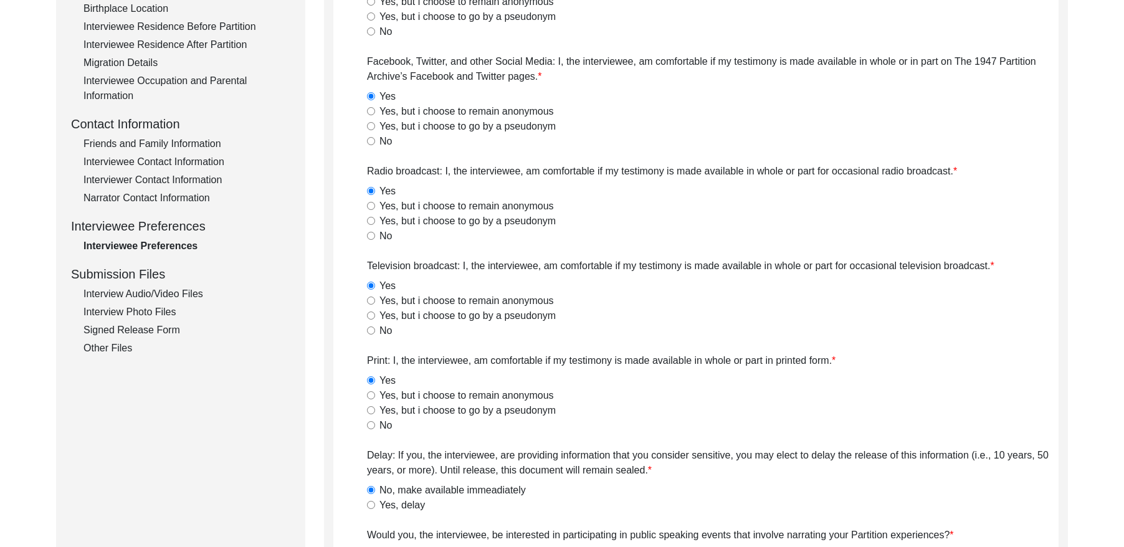
scroll to position [333, 0]
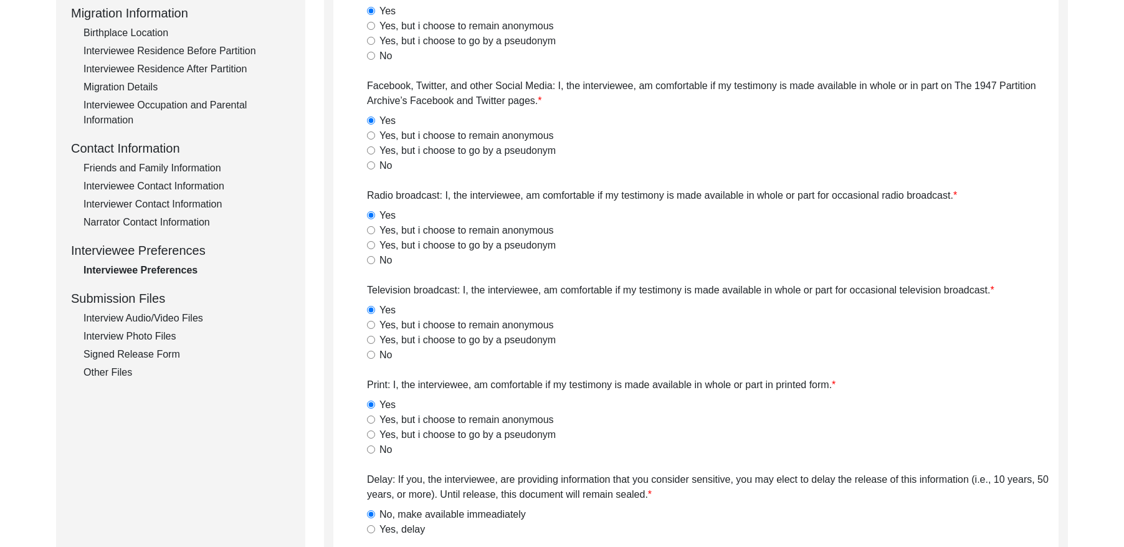
drag, startPoint x: 176, startPoint y: 315, endPoint x: 184, endPoint y: 321, distance: 9.3
click at [176, 316] on div "Interview Audio/Video Files" at bounding box center [186, 318] width 207 height 15
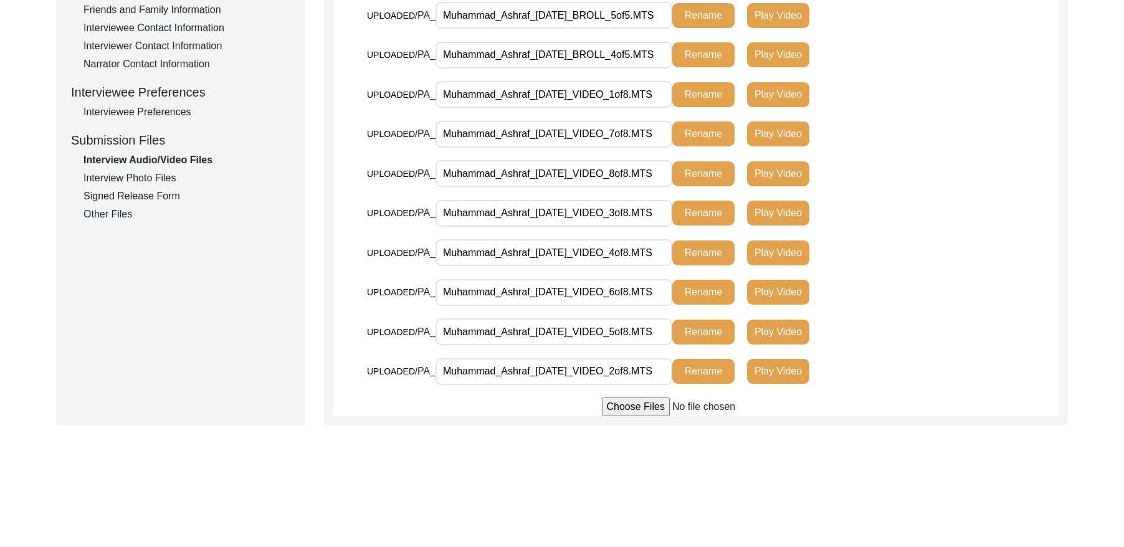
scroll to position [492, 0]
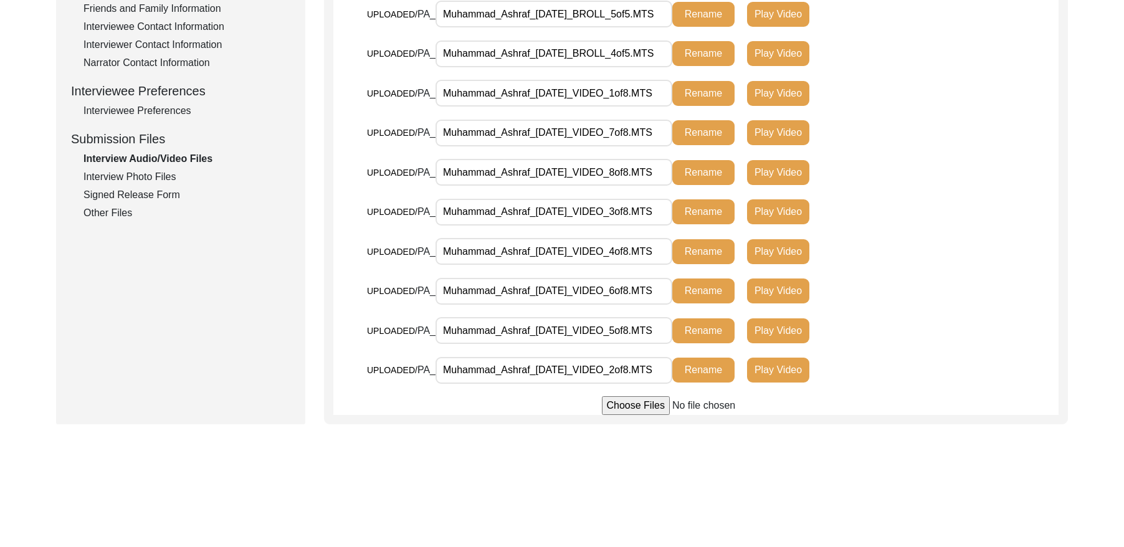
drag, startPoint x: 159, startPoint y: 174, endPoint x: 273, endPoint y: 115, distance: 128.5
click at [159, 174] on div "Interview Photo Files" at bounding box center [186, 176] width 207 height 15
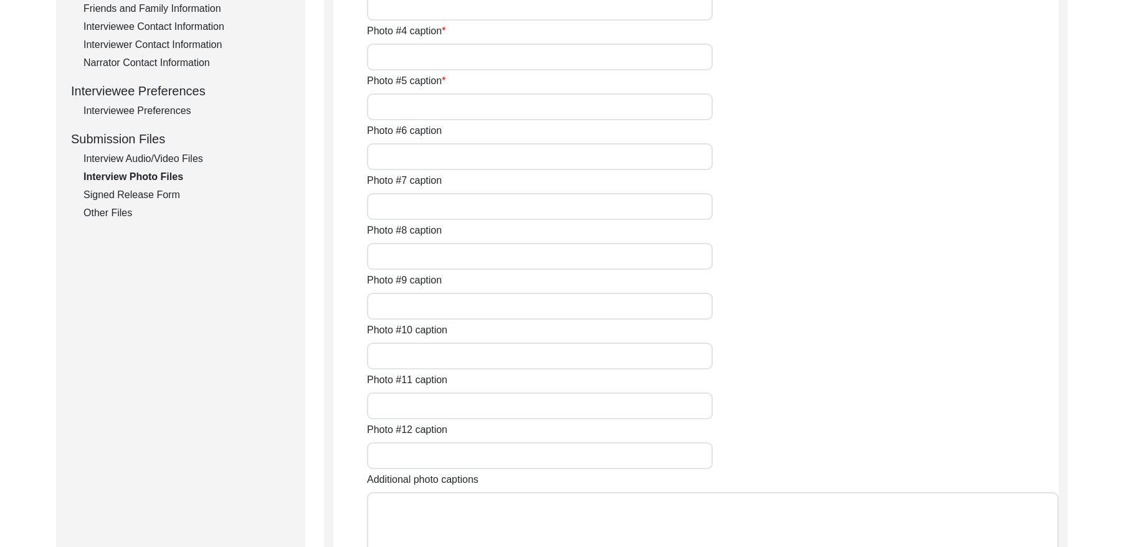
type input "[PERSON_NAME]"
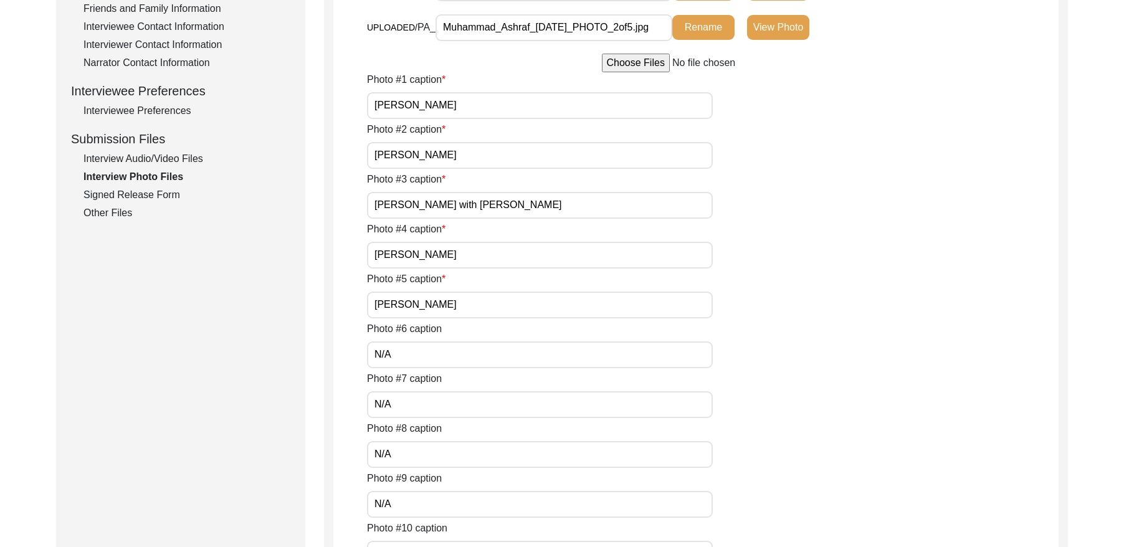
scroll to position [481, 0]
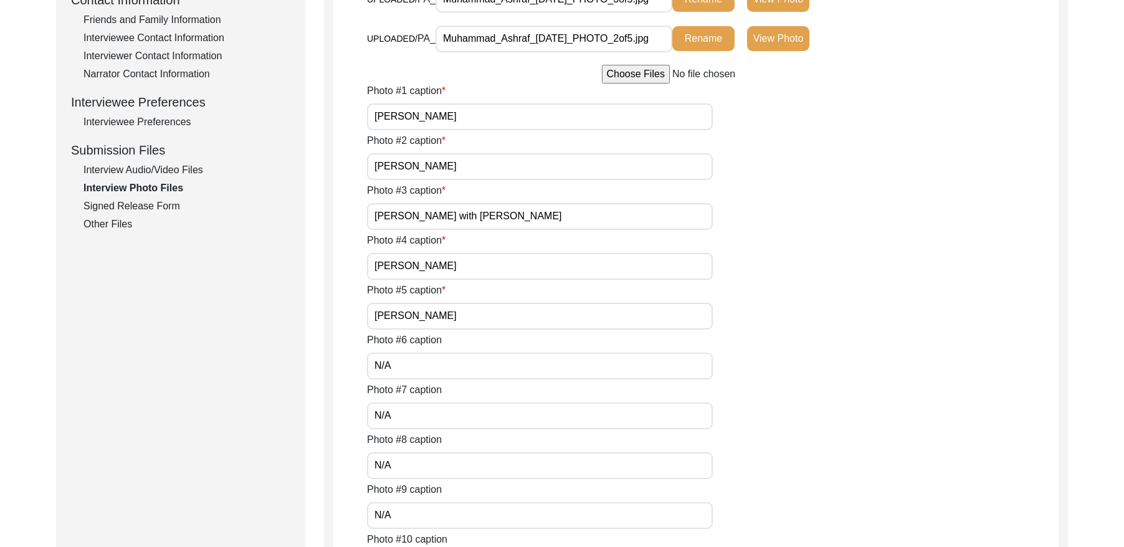
click at [153, 202] on div "Signed Release Form" at bounding box center [186, 206] width 207 height 15
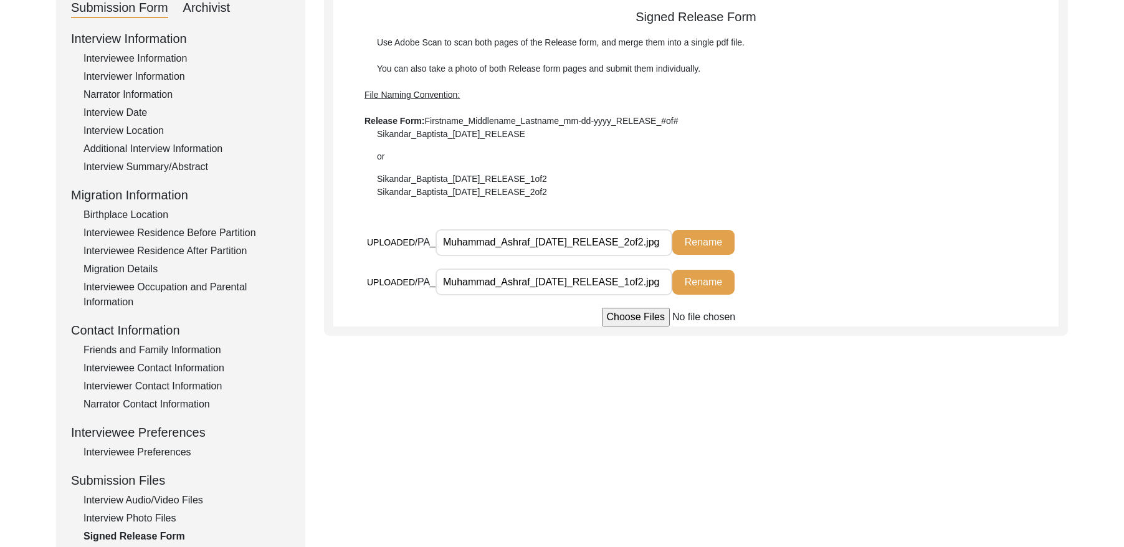
scroll to position [0, 0]
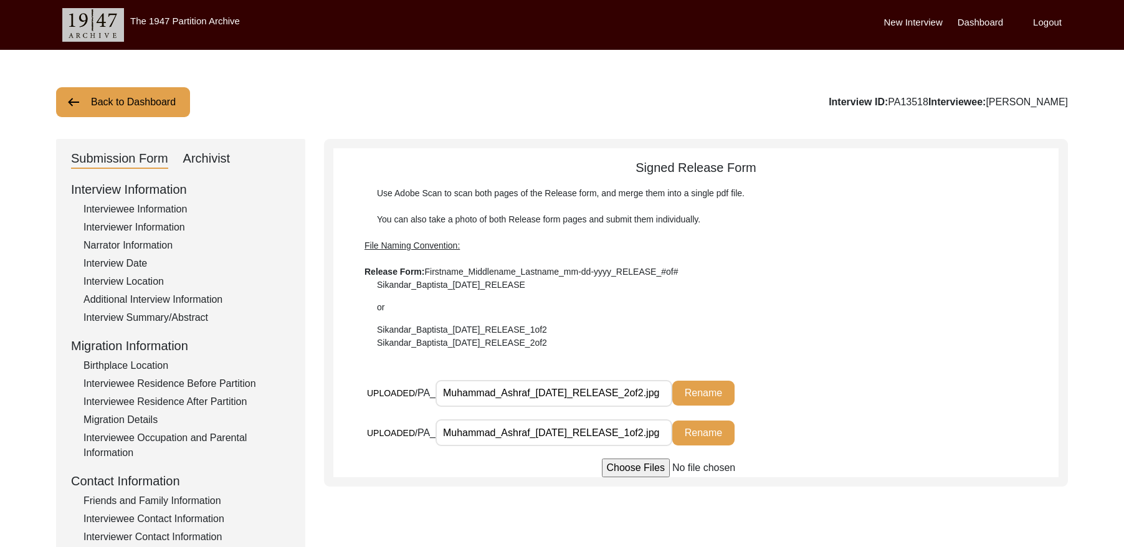
click at [107, 99] on button "Back to Dashboard" at bounding box center [123, 102] width 134 height 30
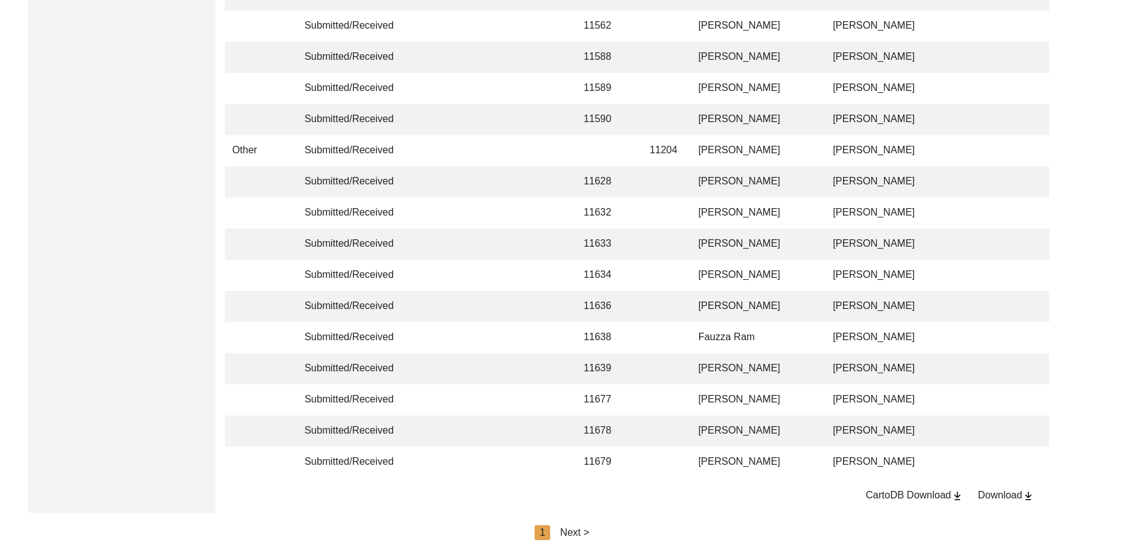
scroll to position [2940, 0]
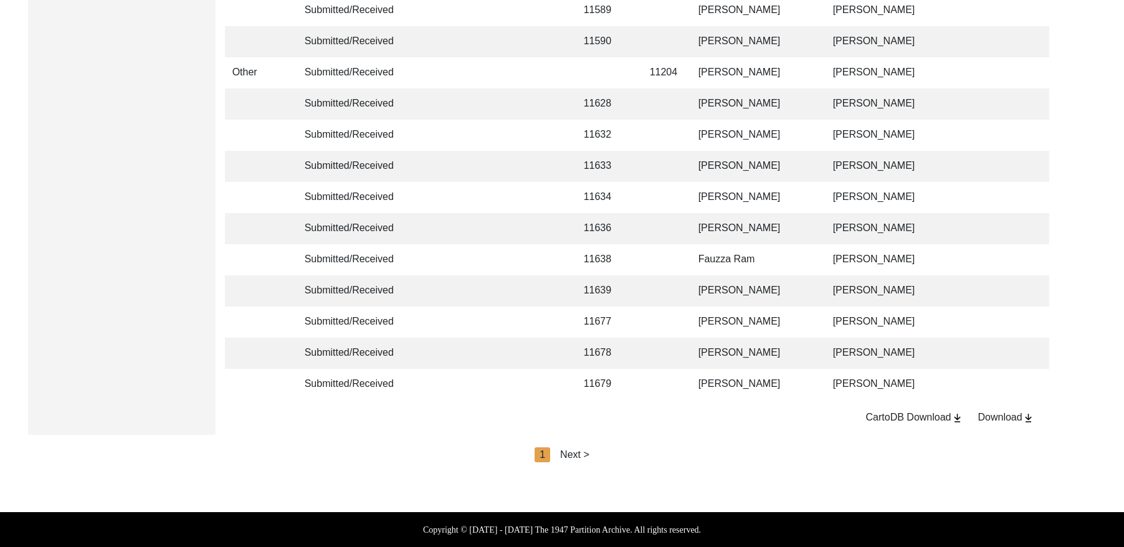
click at [578, 458] on div "Next >" at bounding box center [574, 454] width 29 height 15
click at [597, 455] on div "Next >" at bounding box center [603, 454] width 29 height 15
click at [607, 454] on div "Next >" at bounding box center [603, 454] width 29 height 15
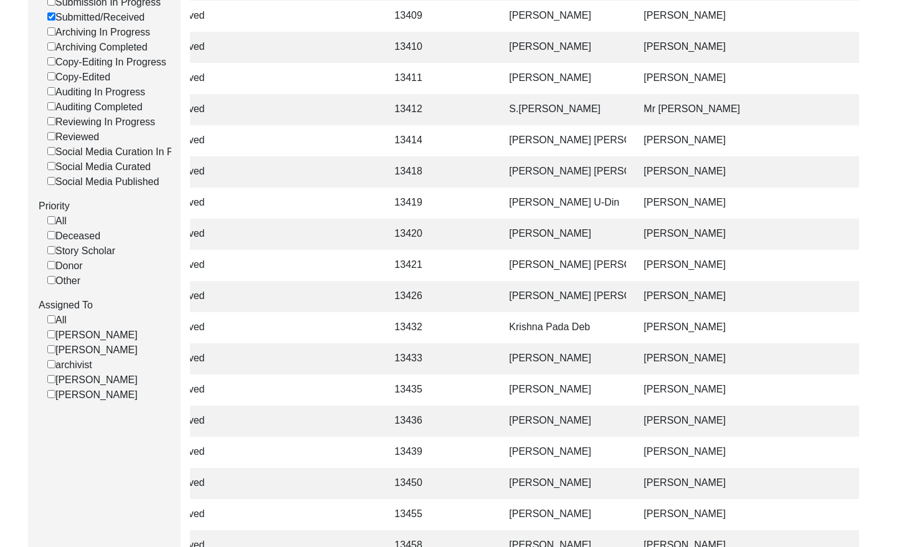
scroll to position [0, 0]
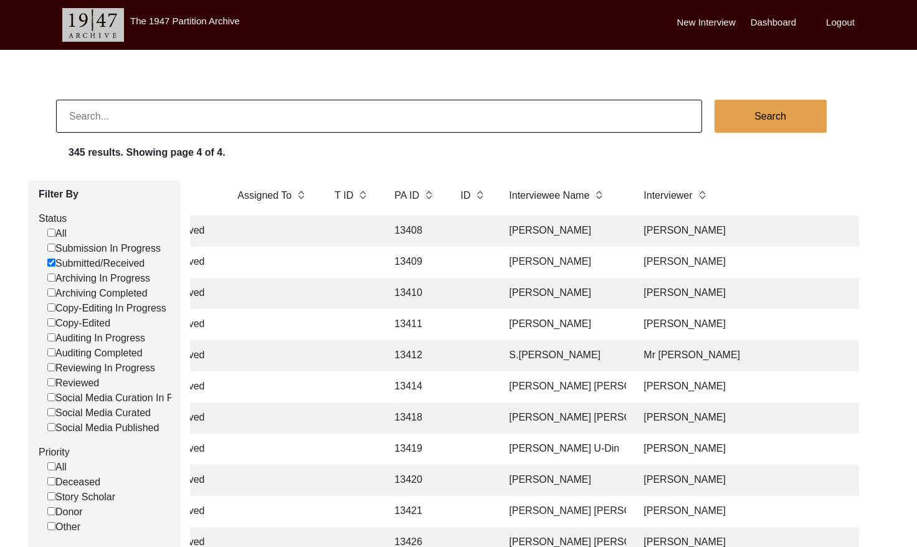
click at [204, 119] on input at bounding box center [379, 116] width 646 height 33
paste input "PA13248"
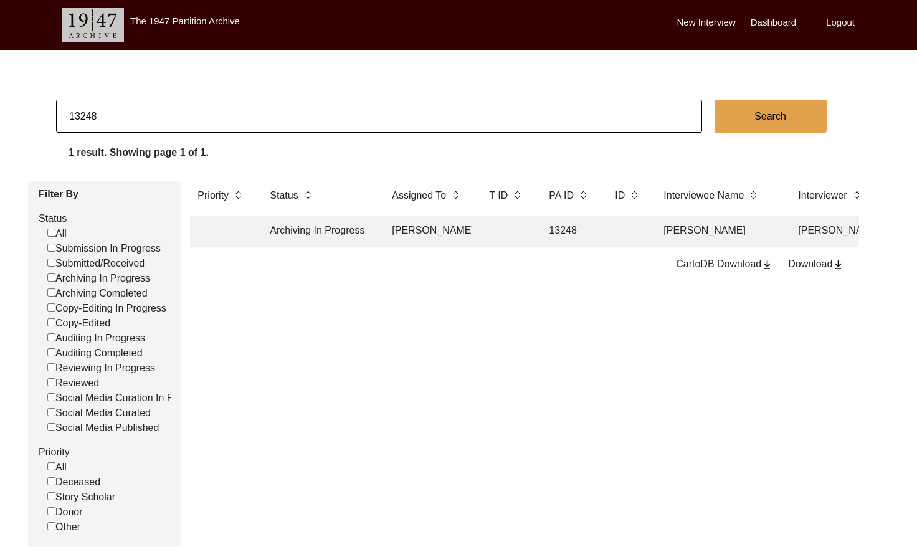
click at [388, 233] on td "[PERSON_NAME]" at bounding box center [427, 231] width 87 height 31
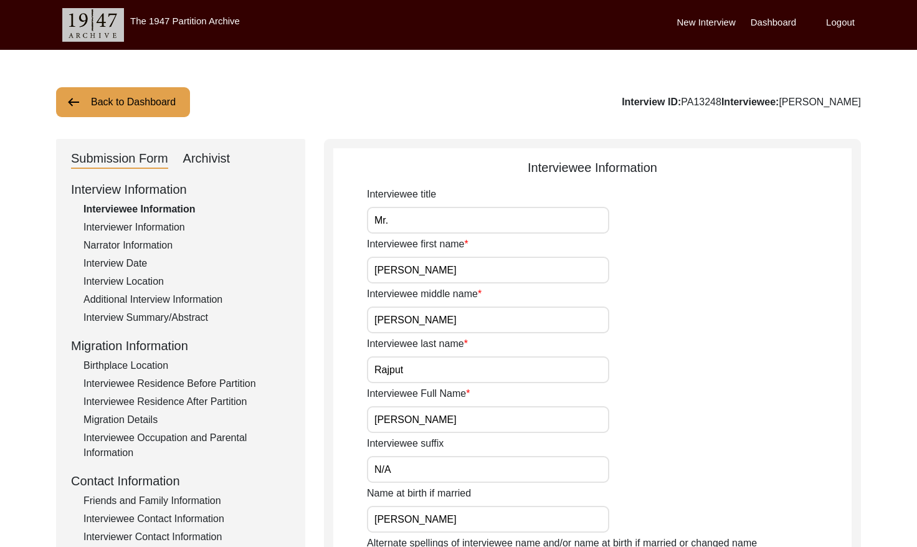
click at [219, 153] on div "Archivist" at bounding box center [206, 159] width 47 height 20
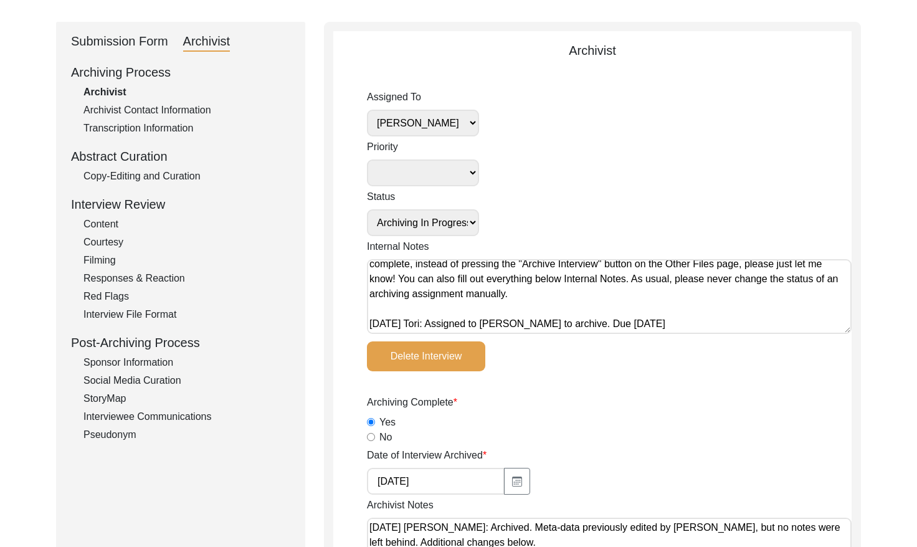
scroll to position [102, 0]
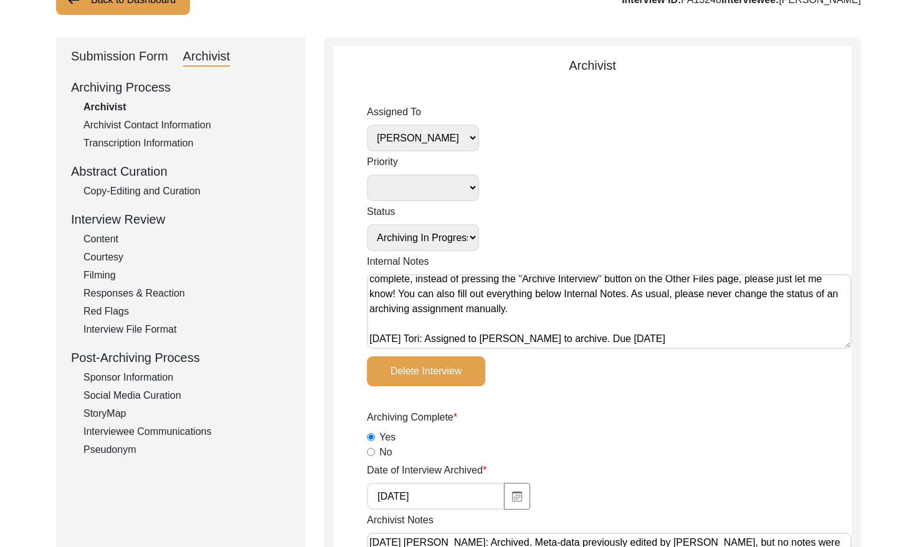
click at [180, 192] on div "Copy-Editing and Curation" at bounding box center [186, 191] width 207 height 15
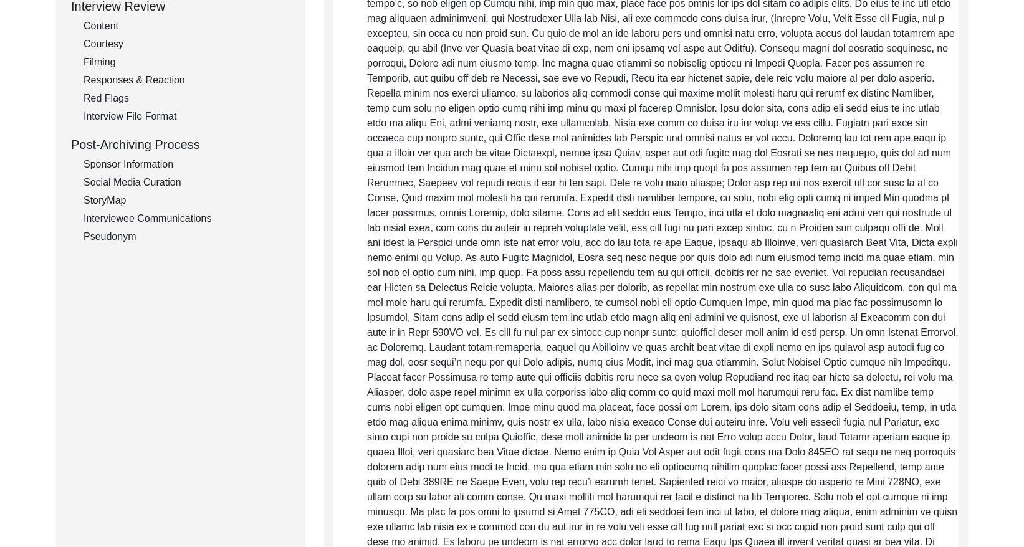
scroll to position [0, 0]
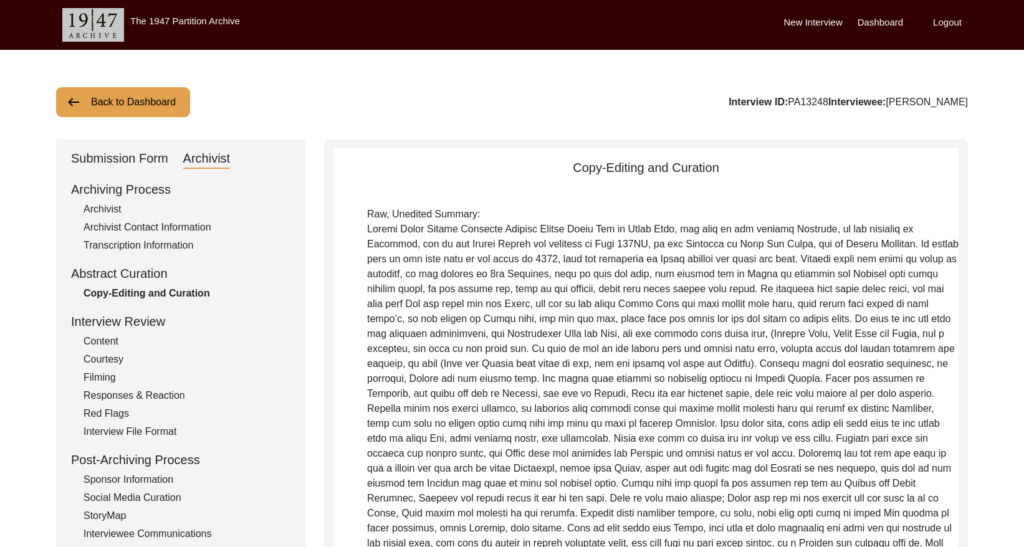
click at [123, 105] on button "Back to Dashboard" at bounding box center [123, 102] width 134 height 30
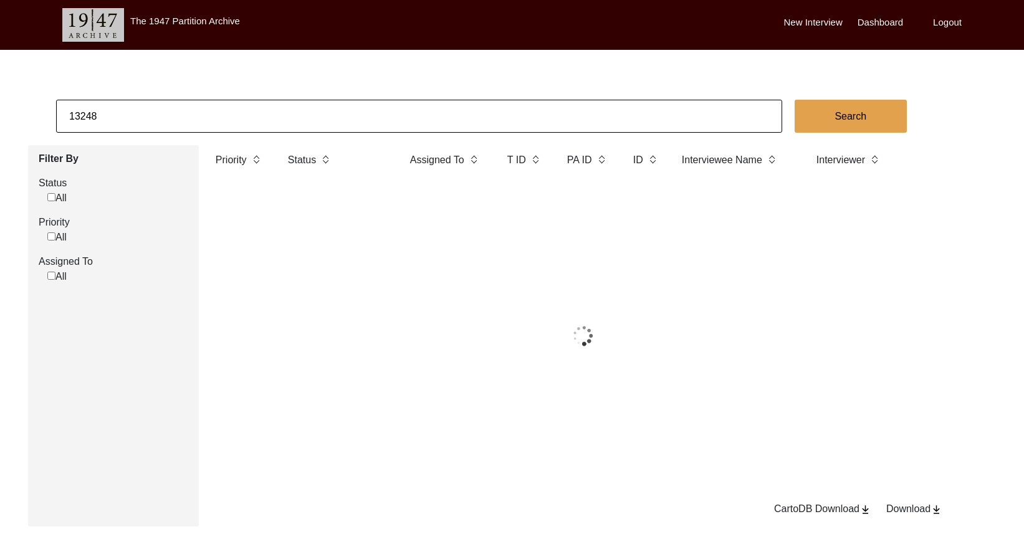
click at [180, 118] on input "13248" at bounding box center [419, 116] width 726 height 33
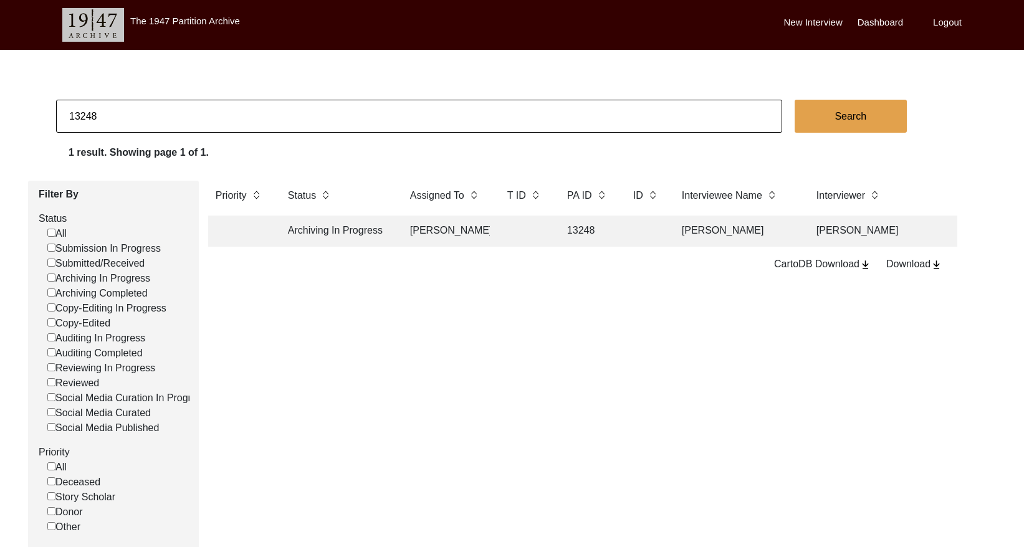
paste input "[PERSON_NAME]"
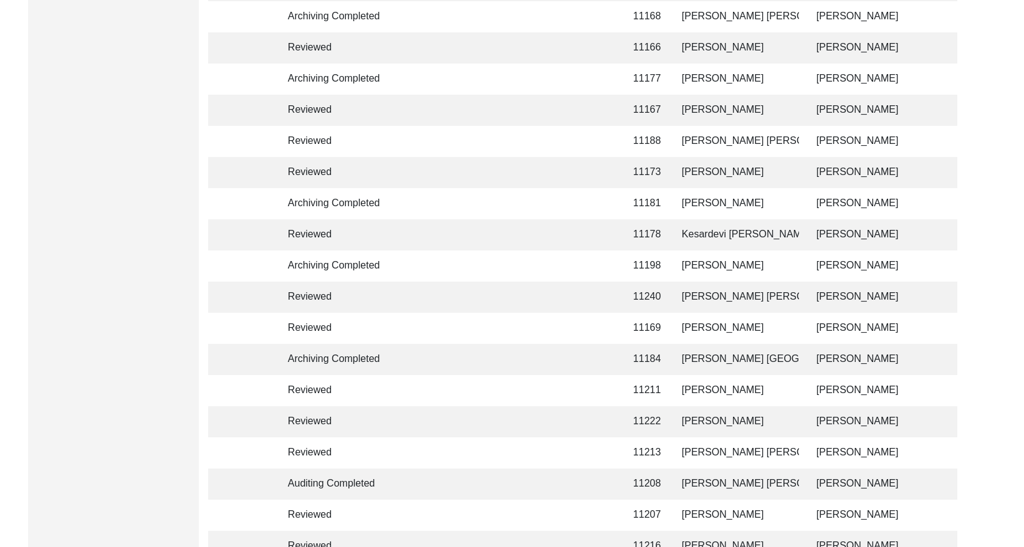
scroll to position [1430, 0]
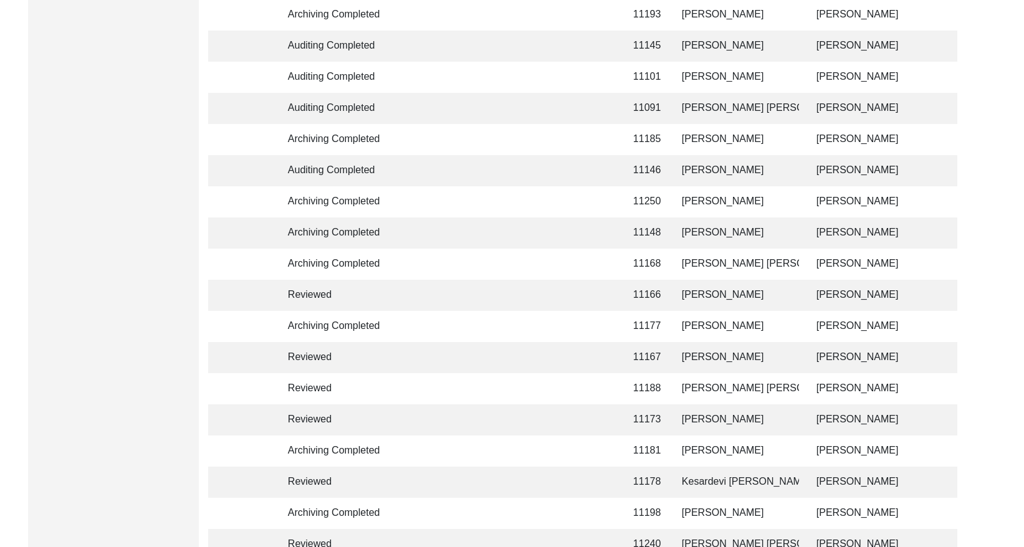
click at [601, 106] on td at bounding box center [587, 108] width 56 height 31
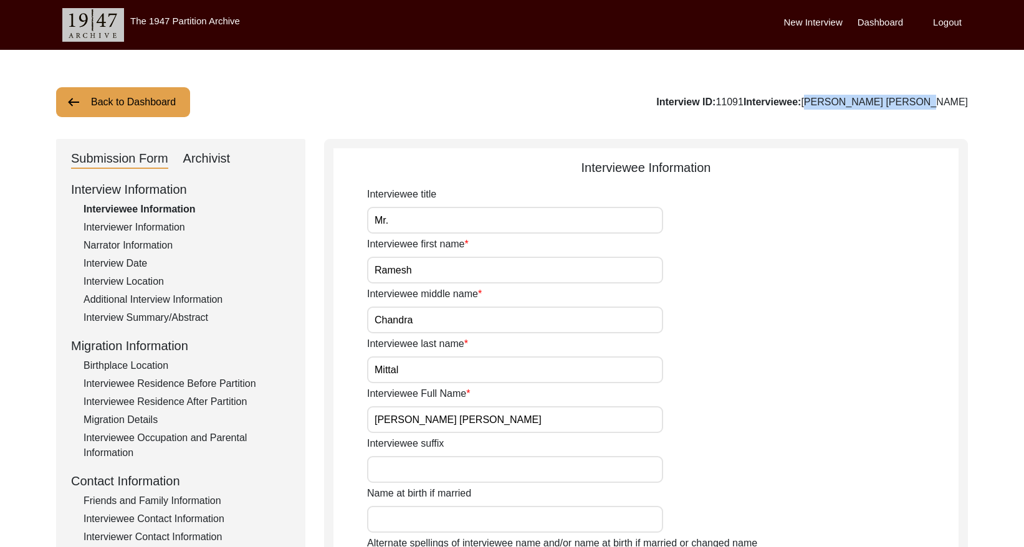
drag, startPoint x: 971, startPoint y: 100, endPoint x: 864, endPoint y: 105, distance: 107.3
copy div "[PERSON_NAME] [PERSON_NAME]"
click at [437, 212] on input "Mr." at bounding box center [515, 220] width 296 height 27
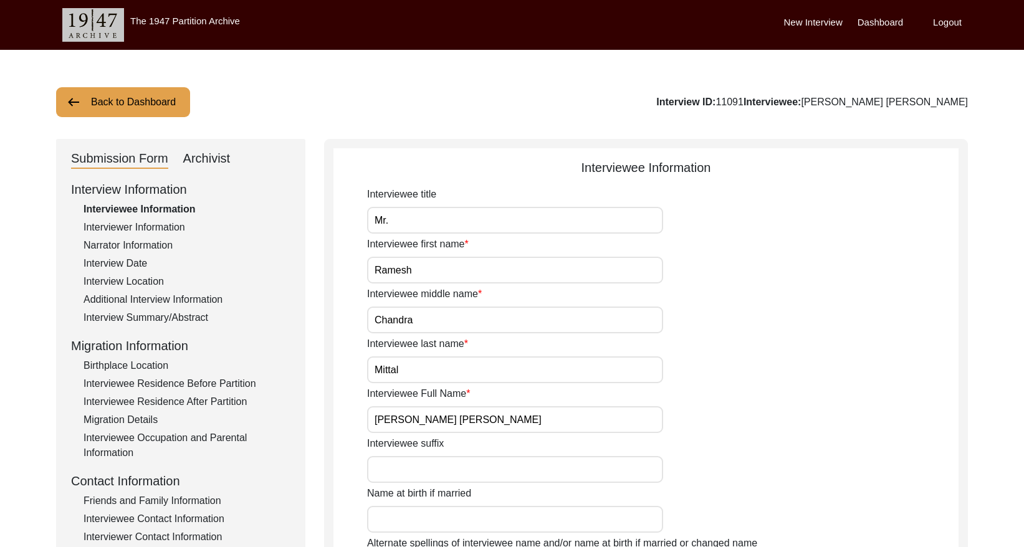
click at [437, 212] on input "Mr." at bounding box center [515, 220] width 296 height 27
click at [135, 261] on div "Interview Date" at bounding box center [186, 263] width 207 height 15
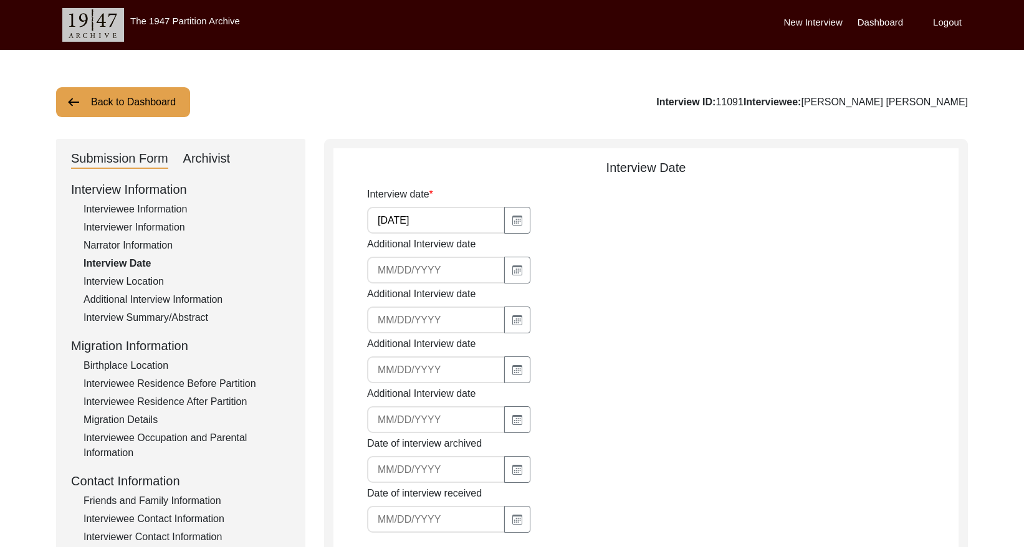
click at [448, 214] on input "[DATE]" at bounding box center [436, 220] width 138 height 27
click at [449, 212] on input "[DATE]" at bounding box center [436, 220] width 138 height 27
click at [180, 316] on div "Interview Summary/Abstract" at bounding box center [186, 317] width 207 height 15
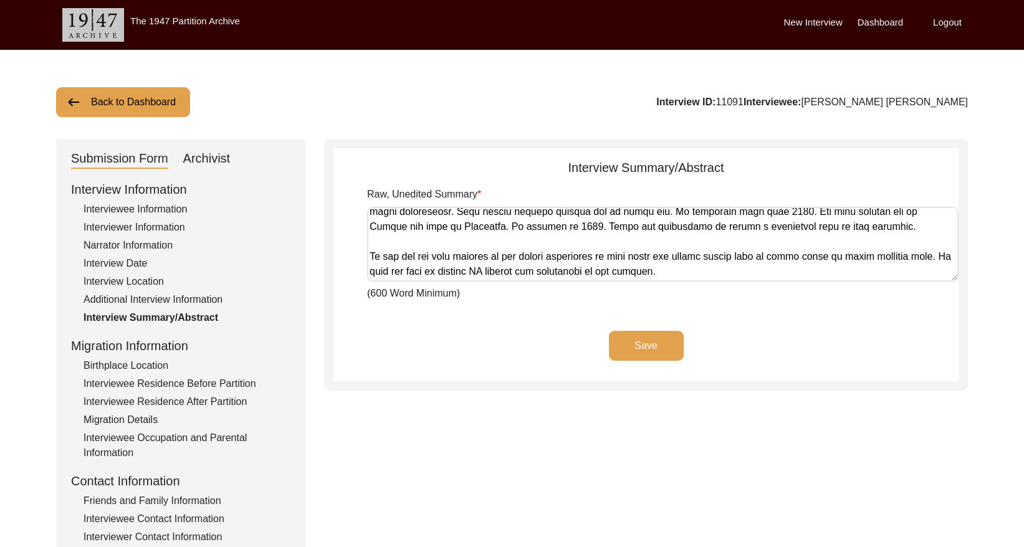
scroll to position [1291, 0]
drag, startPoint x: 369, startPoint y: 215, endPoint x: 1022, endPoint y: 282, distance: 657.0
click at [1022, 282] on div "Back to Dashboard Interview ID: 11091 Interviewee: [PERSON_NAME] [PERSON_NAME] …" at bounding box center [512, 433] width 1024 height 766
click at [195, 157] on div "Archivist" at bounding box center [206, 159] width 47 height 20
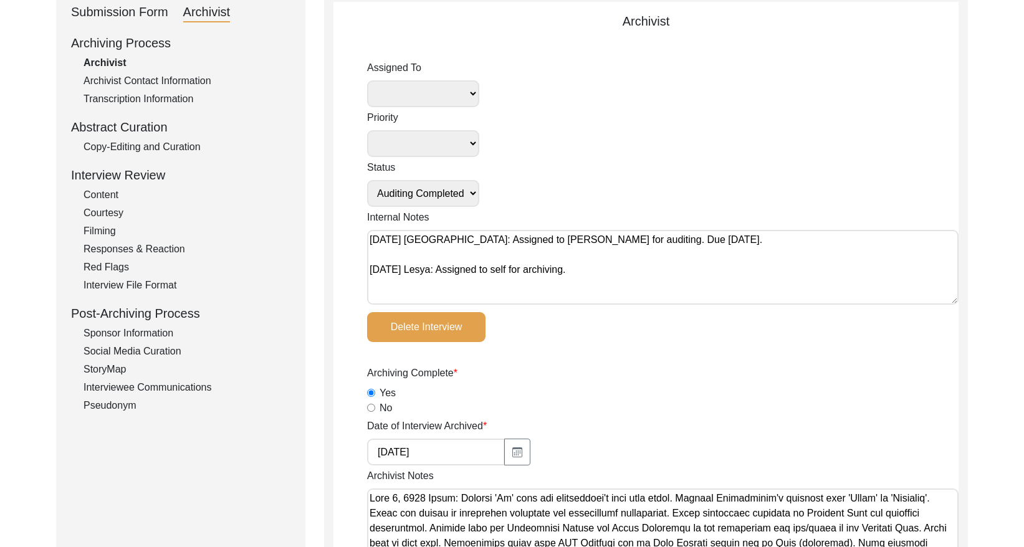
click at [155, 145] on div "Copy-Editing and Curation" at bounding box center [186, 147] width 207 height 15
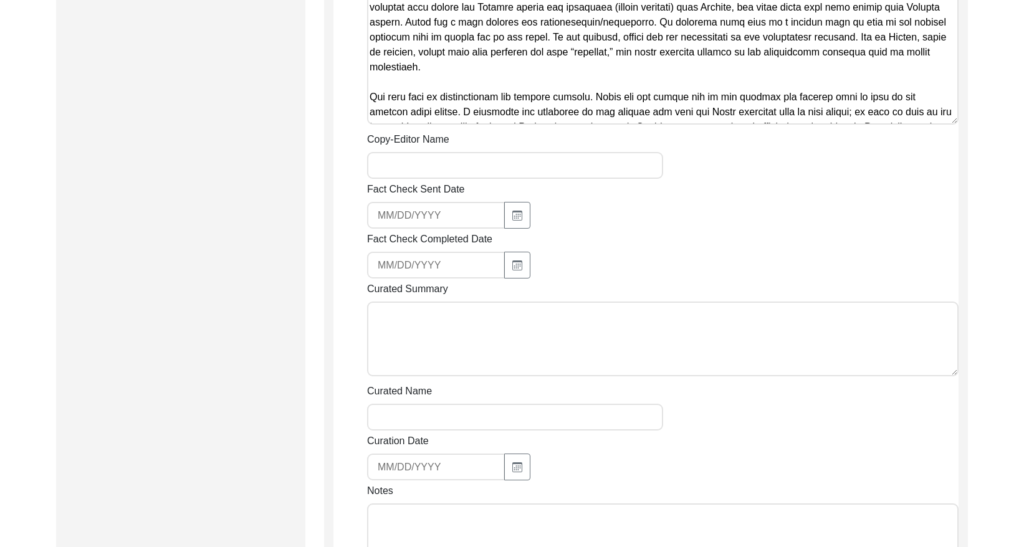
scroll to position [1966, 0]
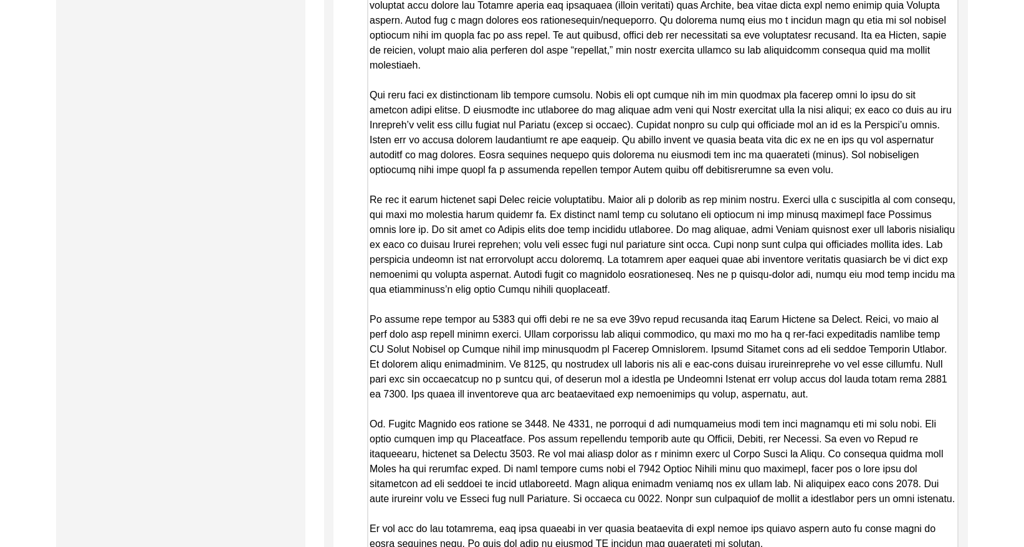
drag, startPoint x: 952, startPoint y: 104, endPoint x: 865, endPoint y: 550, distance: 453.8
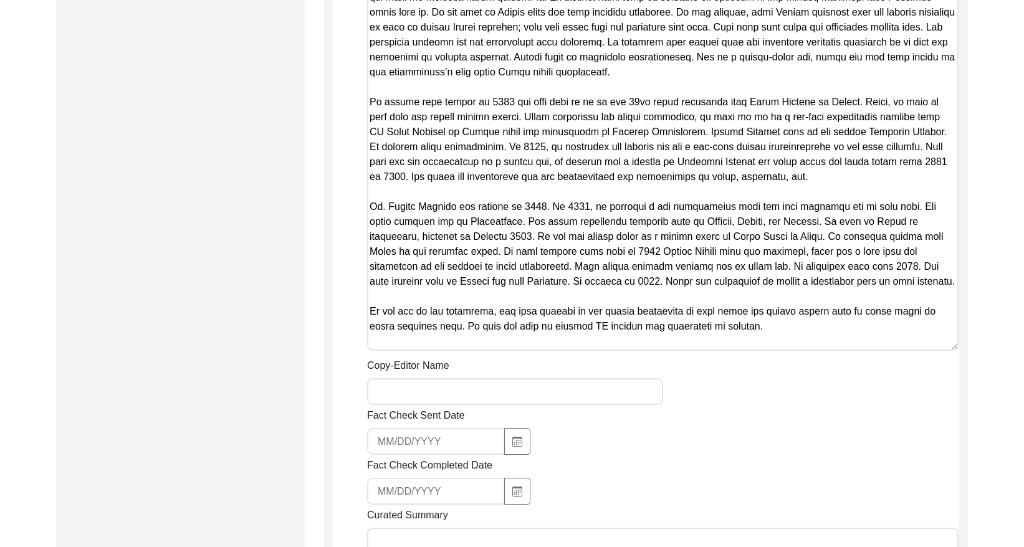
scroll to position [2254, 0]
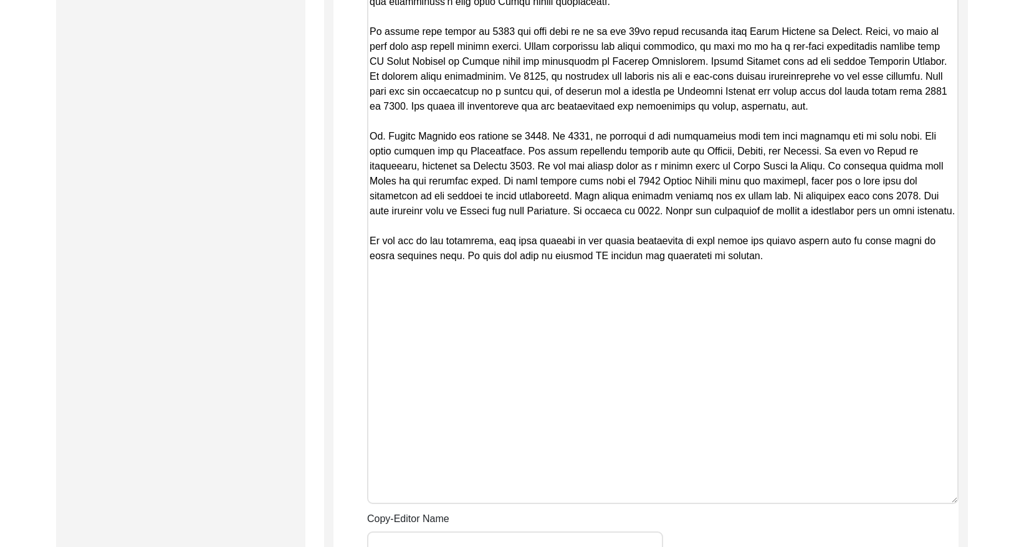
drag, startPoint x: 953, startPoint y: 260, endPoint x: 909, endPoint y: 481, distance: 225.4
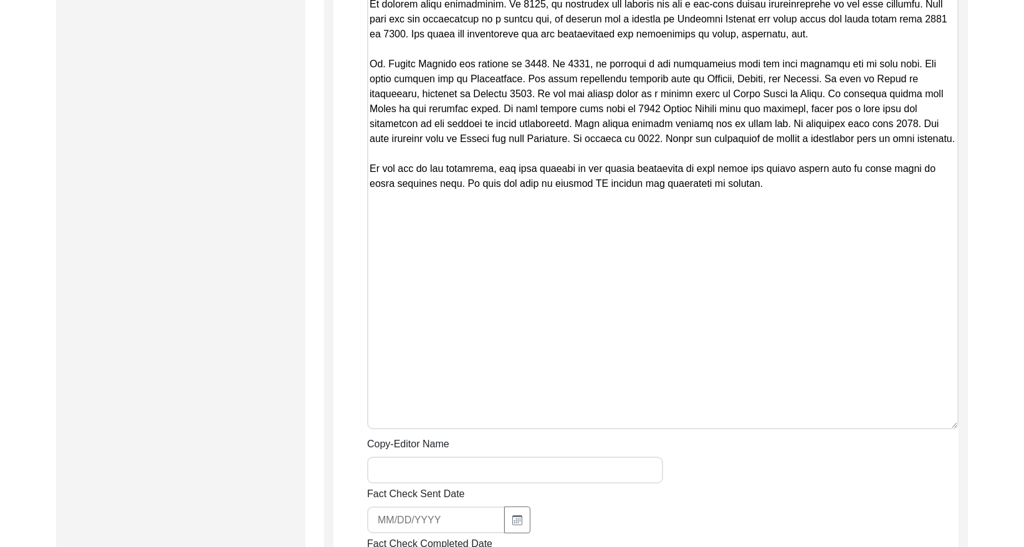
scroll to position [2359, 0]
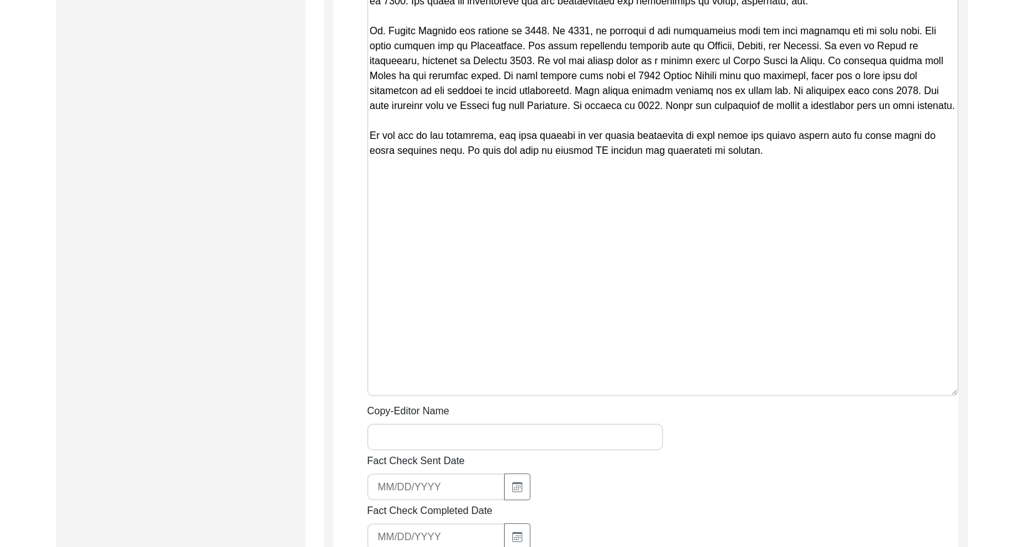
drag, startPoint x: 369, startPoint y: 253, endPoint x: 740, endPoint y: 146, distance: 386.5
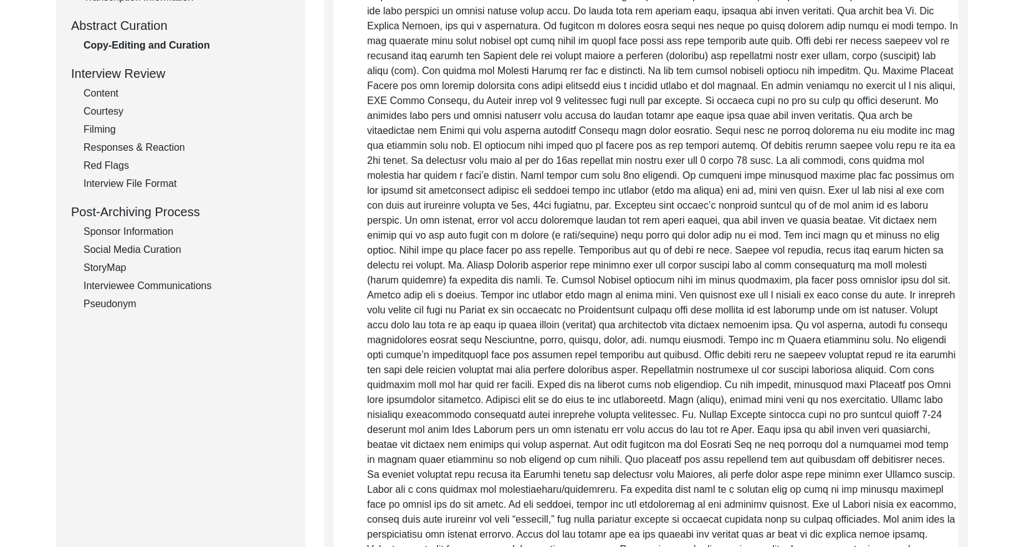
scroll to position [0, 0]
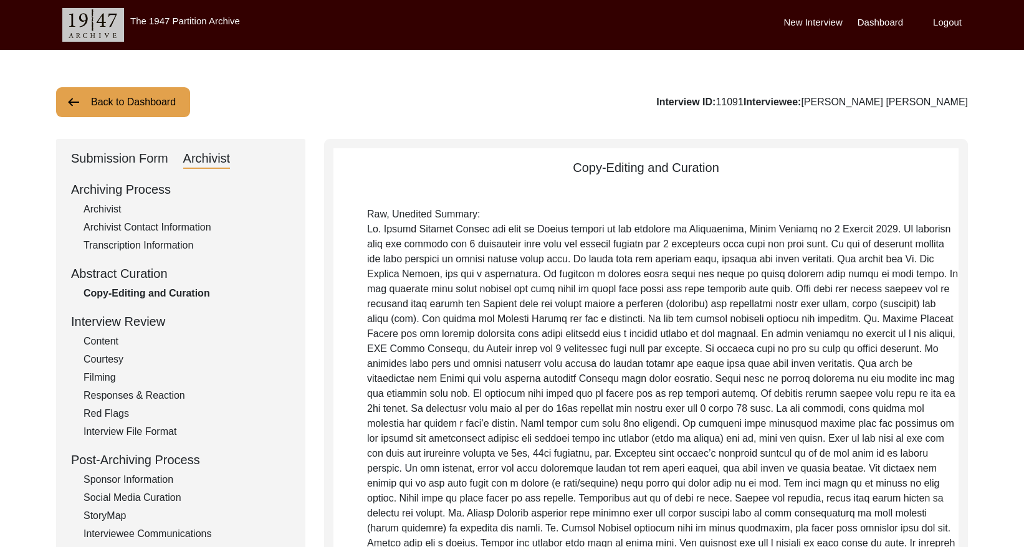
click at [123, 103] on button "Back to Dashboard" at bounding box center [123, 102] width 134 height 30
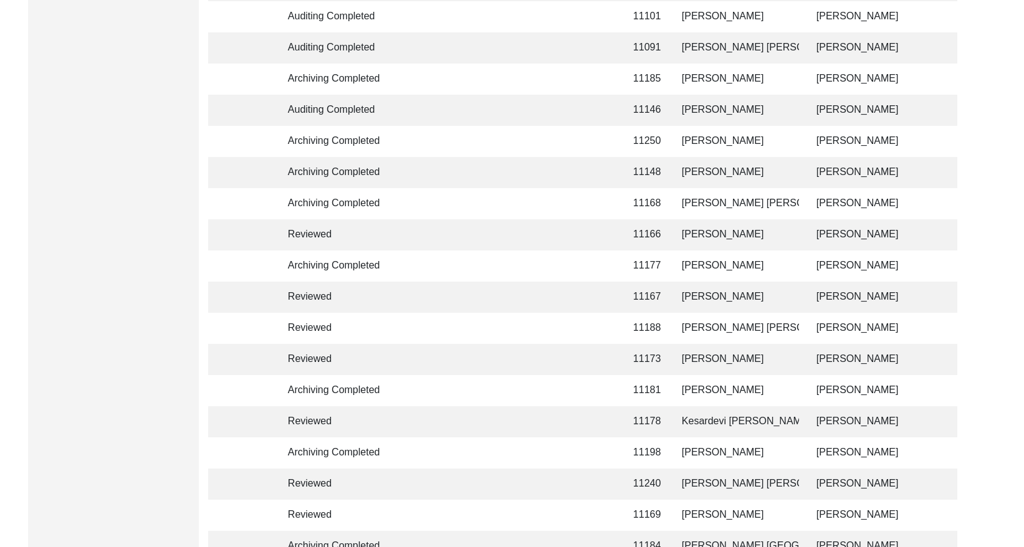
scroll to position [1235, 0]
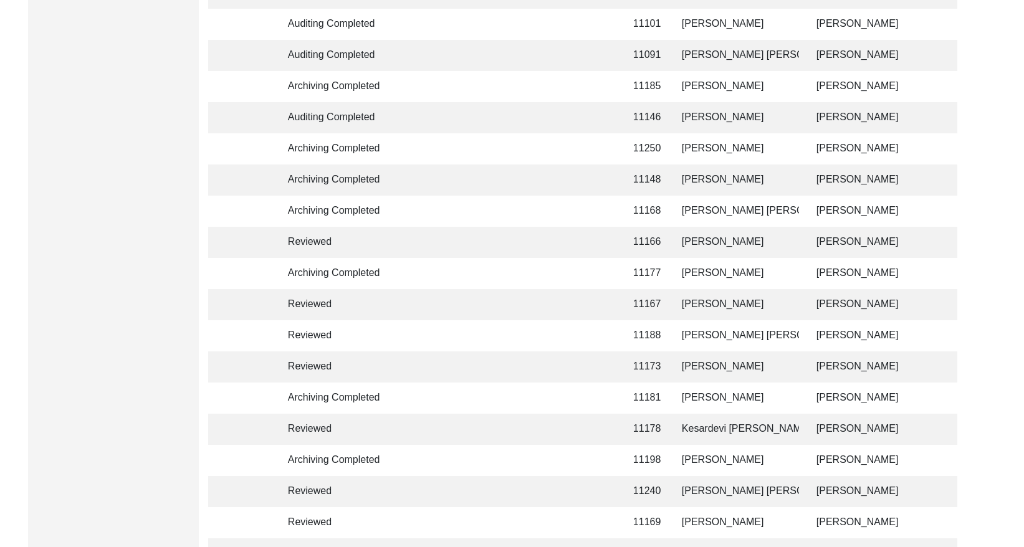
click at [747, 83] on td "[PERSON_NAME]" at bounding box center [736, 86] width 125 height 31
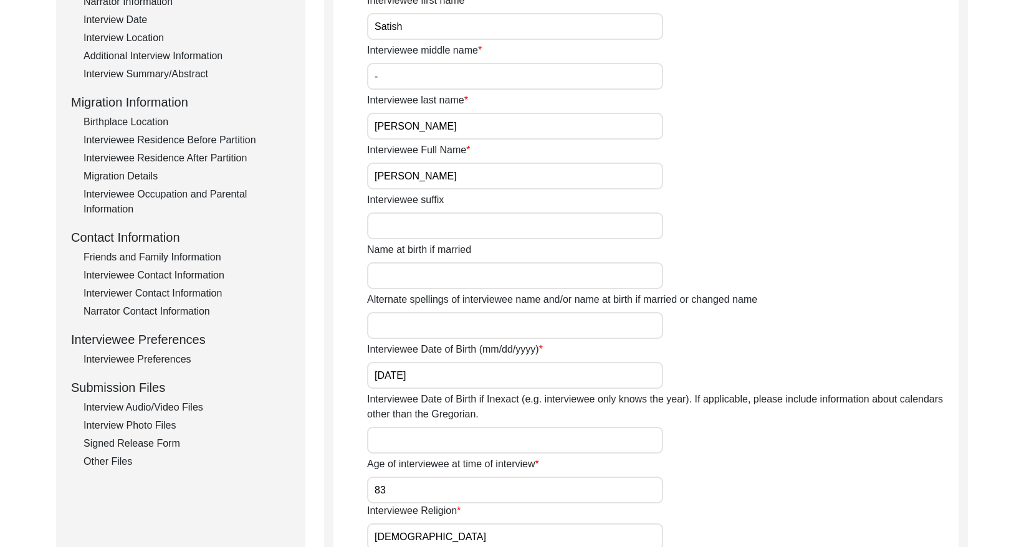
scroll to position [253, 0]
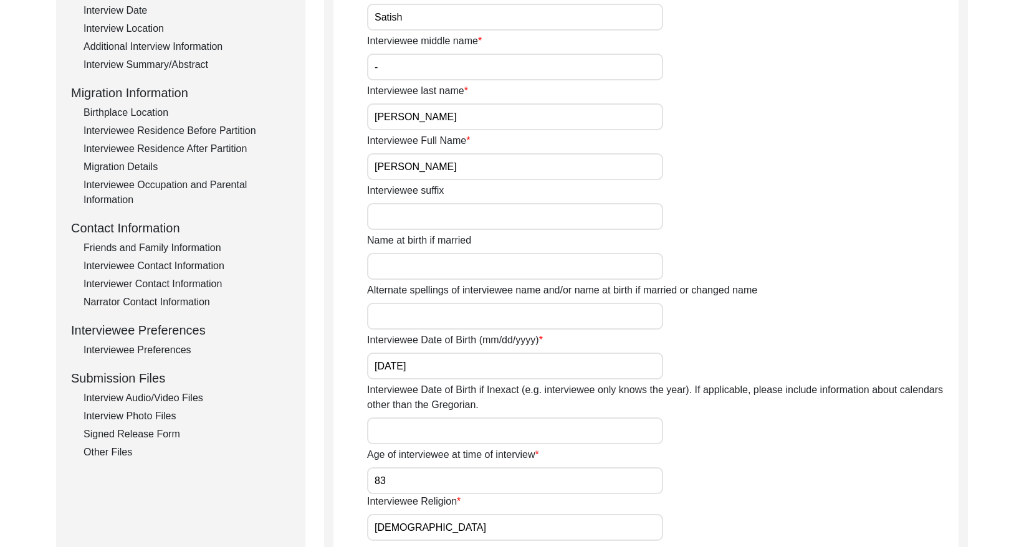
click at [499, 172] on input "[PERSON_NAME]" at bounding box center [515, 166] width 296 height 27
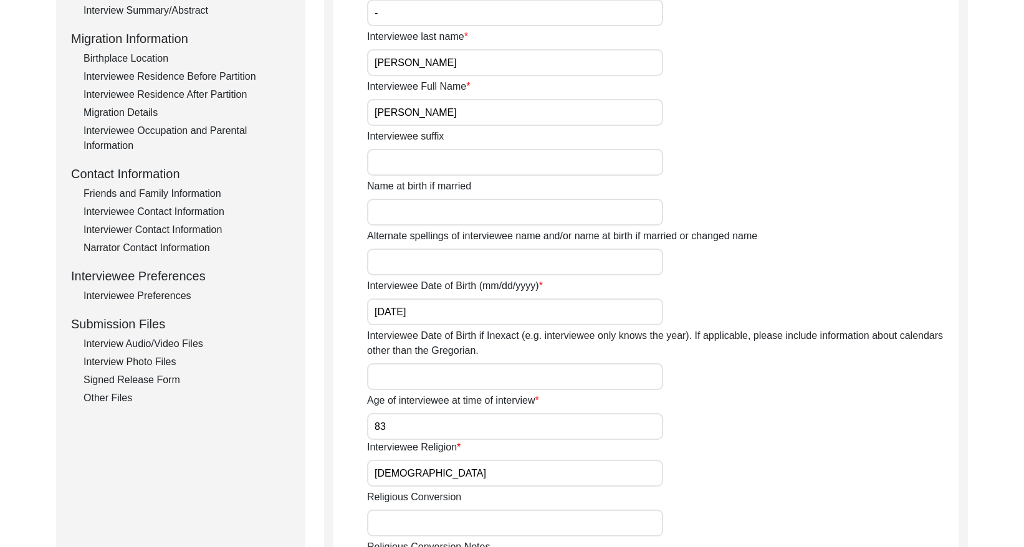
scroll to position [11, 0]
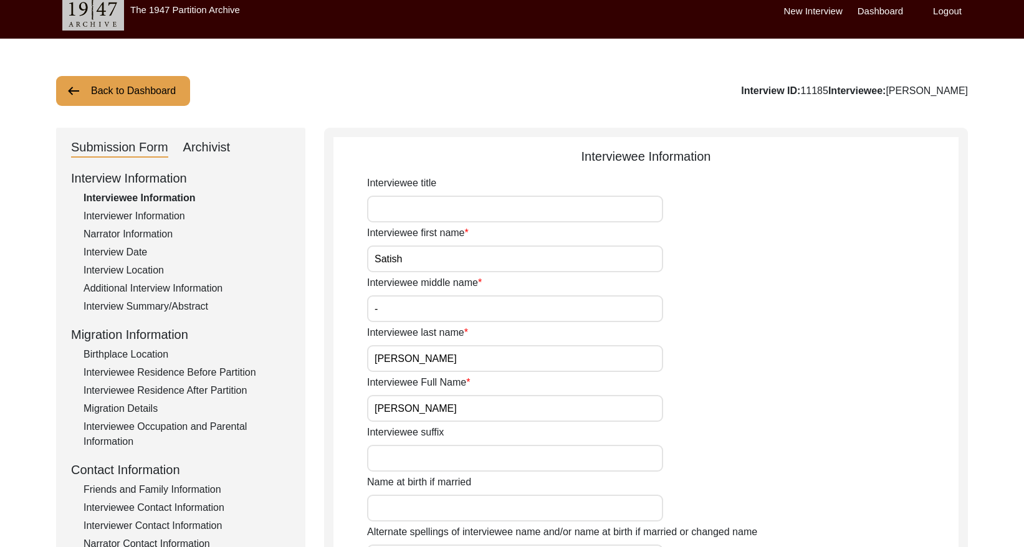
click at [121, 248] on div "Interview Date" at bounding box center [186, 252] width 207 height 15
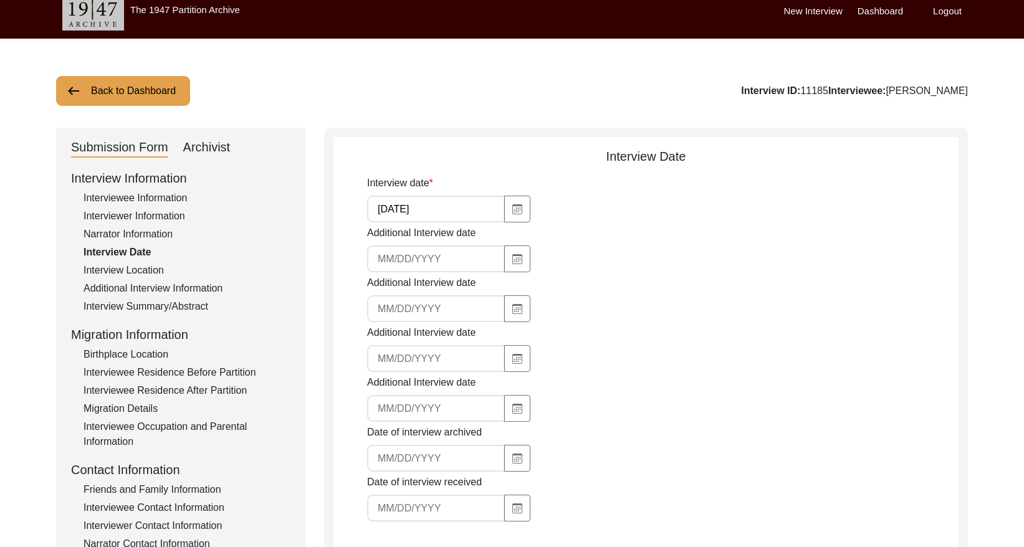
click at [434, 211] on input "[DATE]" at bounding box center [436, 209] width 138 height 27
click at [435, 211] on input "[DATE]" at bounding box center [436, 209] width 138 height 27
click at [220, 155] on div "Archivist" at bounding box center [206, 148] width 47 height 20
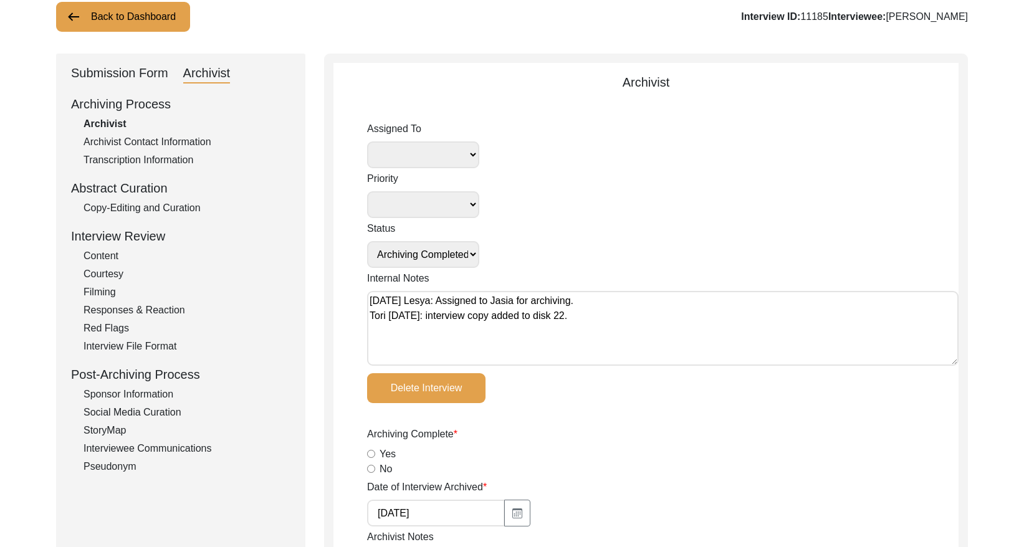
scroll to position [88, 0]
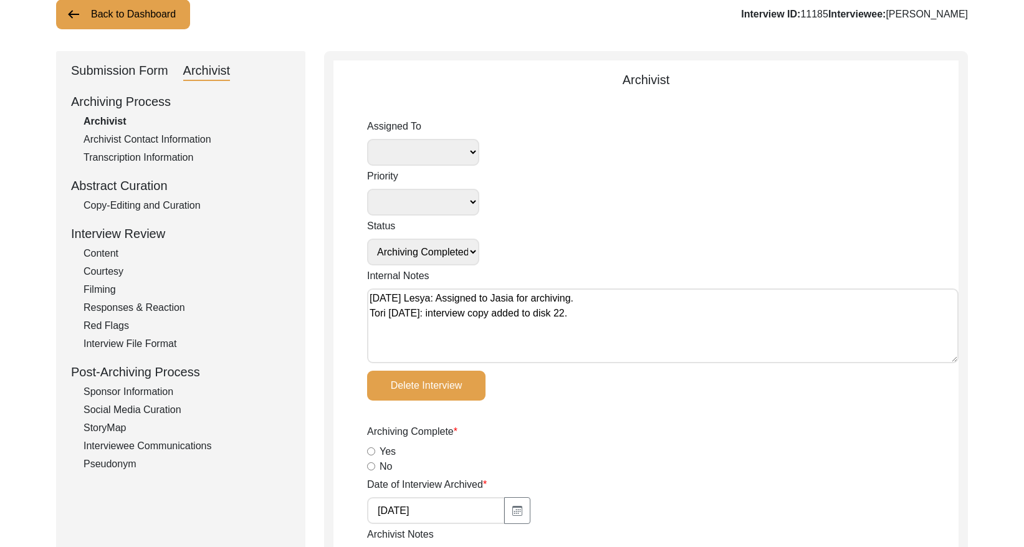
drag, startPoint x: 188, startPoint y: 201, endPoint x: 204, endPoint y: 194, distance: 17.6
click at [188, 200] on div "Copy-Editing and Curation" at bounding box center [186, 205] width 207 height 15
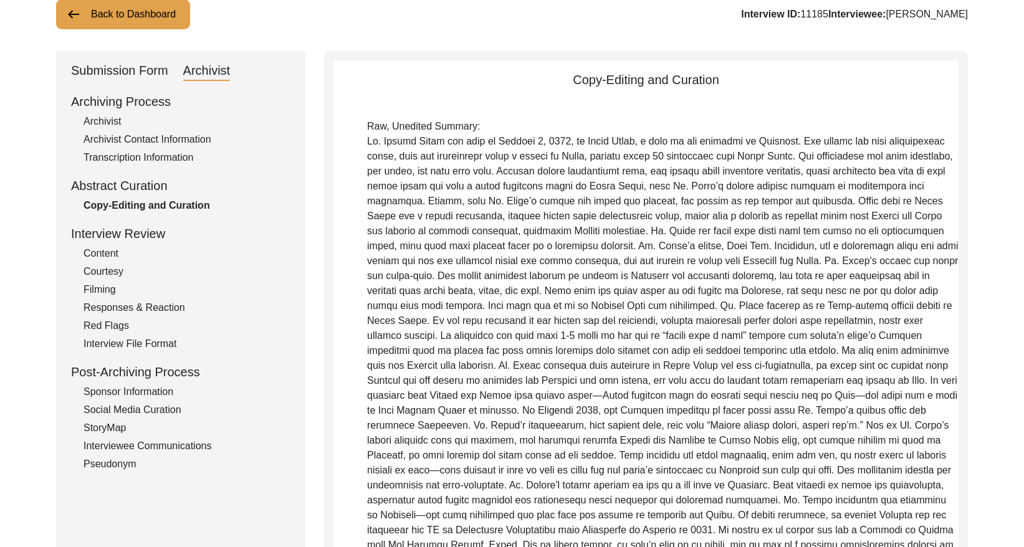
click at [117, 69] on div "Submission Form" at bounding box center [119, 71] width 97 height 20
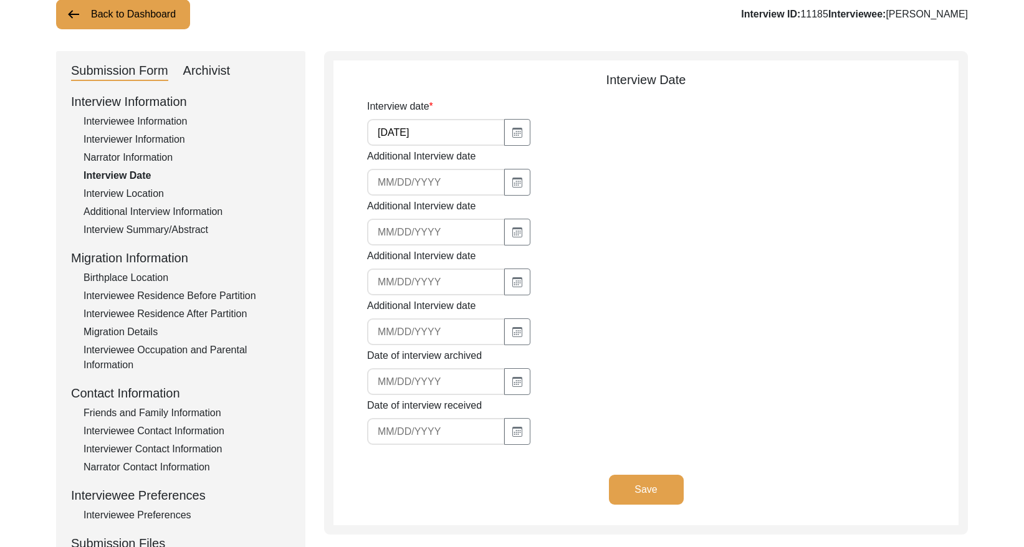
click at [164, 223] on div "Interview Summary/Abstract" at bounding box center [186, 229] width 207 height 15
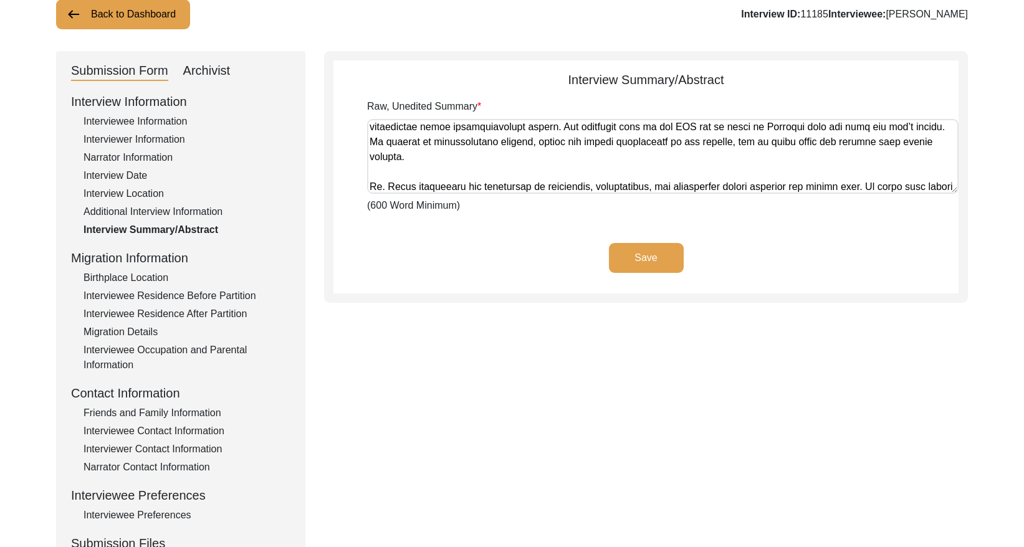
scroll to position [573, 0]
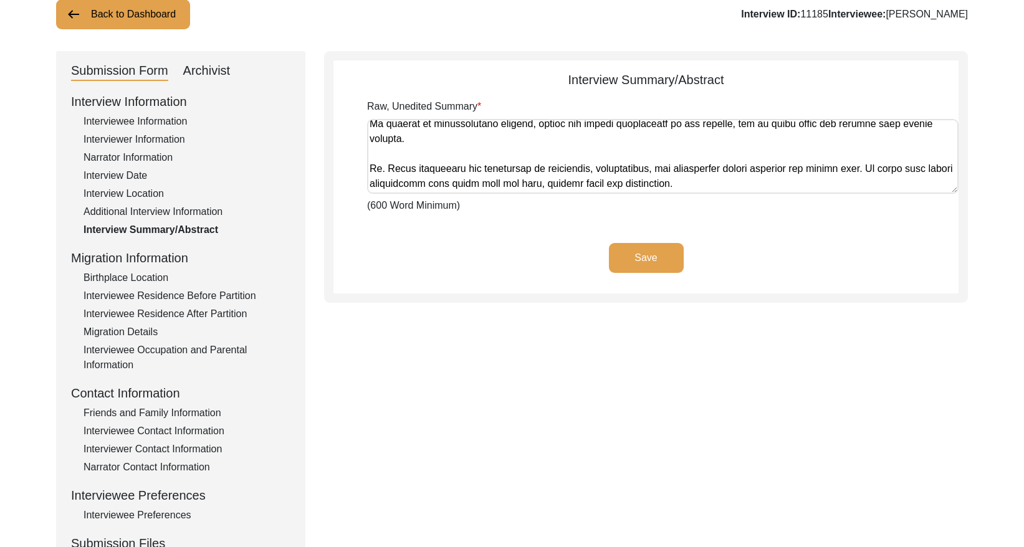
drag, startPoint x: 371, startPoint y: 129, endPoint x: 848, endPoint y: 251, distance: 492.6
click at [848, 251] on app-archivist-abstract-curation "Interview Summary/Abstract Raw, Unedited Summary (600 Word Minimum) Save" at bounding box center [645, 181] width 625 height 223
click at [222, 73] on div "Archivist" at bounding box center [206, 71] width 47 height 20
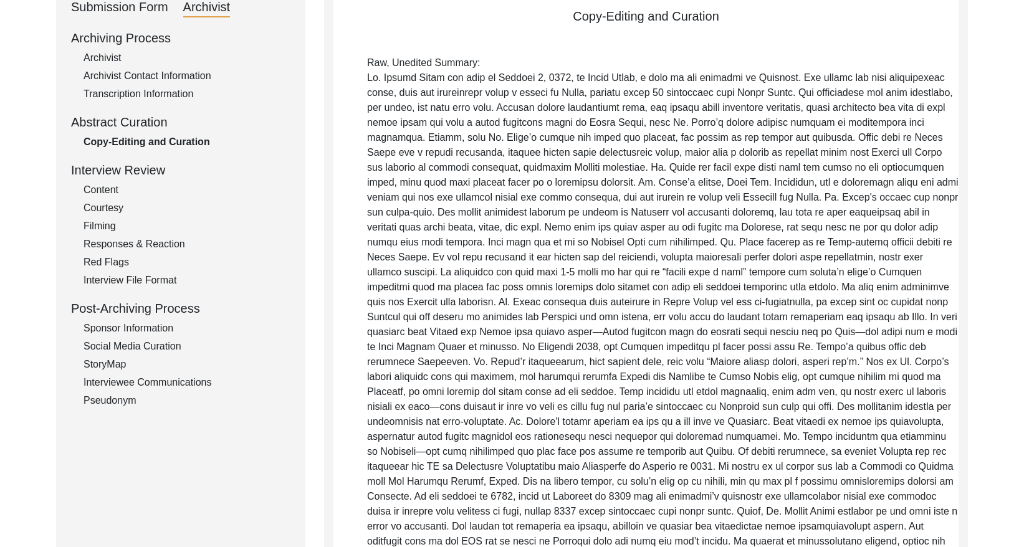
scroll to position [69, 0]
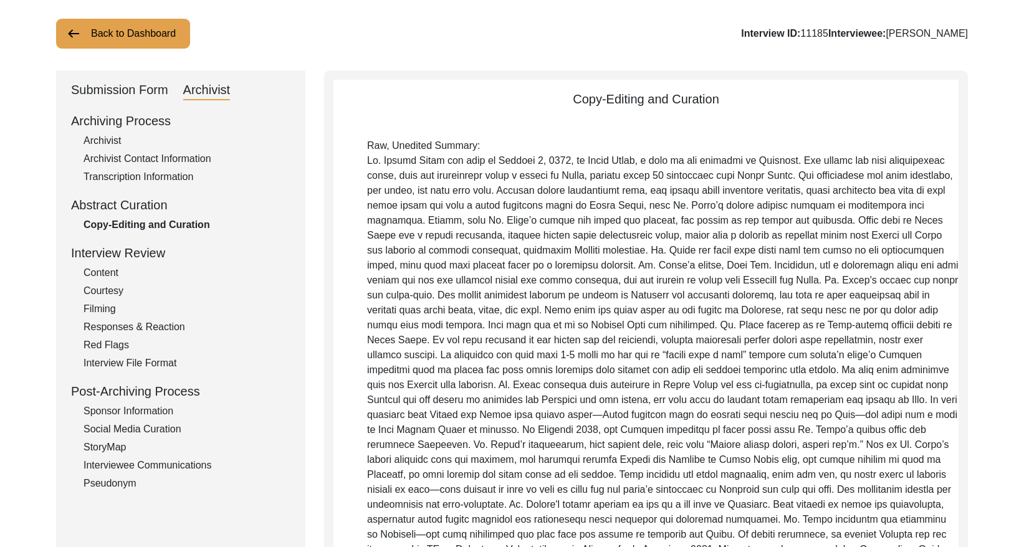
click at [140, 154] on div "Archivist Contact Information" at bounding box center [186, 158] width 207 height 15
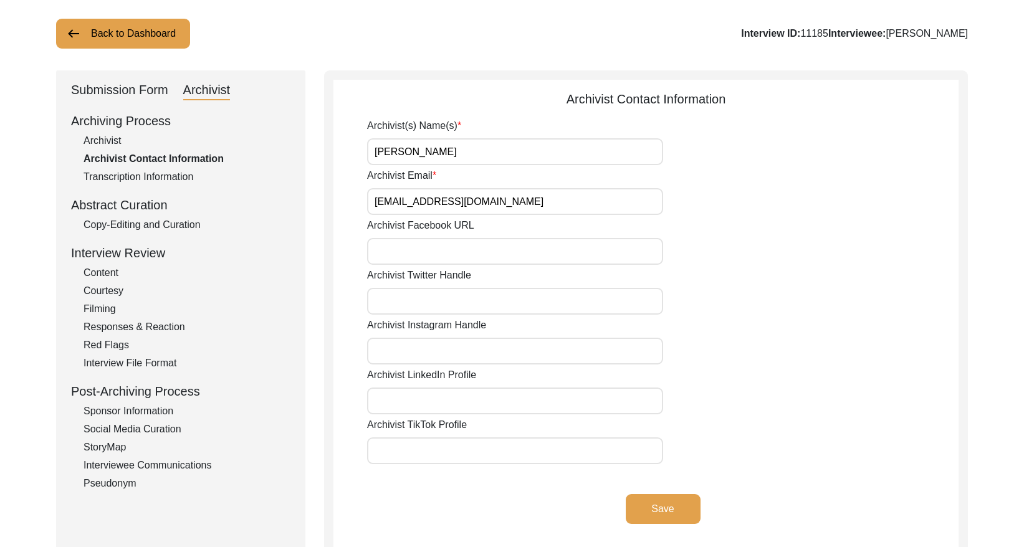
click at [93, 135] on div "Archivist" at bounding box center [186, 140] width 207 height 15
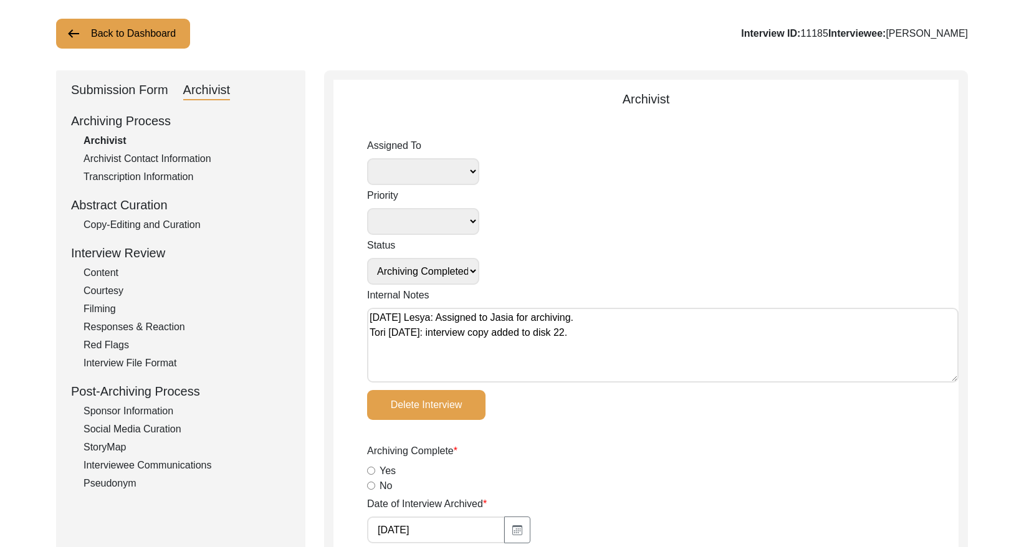
click at [174, 228] on div "Copy-Editing and Curation" at bounding box center [186, 224] width 207 height 15
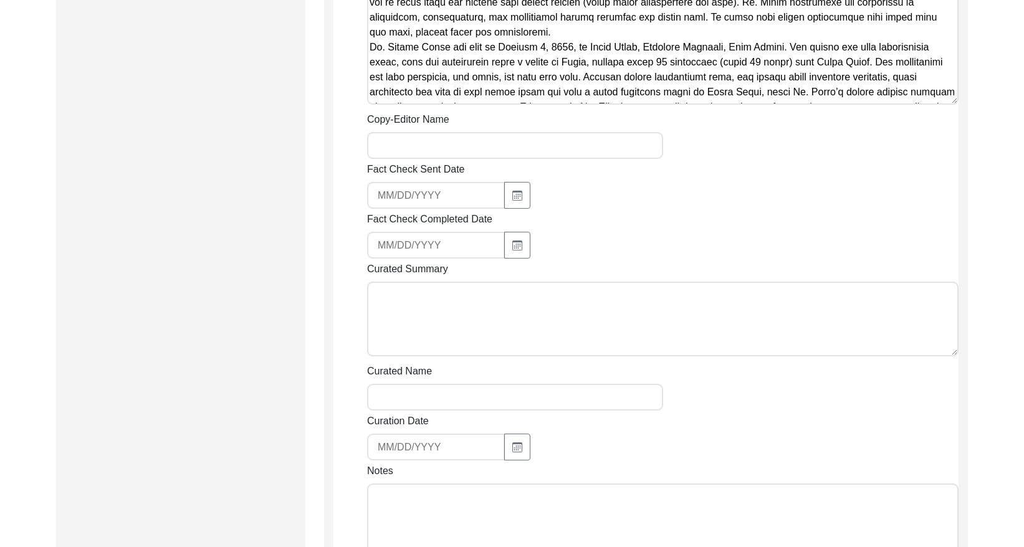
scroll to position [1343, 0]
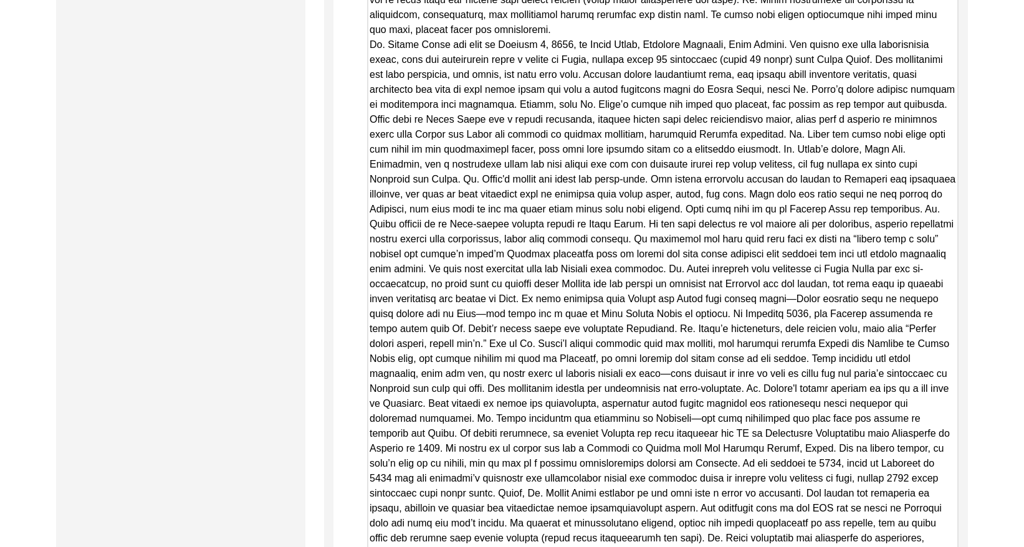
drag, startPoint x: 953, startPoint y: 84, endPoint x: 921, endPoint y: 526, distance: 442.9
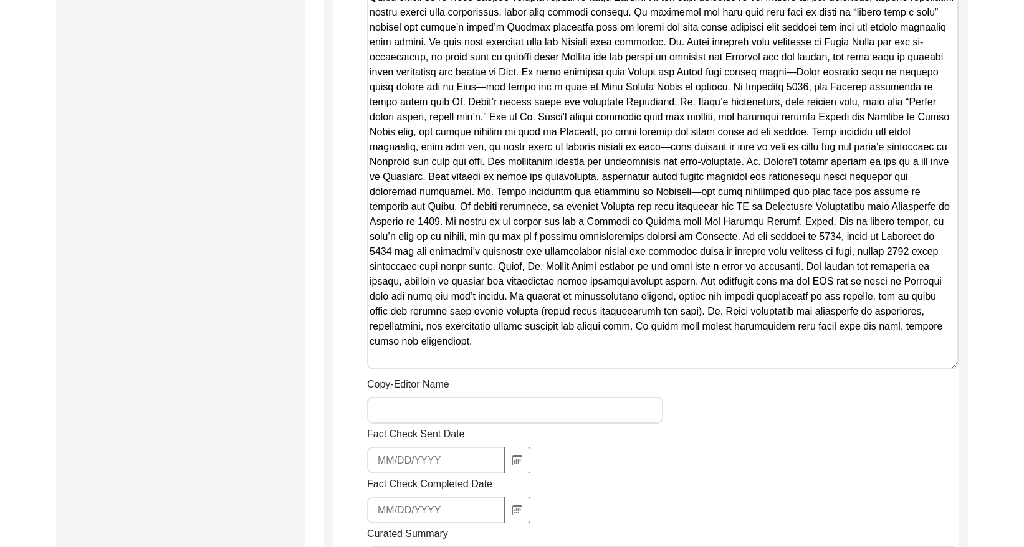
scroll to position [1574, 0]
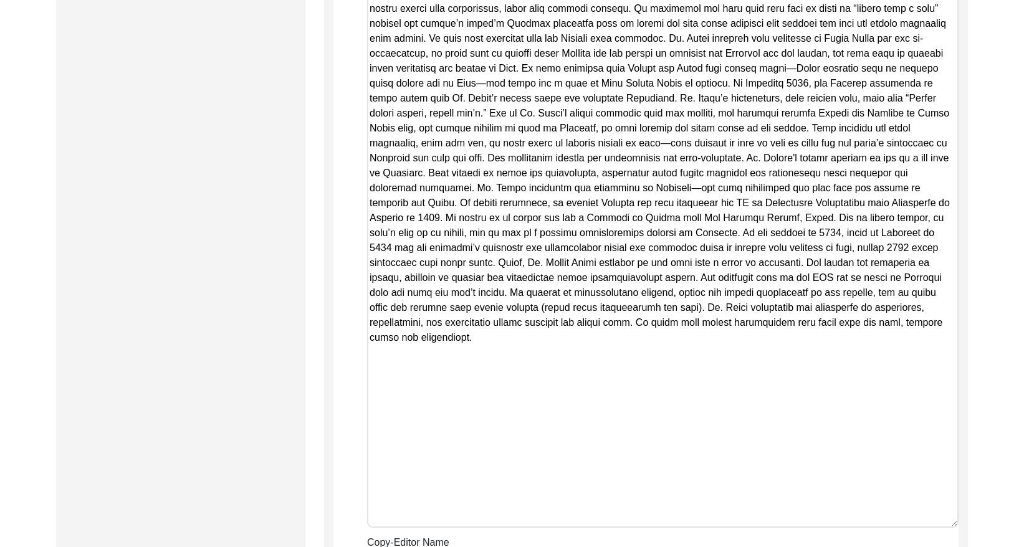
drag, startPoint x: 953, startPoint y: 347, endPoint x: 950, endPoint y: 507, distance: 160.1
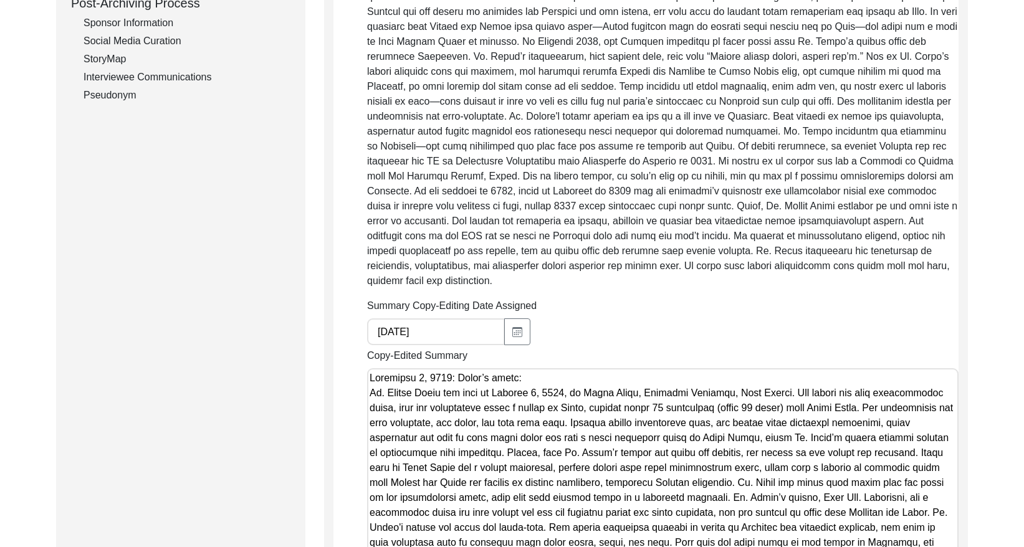
scroll to position [472, 0]
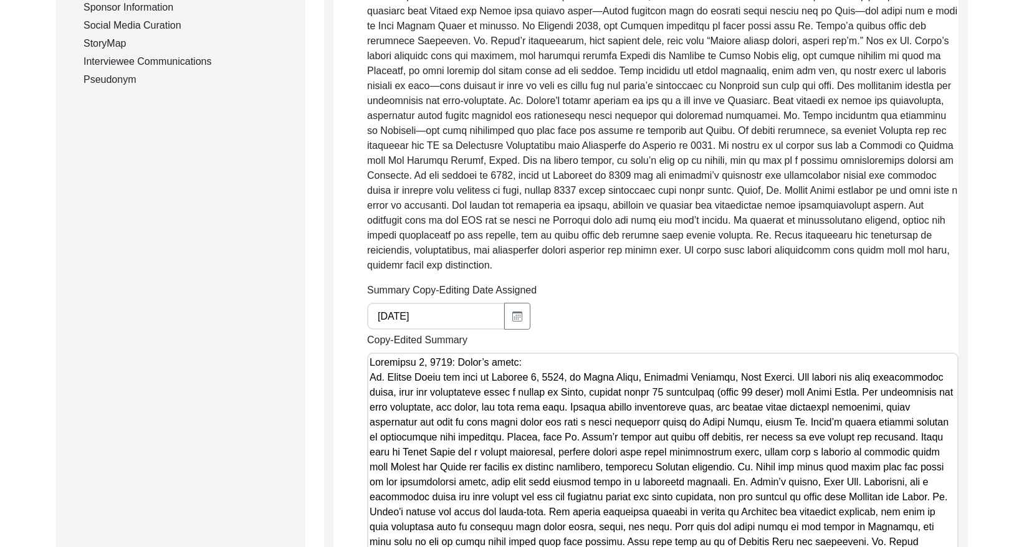
drag, startPoint x: 677, startPoint y: 311, endPoint x: 362, endPoint y: 358, distance: 318.8
